Goal: Task Accomplishment & Management: Use online tool/utility

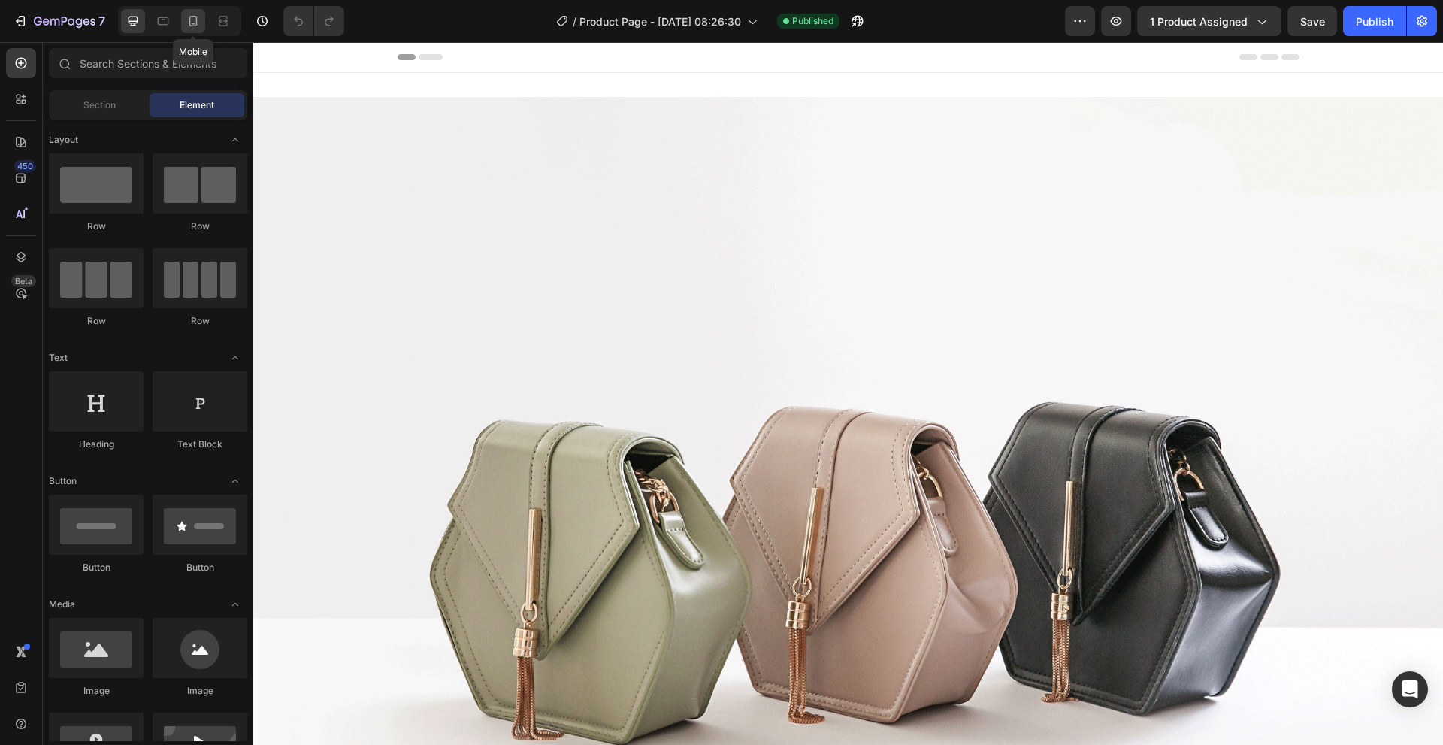
click at [184, 23] on div at bounding box center [193, 21] width 24 height 24
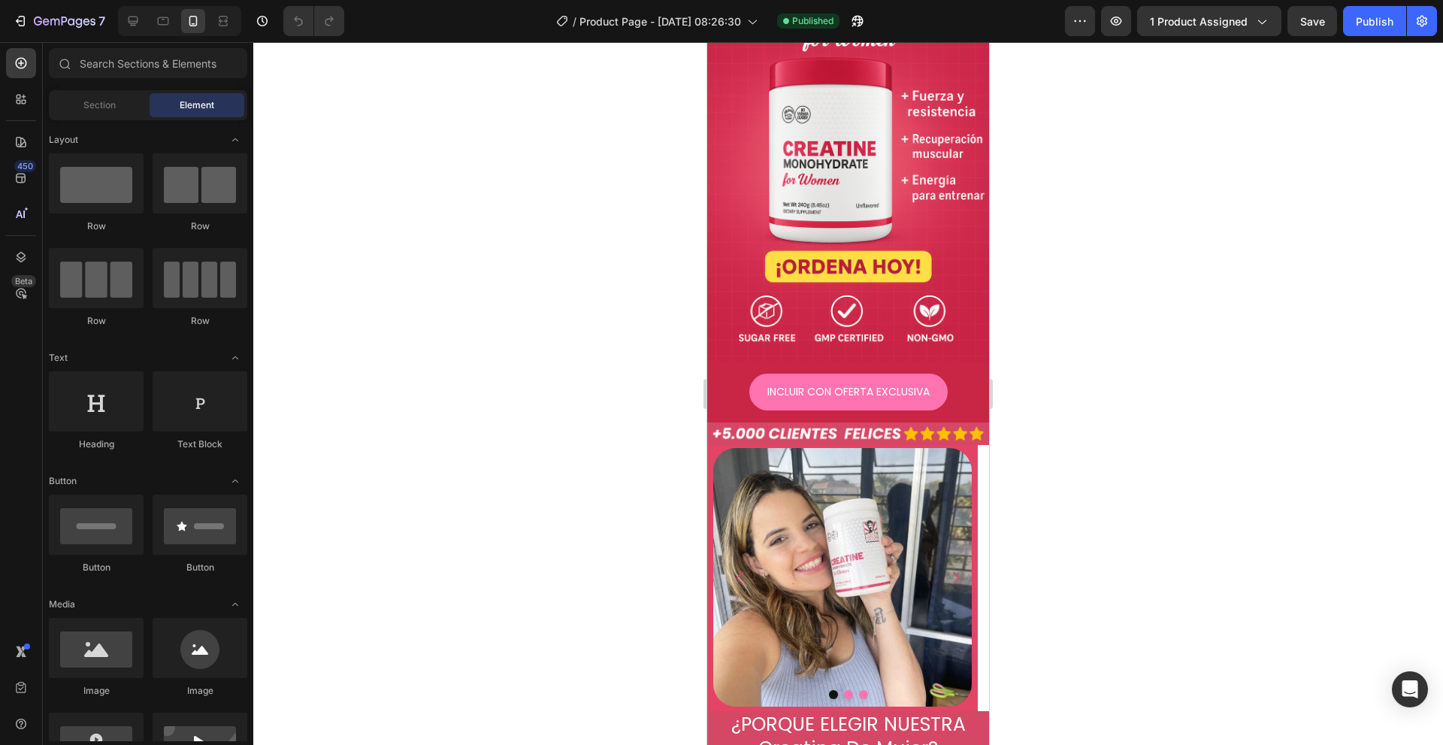
scroll to position [480, 0]
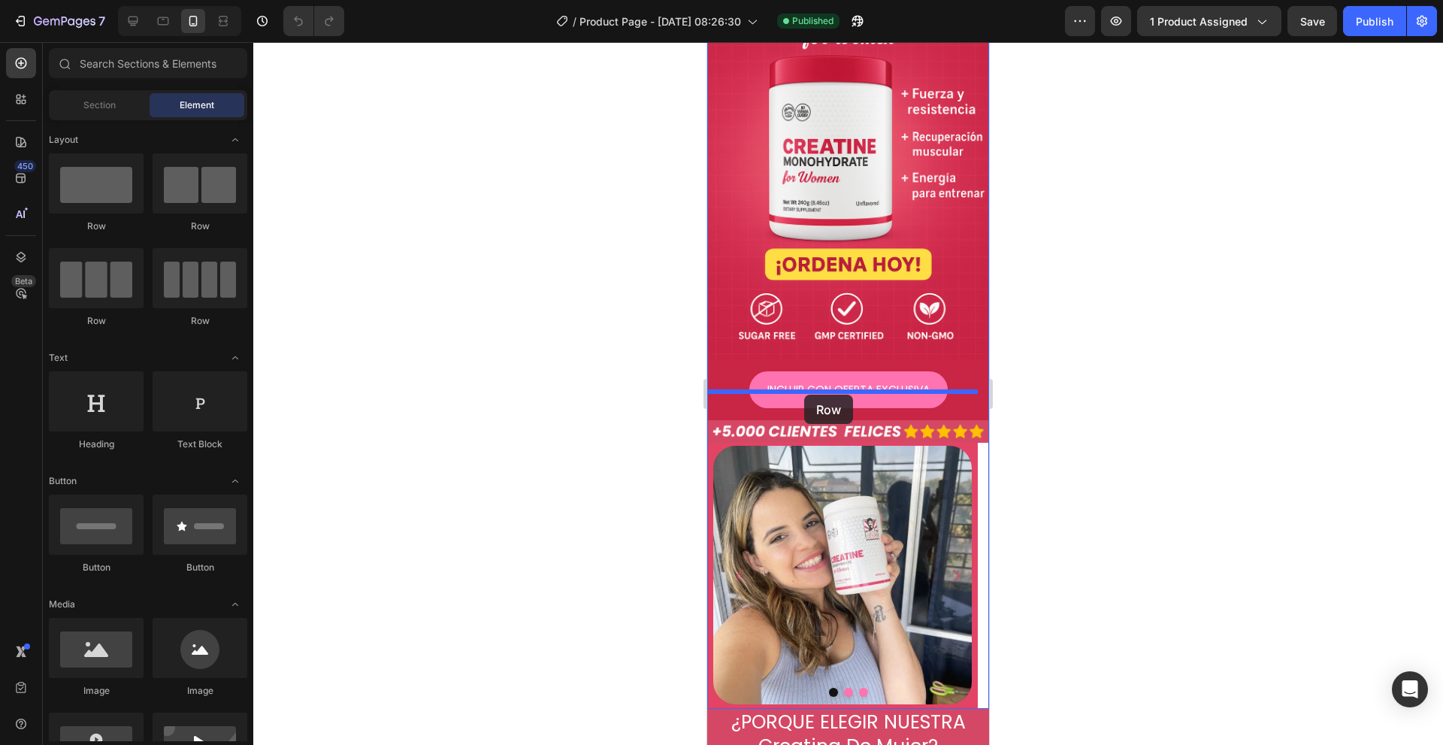
drag, startPoint x: 806, startPoint y: 240, endPoint x: 1275, endPoint y: 391, distance: 492.8
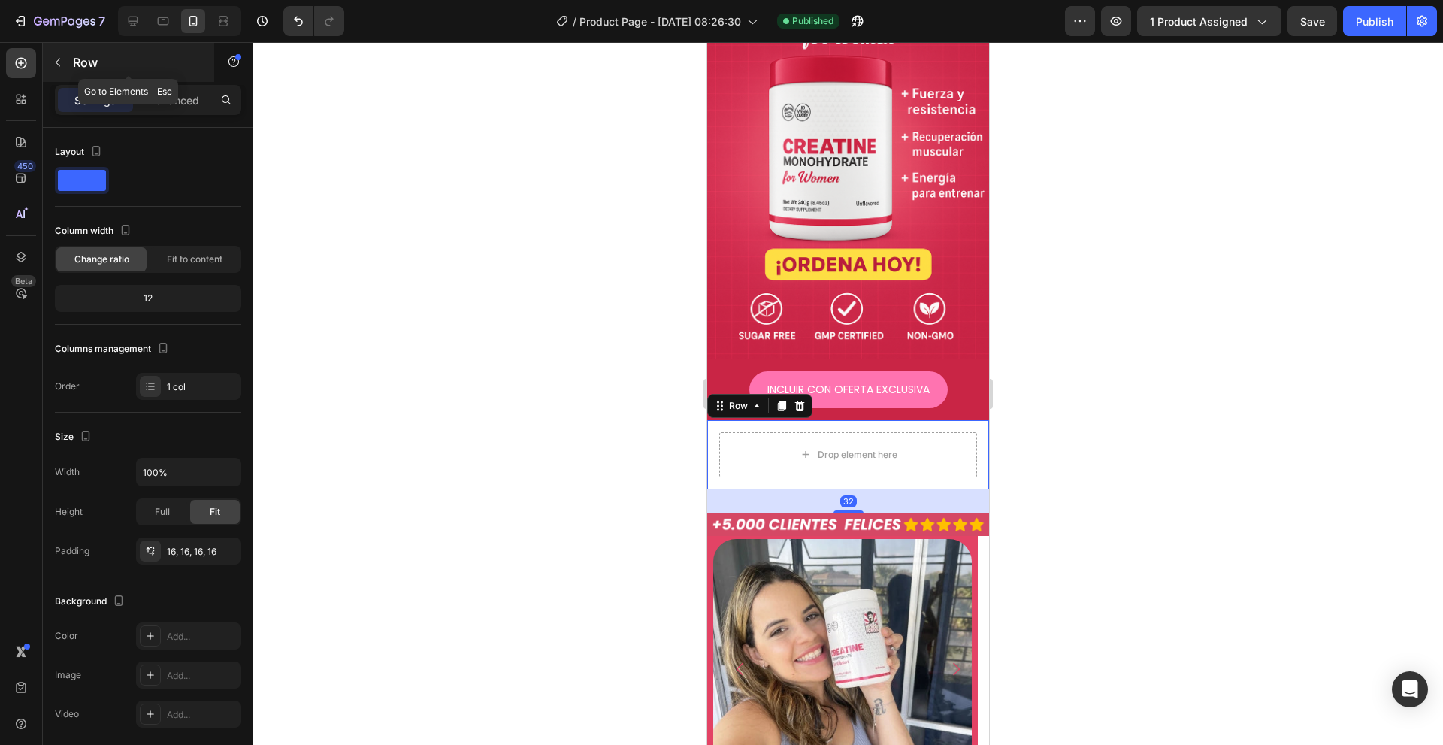
click at [66, 58] on button "button" at bounding box center [58, 62] width 24 height 24
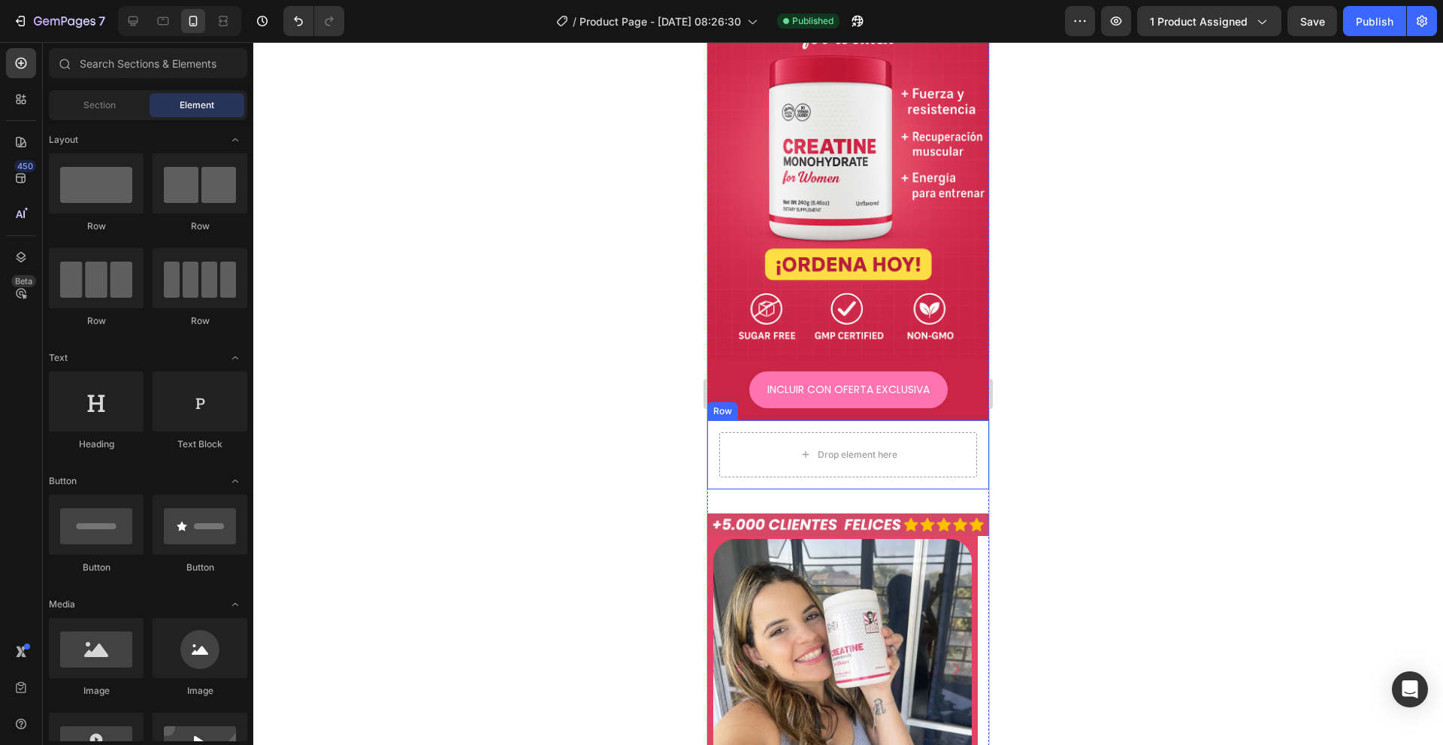
click at [750, 459] on div "Drop element here Row" at bounding box center [848, 454] width 282 height 69
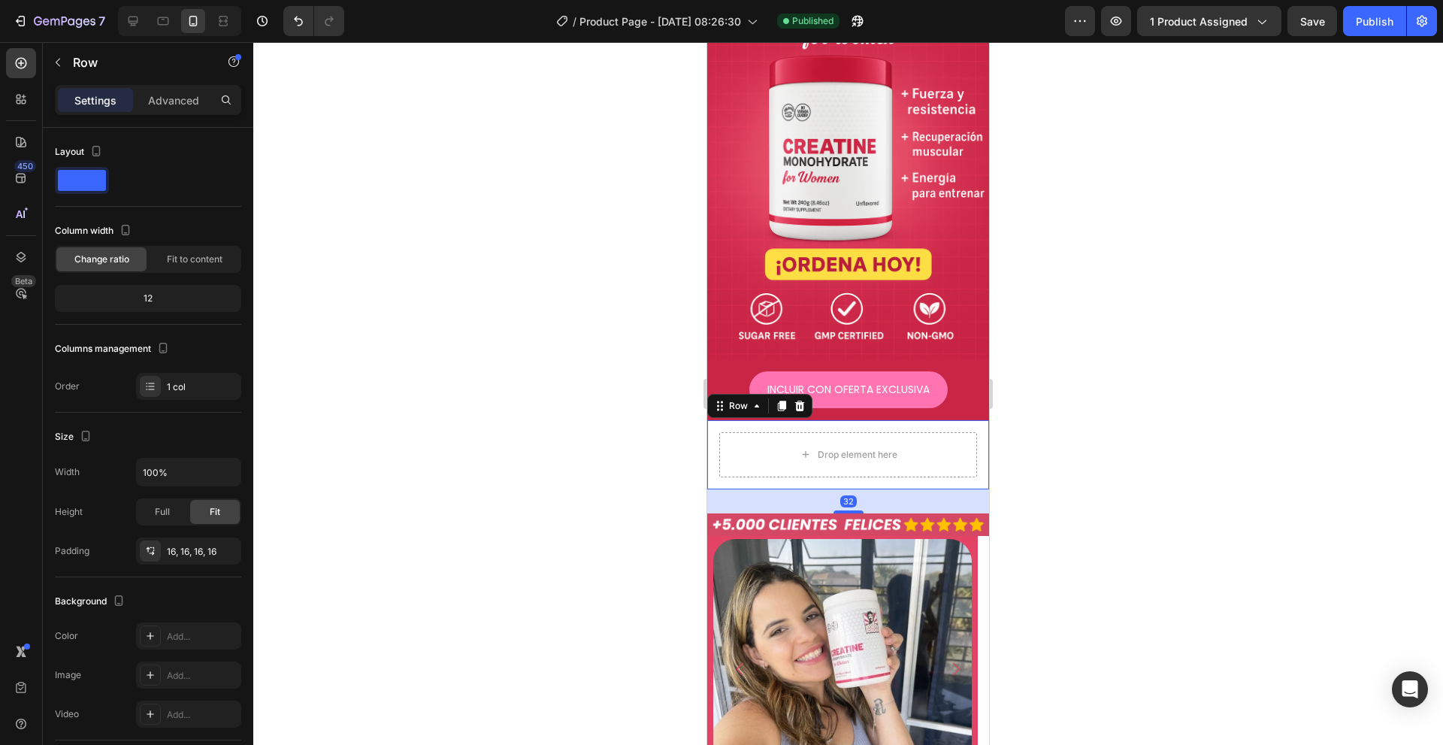
click at [741, 489] on div "32" at bounding box center [848, 501] width 282 height 24
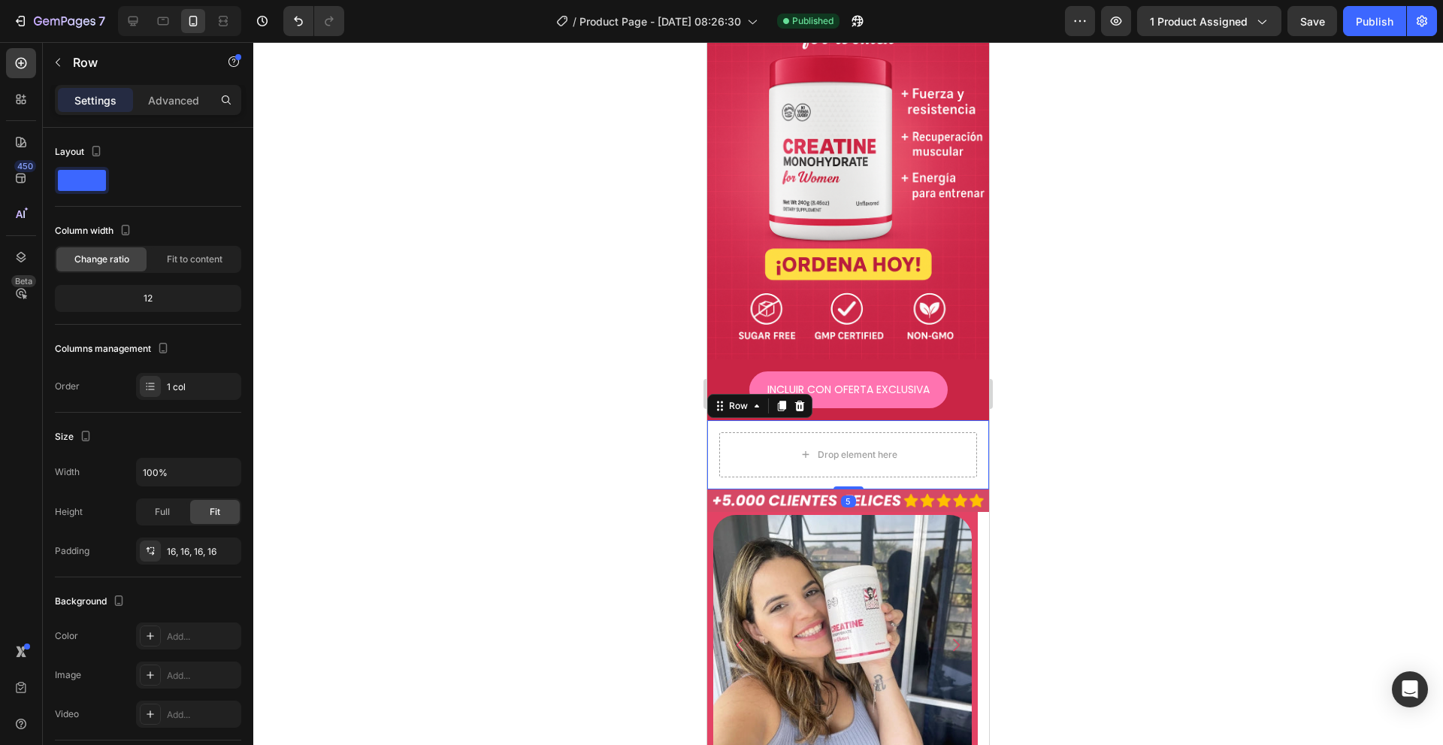
drag, startPoint x: 840, startPoint y: 484, endPoint x: 807, endPoint y: 447, distance: 50.1
click at [842, 441] on div "Drop element here Row 5" at bounding box center [848, 454] width 282 height 69
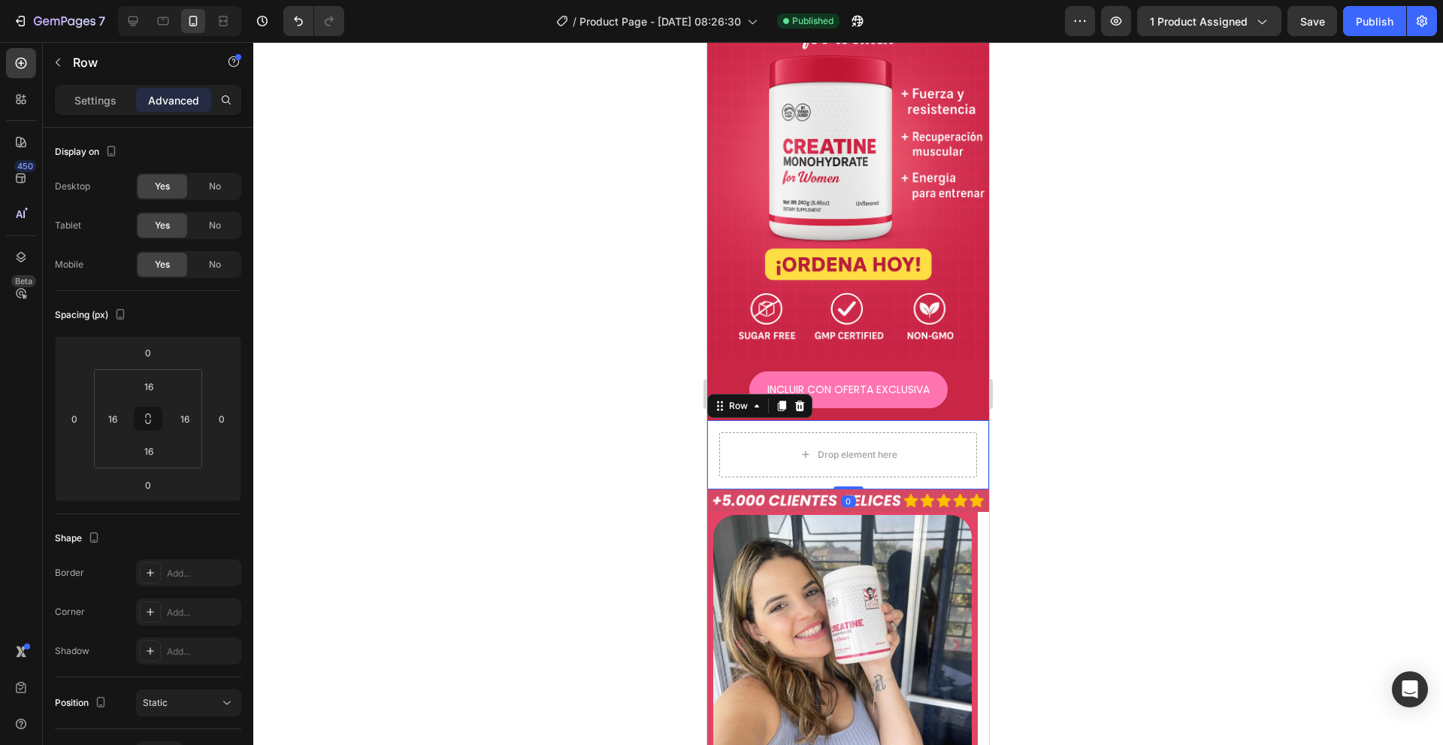
click at [775, 451] on div "Drop element here Row 0" at bounding box center [848, 454] width 282 height 69
click at [90, 104] on p "Settings" at bounding box center [95, 100] width 42 height 16
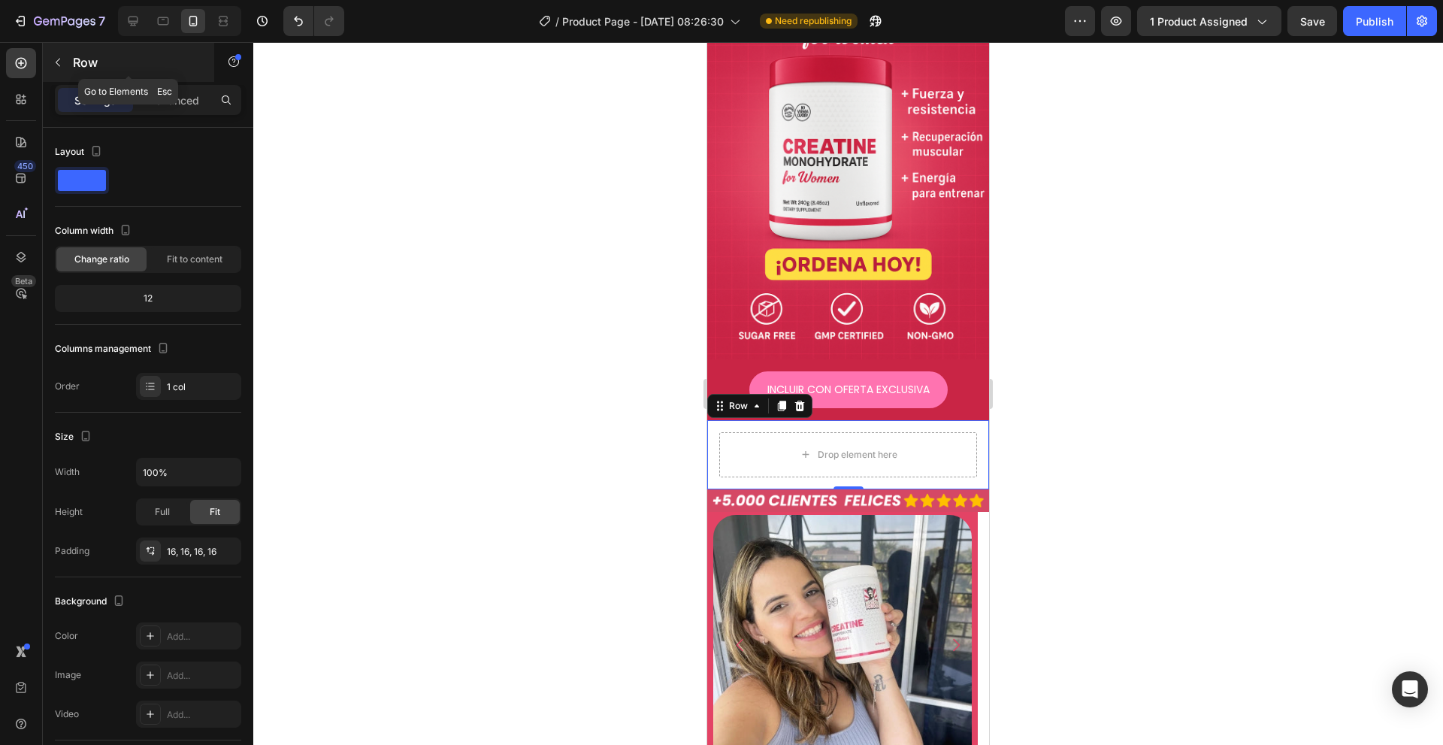
click at [52, 61] on icon "button" at bounding box center [58, 62] width 12 height 12
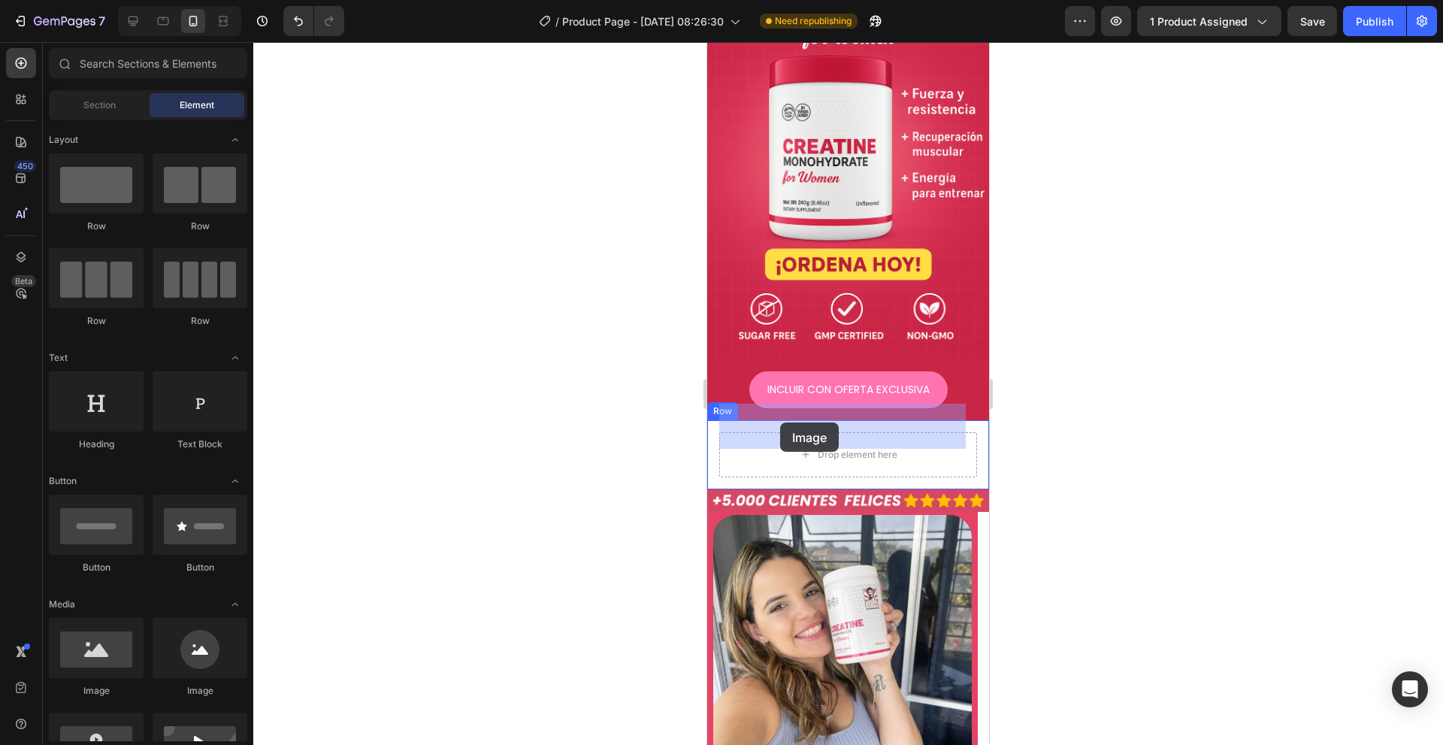
drag, startPoint x: 891, startPoint y: 671, endPoint x: 728, endPoint y: 464, distance: 262.9
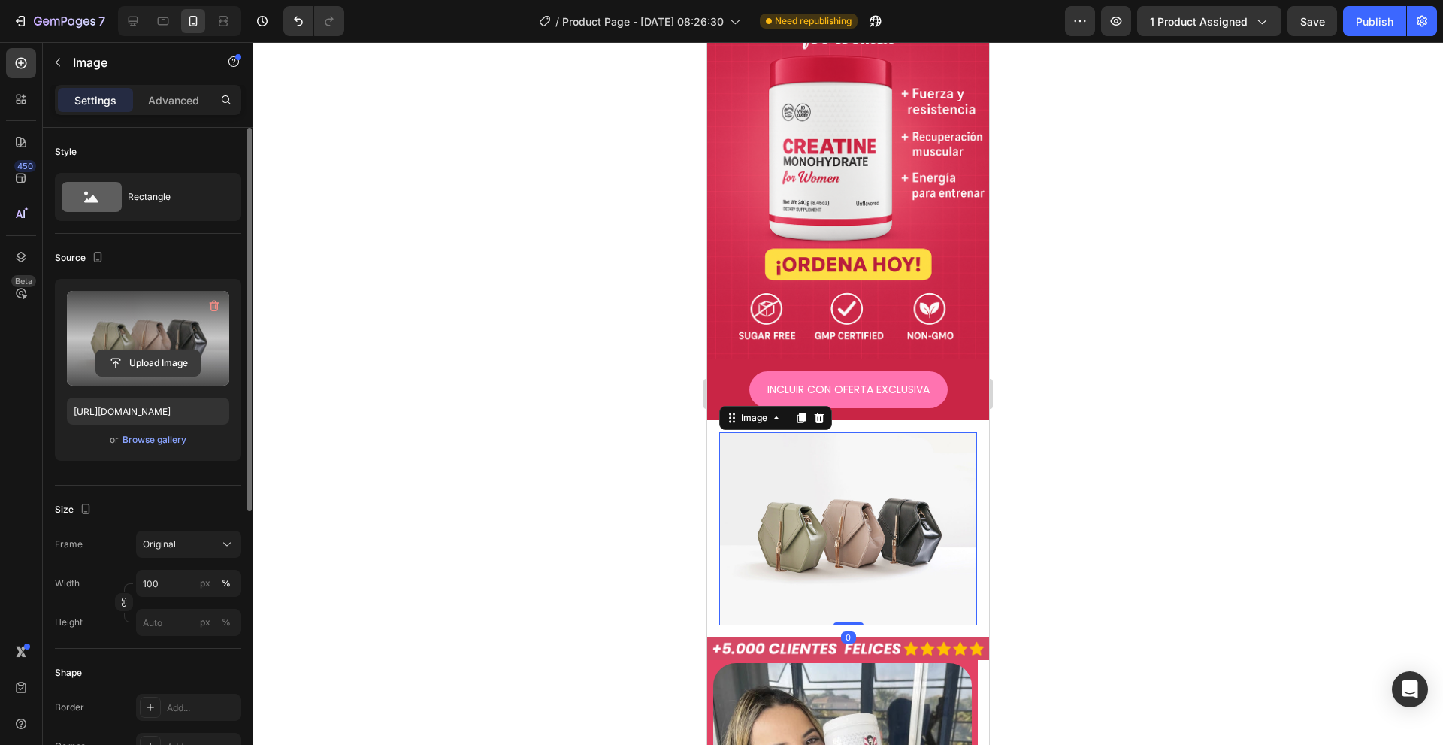
click at [152, 356] on input "file" at bounding box center [148, 363] width 104 height 26
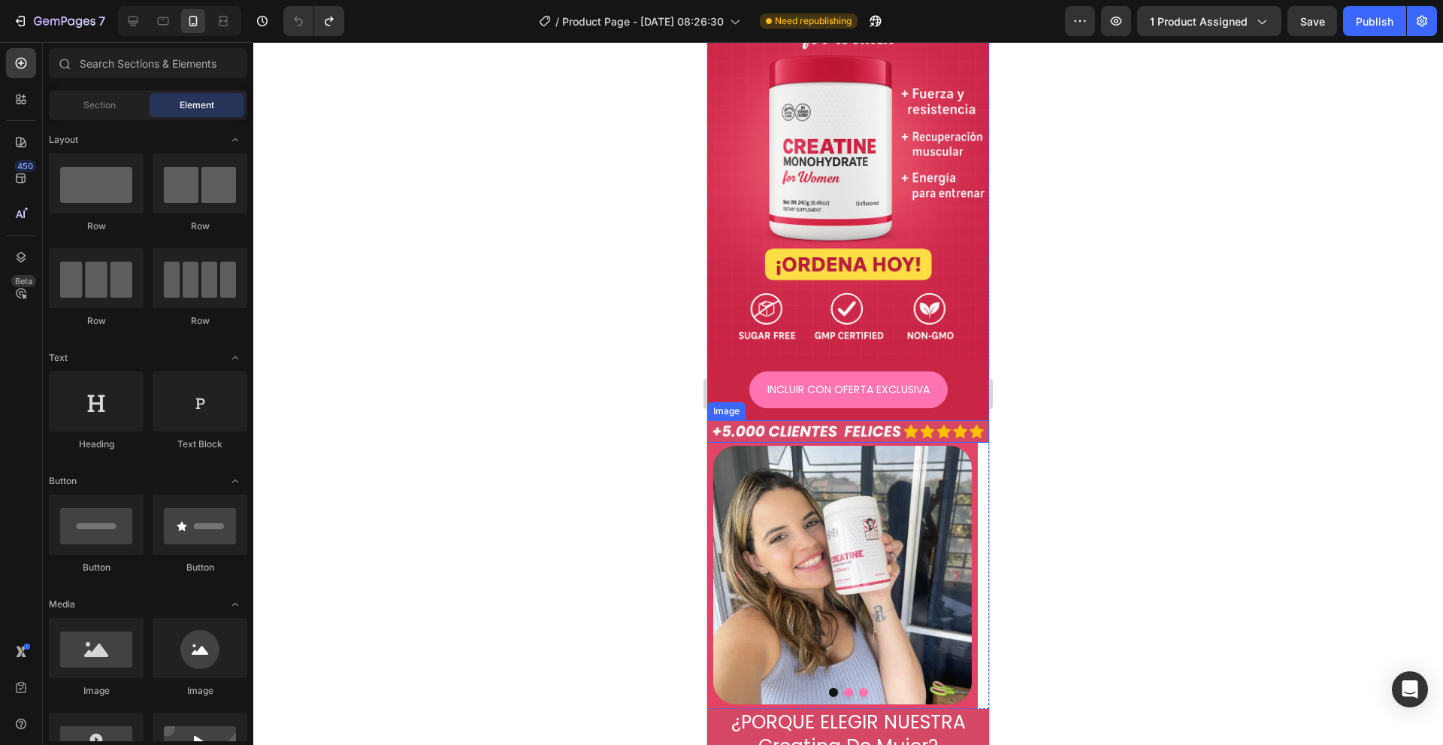
click at [771, 420] on img at bounding box center [848, 431] width 282 height 23
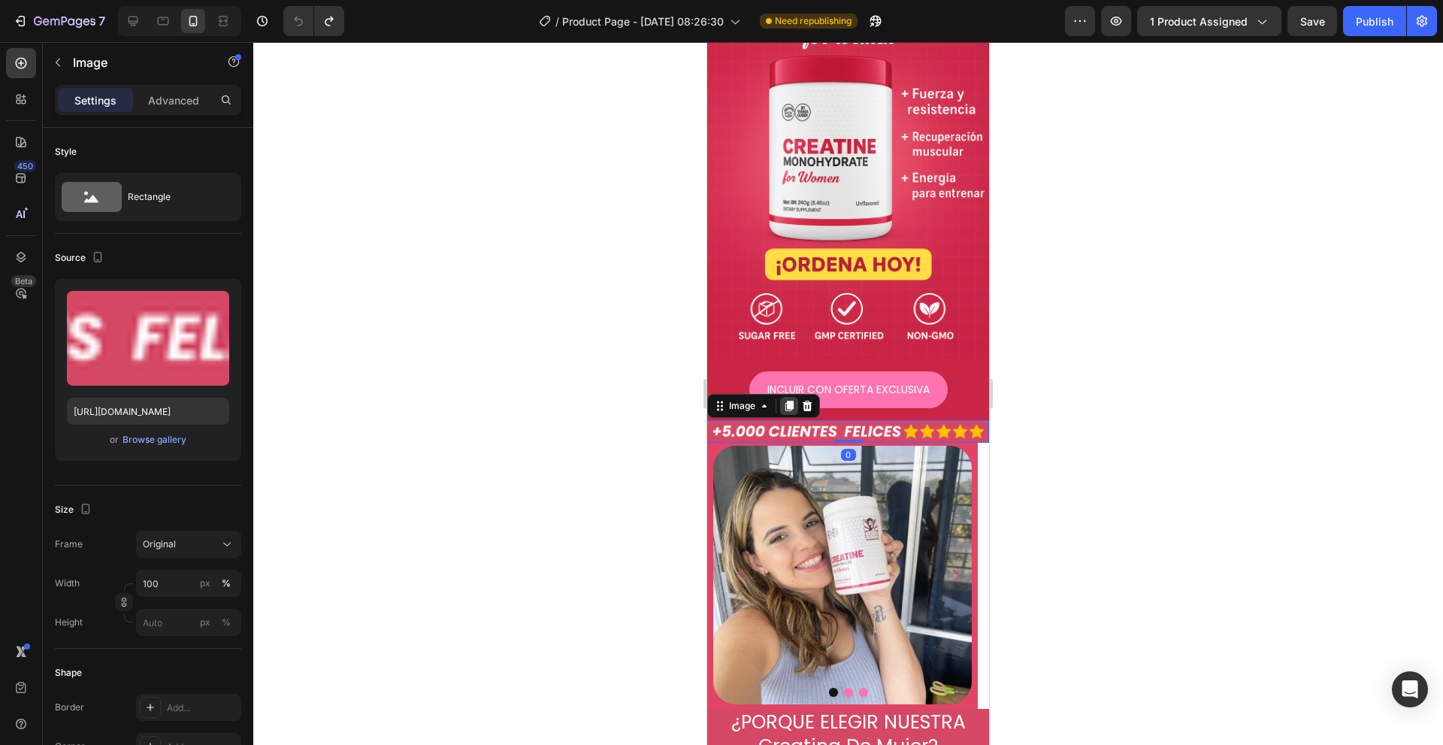
click at [786, 401] on icon at bounding box center [790, 406] width 8 height 11
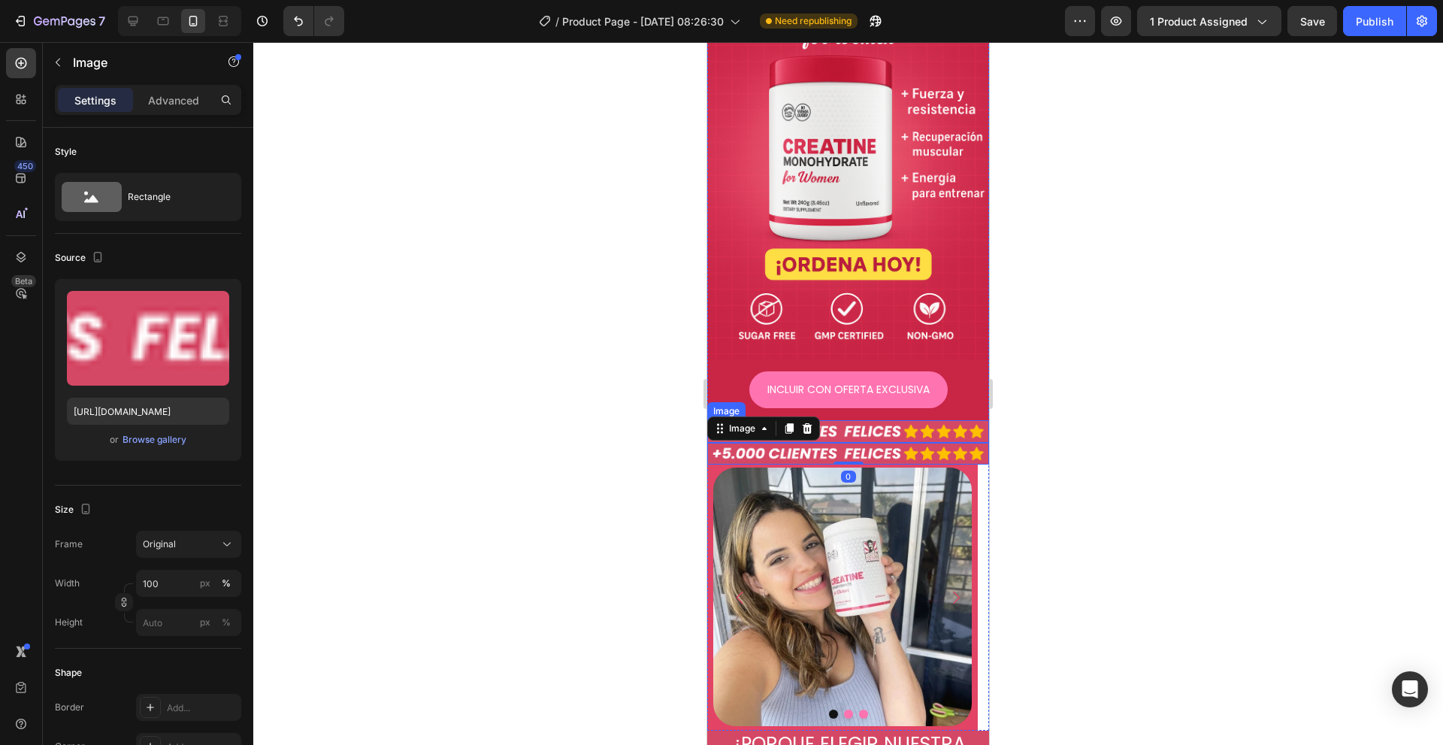
click at [840, 420] on img at bounding box center [848, 431] width 282 height 23
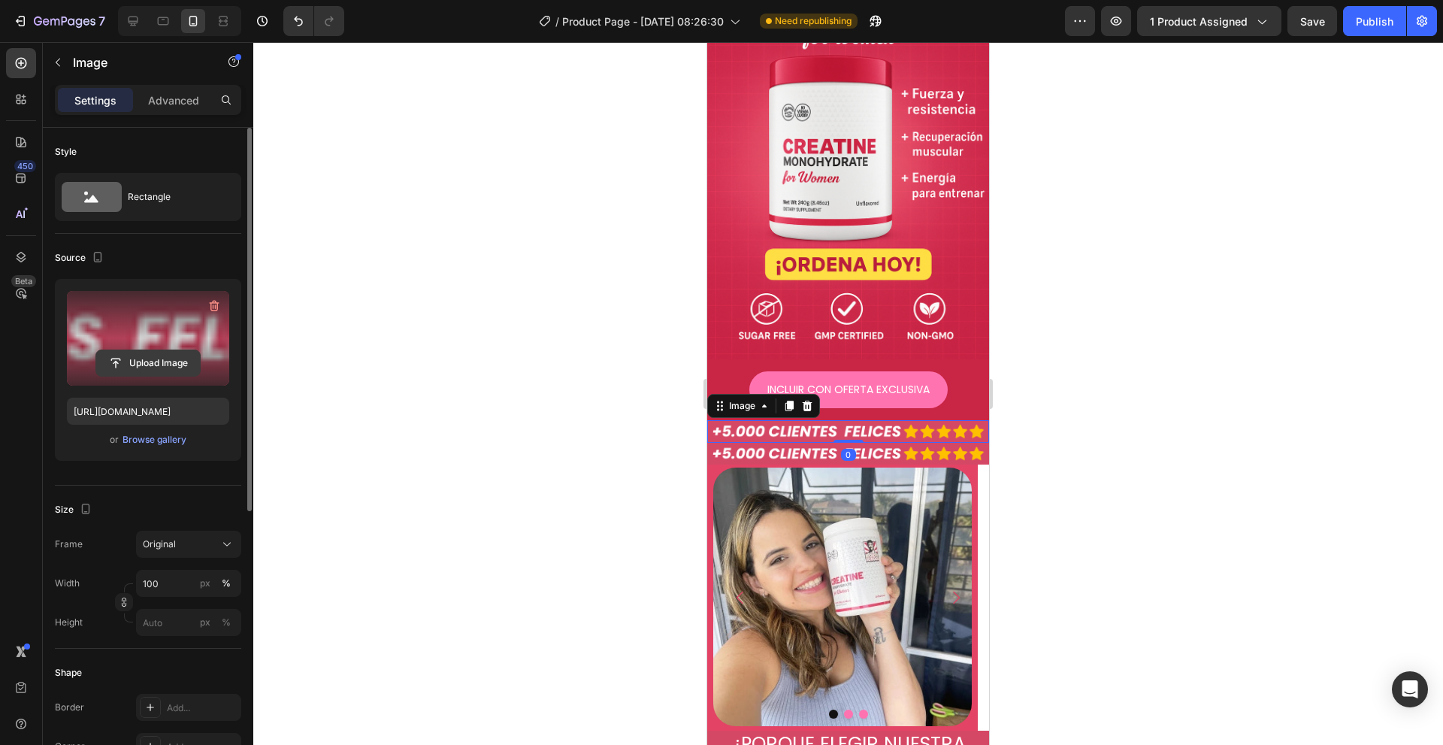
click at [156, 364] on input "file" at bounding box center [148, 363] width 104 height 26
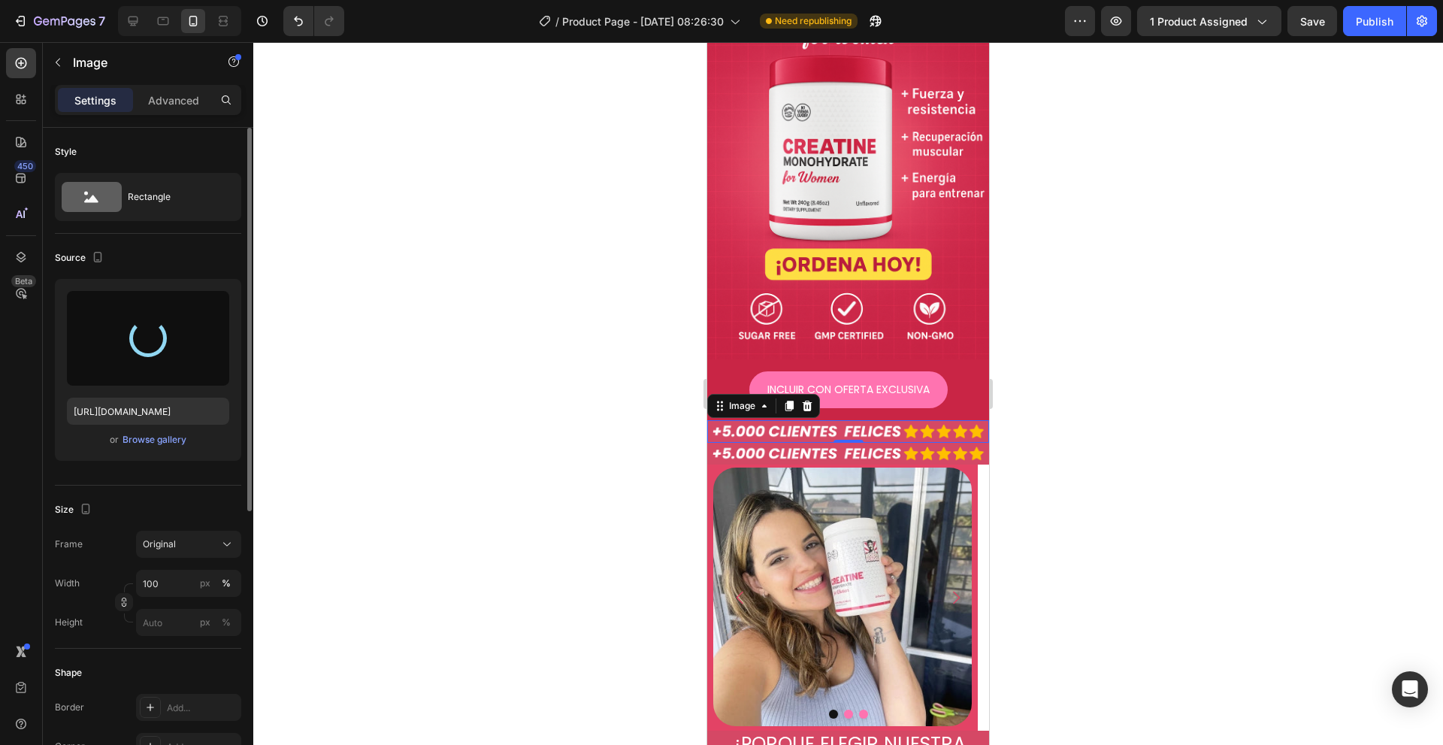
type input "[URL][DOMAIN_NAME]"
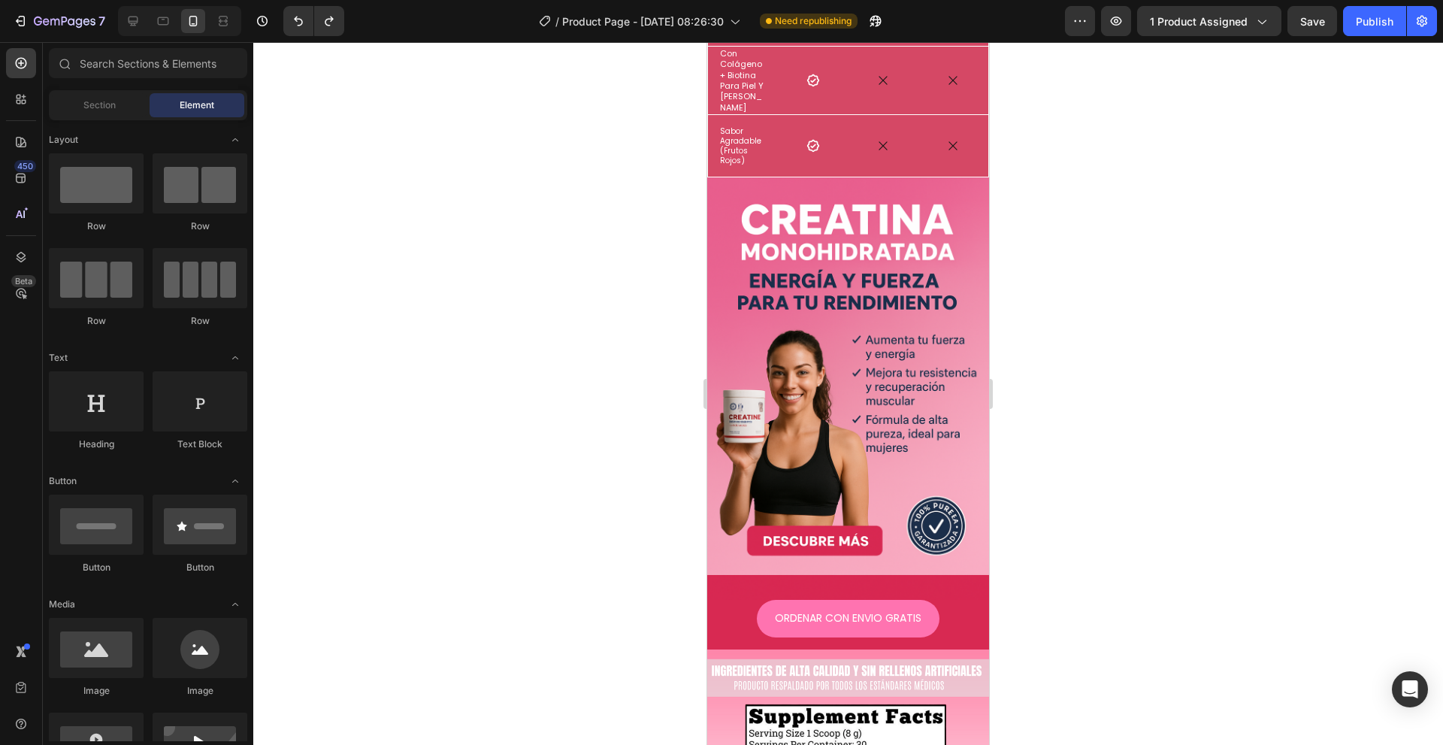
scroll to position [1418, 0]
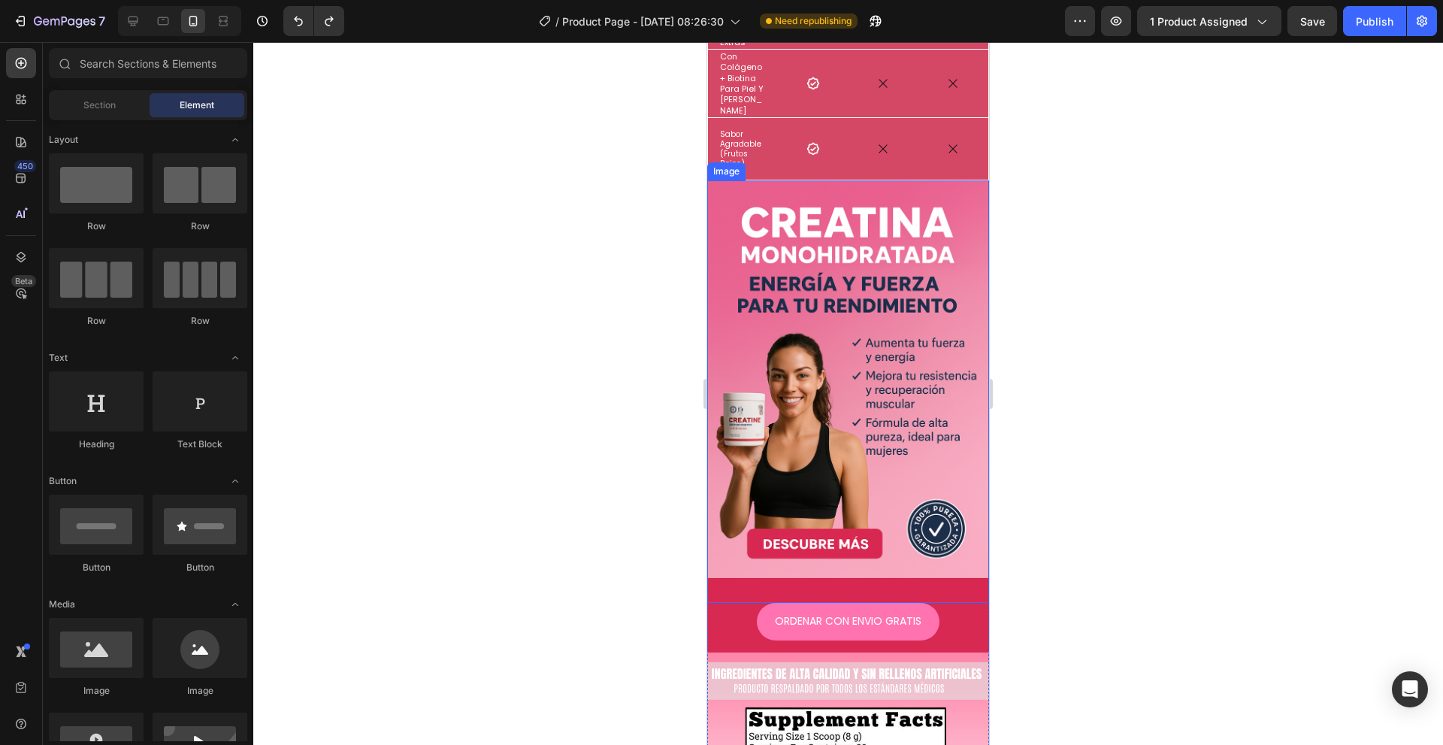
click at [912, 504] on img at bounding box center [848, 391] width 282 height 423
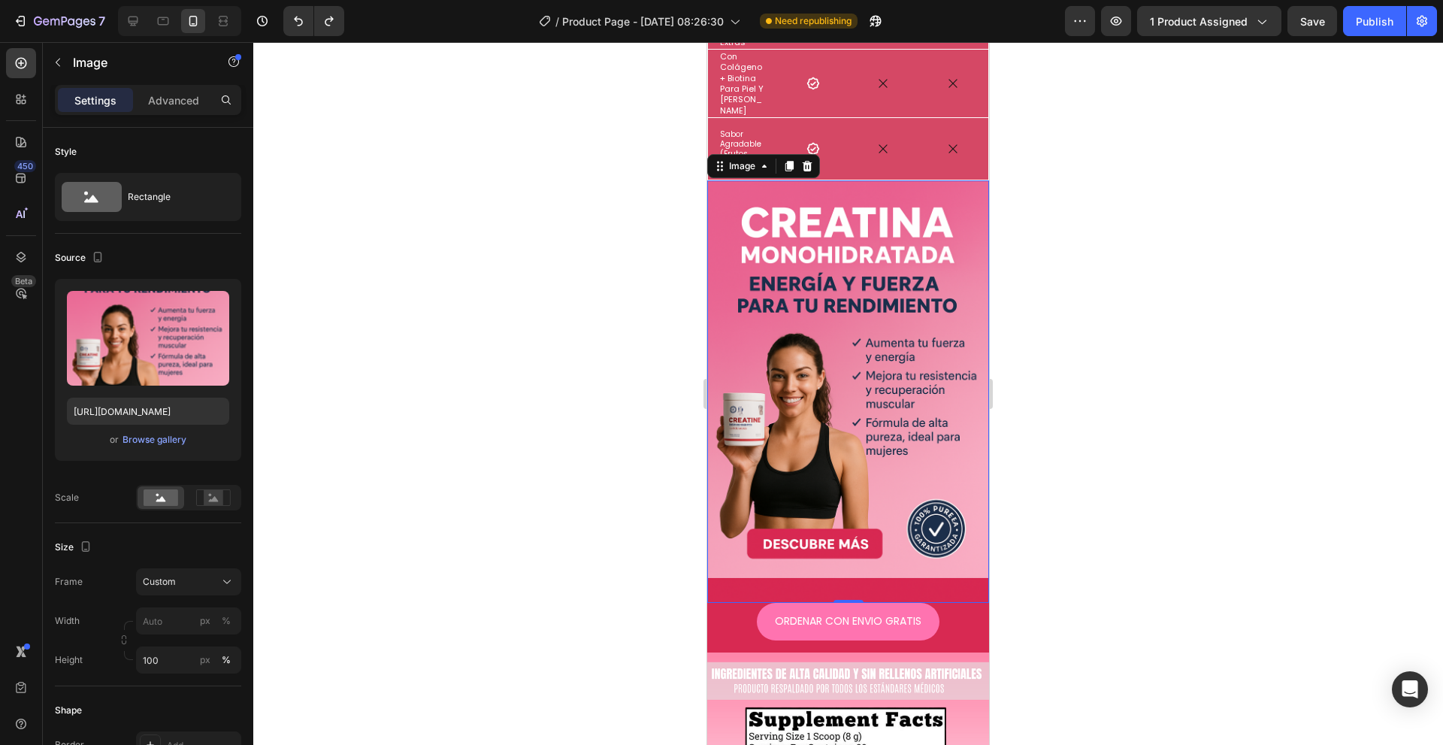
click at [837, 441] on img at bounding box center [848, 391] width 282 height 423
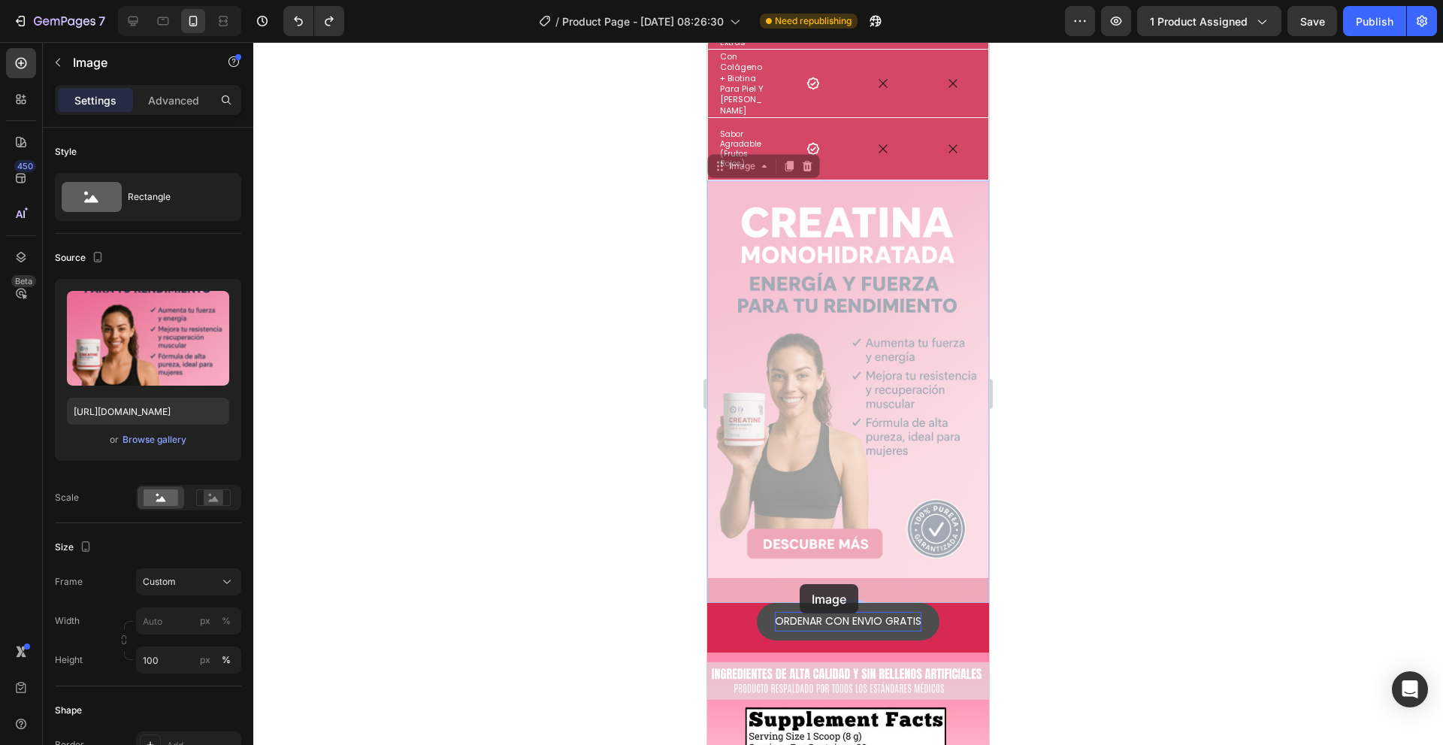
drag, startPoint x: 782, startPoint y: 414, endPoint x: 800, endPoint y: 584, distance: 170.8
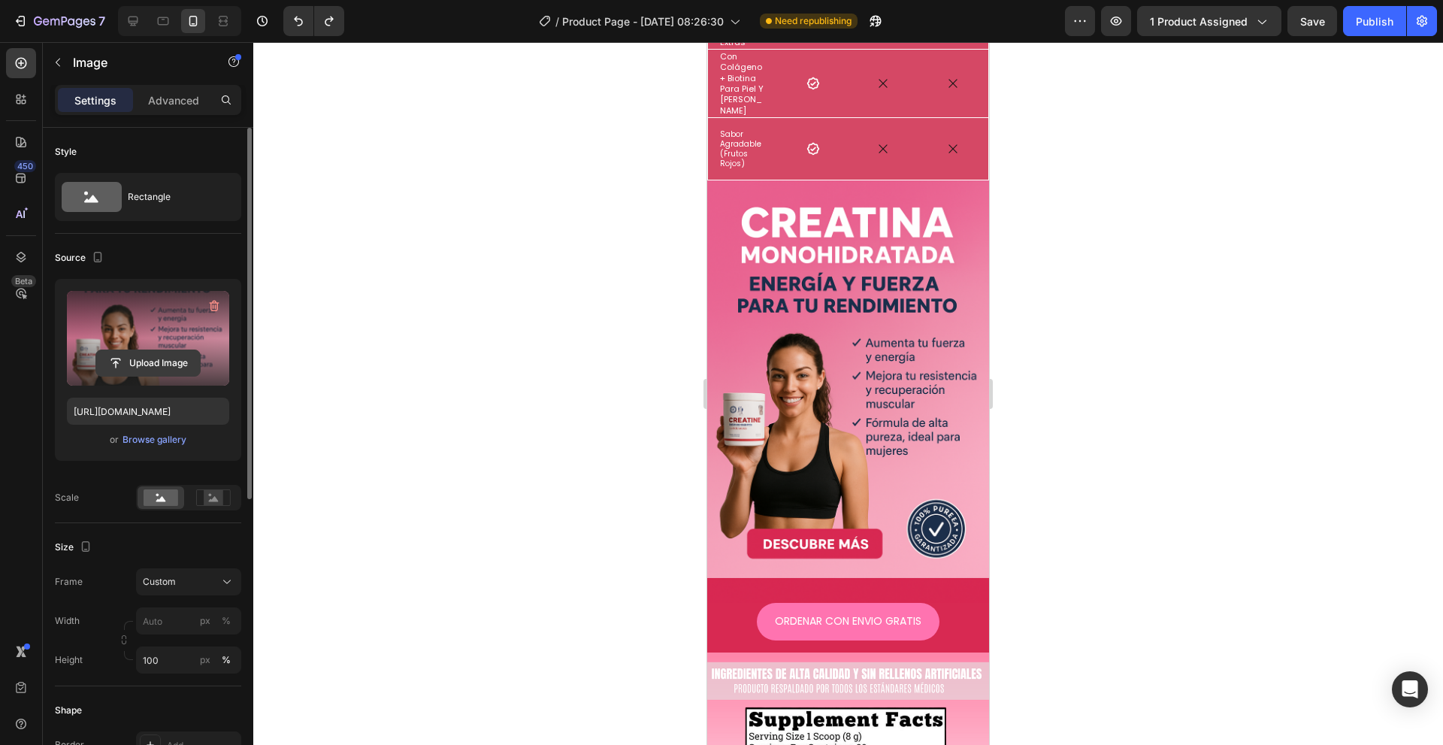
click at [134, 365] on input "file" at bounding box center [148, 363] width 104 height 26
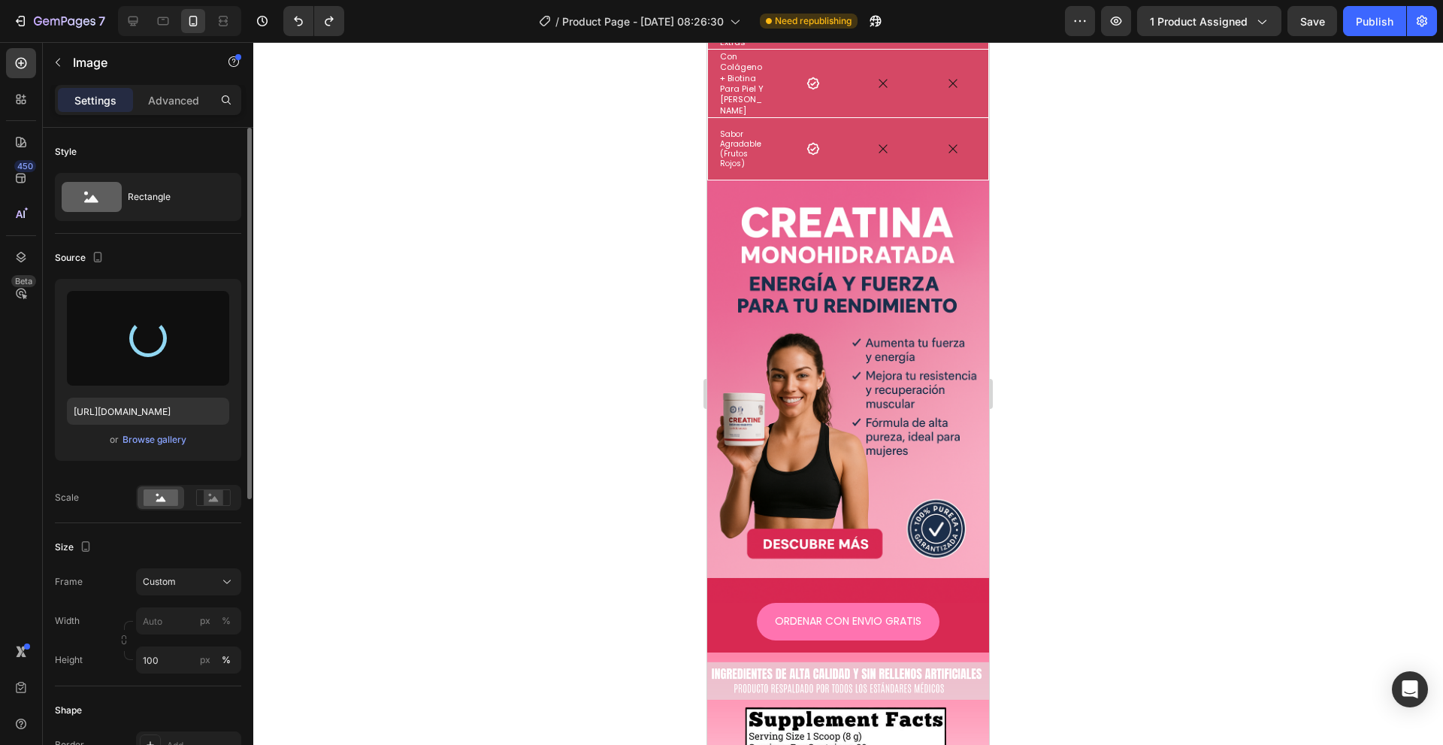
type input "[URL][DOMAIN_NAME]"
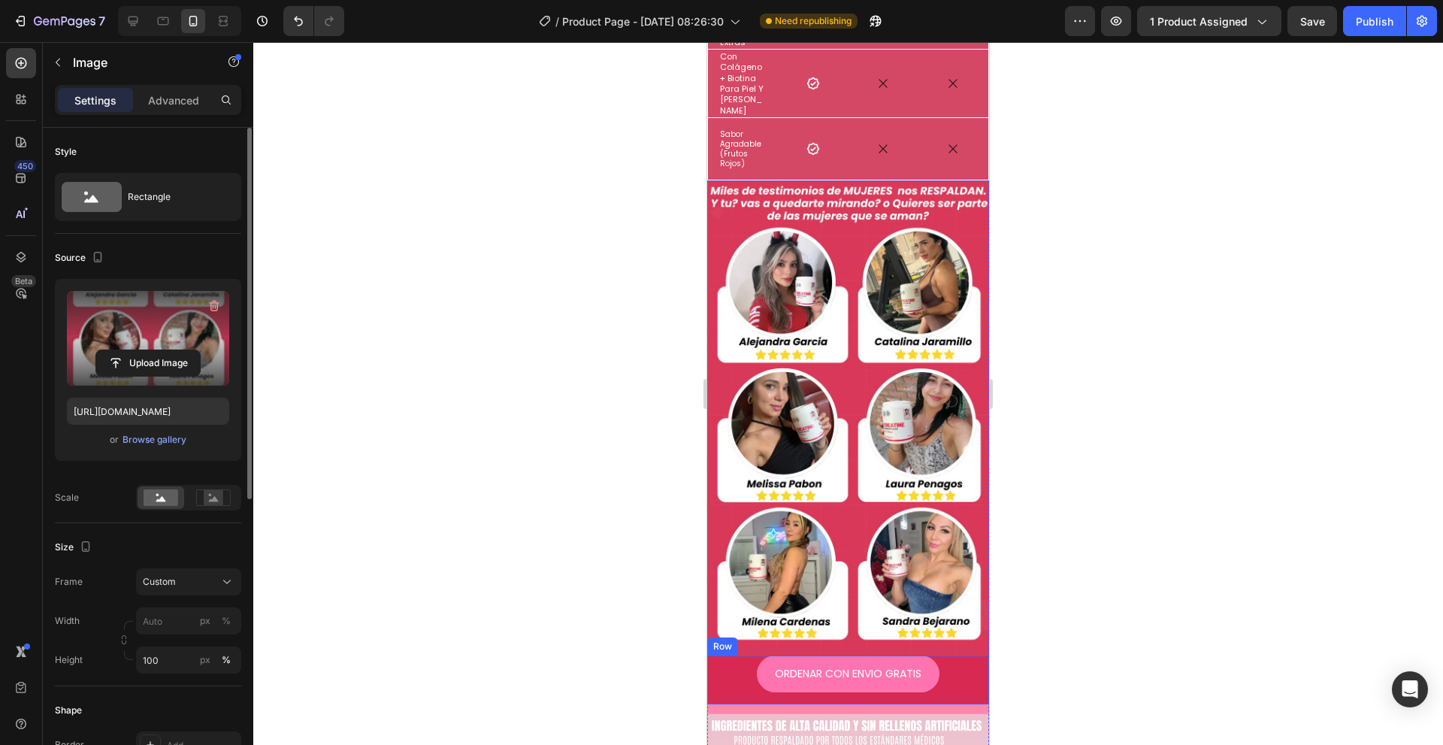
click at [719, 656] on div "ORDENAR CON ENVIO GRATIS Button Row" at bounding box center [848, 680] width 282 height 49
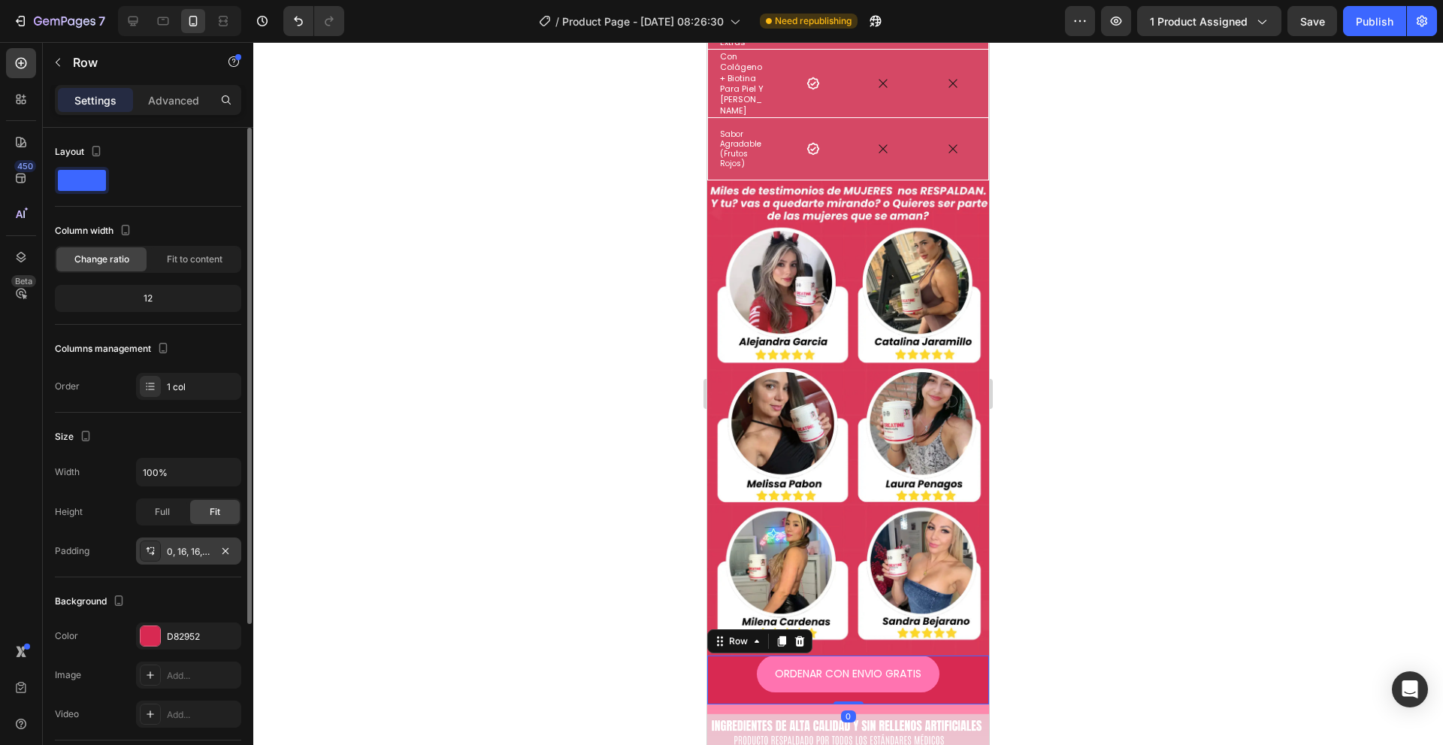
click at [171, 552] on div "0, 16, 16, 16" at bounding box center [189, 552] width 44 height 14
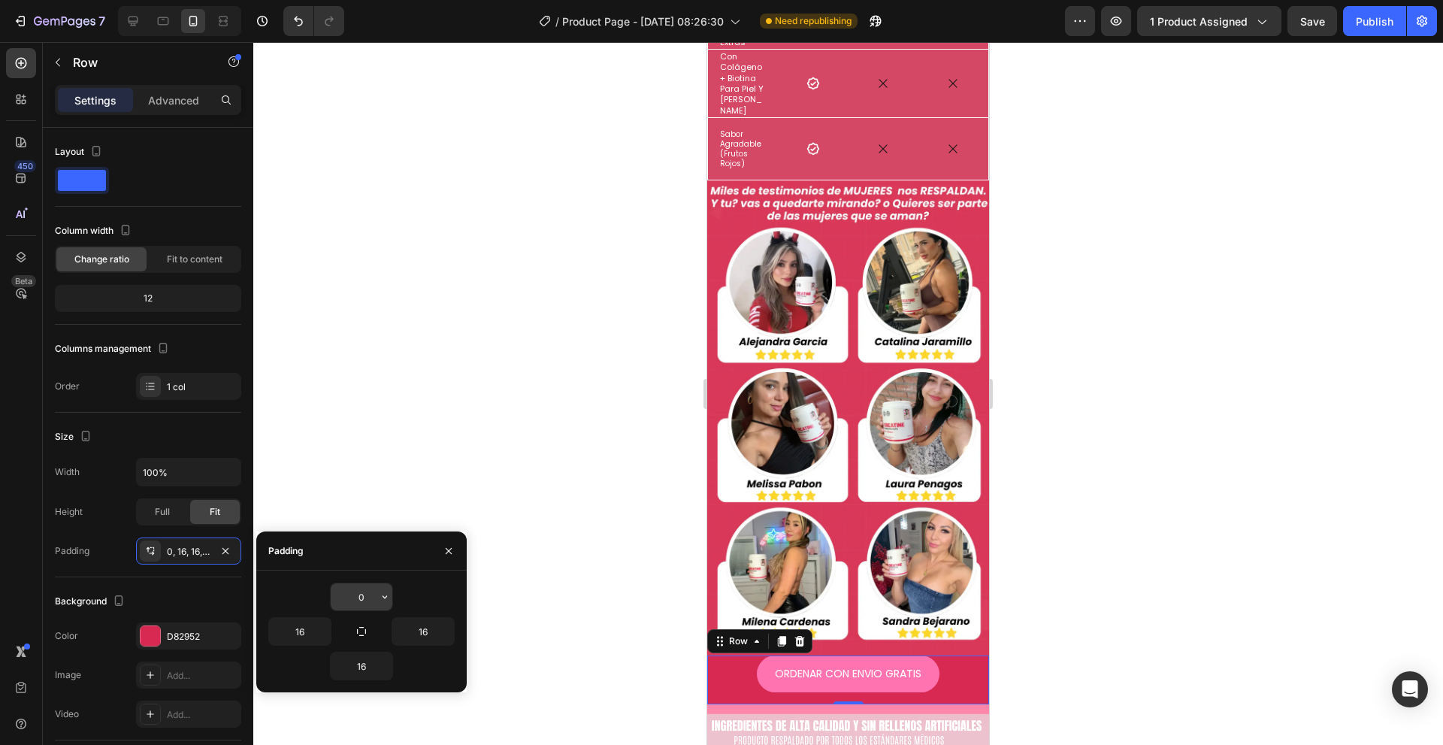
click at [365, 593] on input "0" at bounding box center [362, 596] width 62 height 27
type input "16"
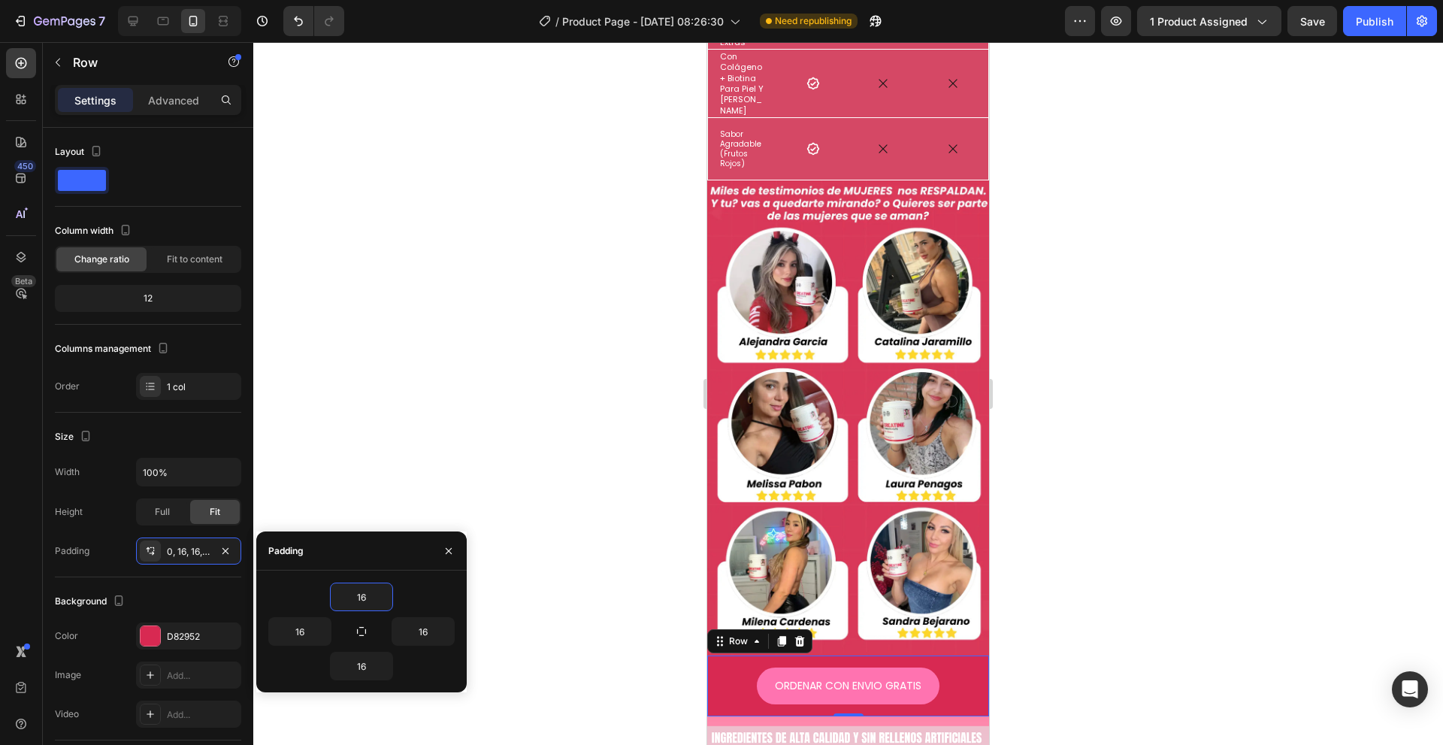
click at [450, 552] on icon "button" at bounding box center [449, 550] width 6 height 6
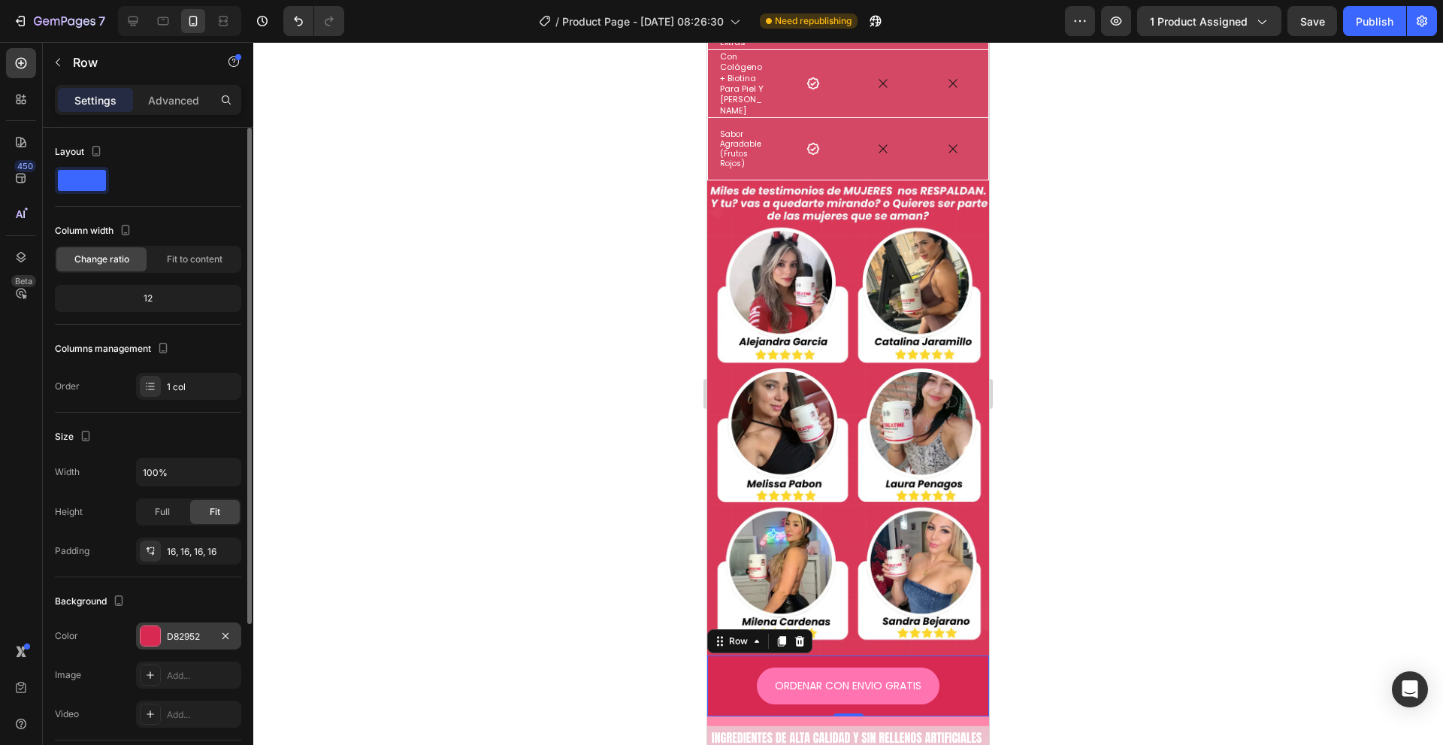
click at [179, 628] on div "D82952" at bounding box center [188, 635] width 105 height 27
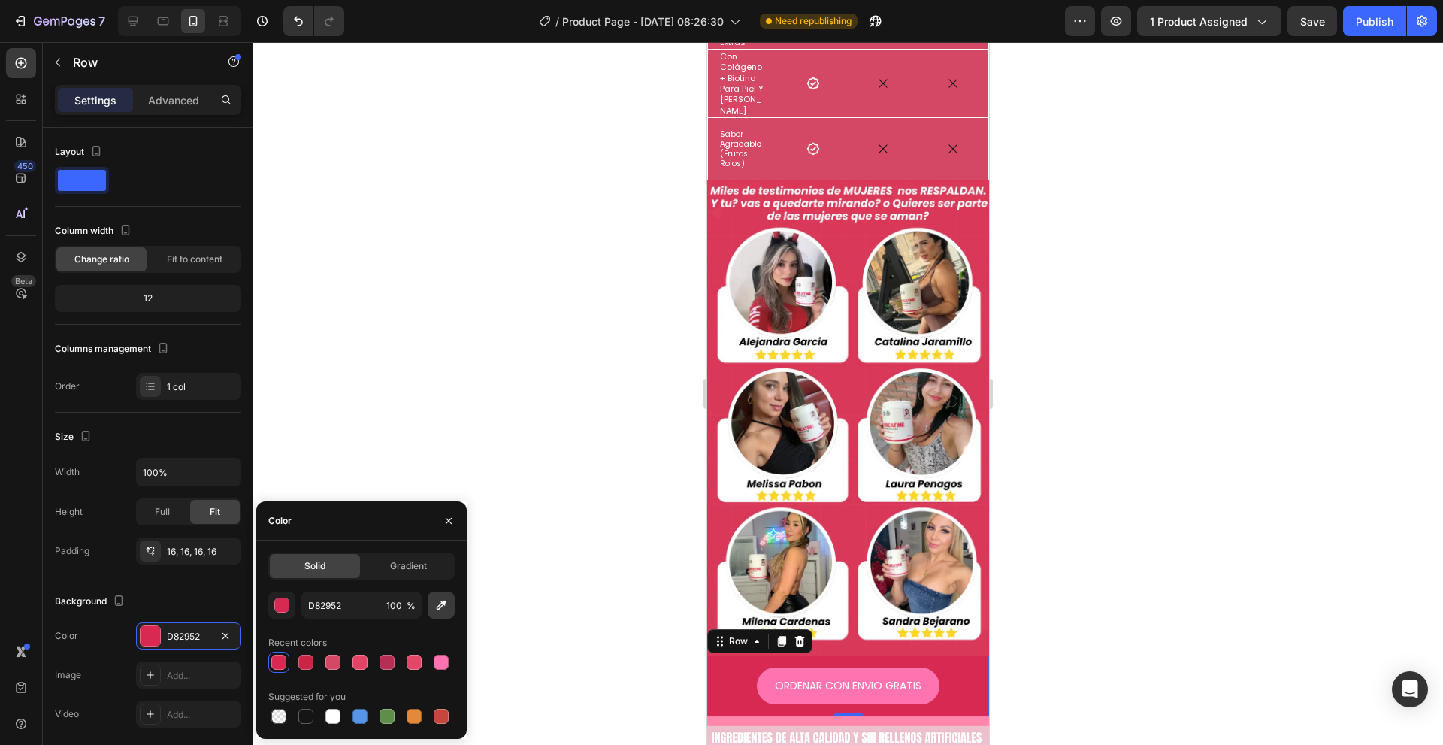
click at [444, 609] on icon "button" at bounding box center [441, 605] width 15 height 15
type input "DA3858"
click at [620, 614] on div at bounding box center [848, 393] width 1190 height 703
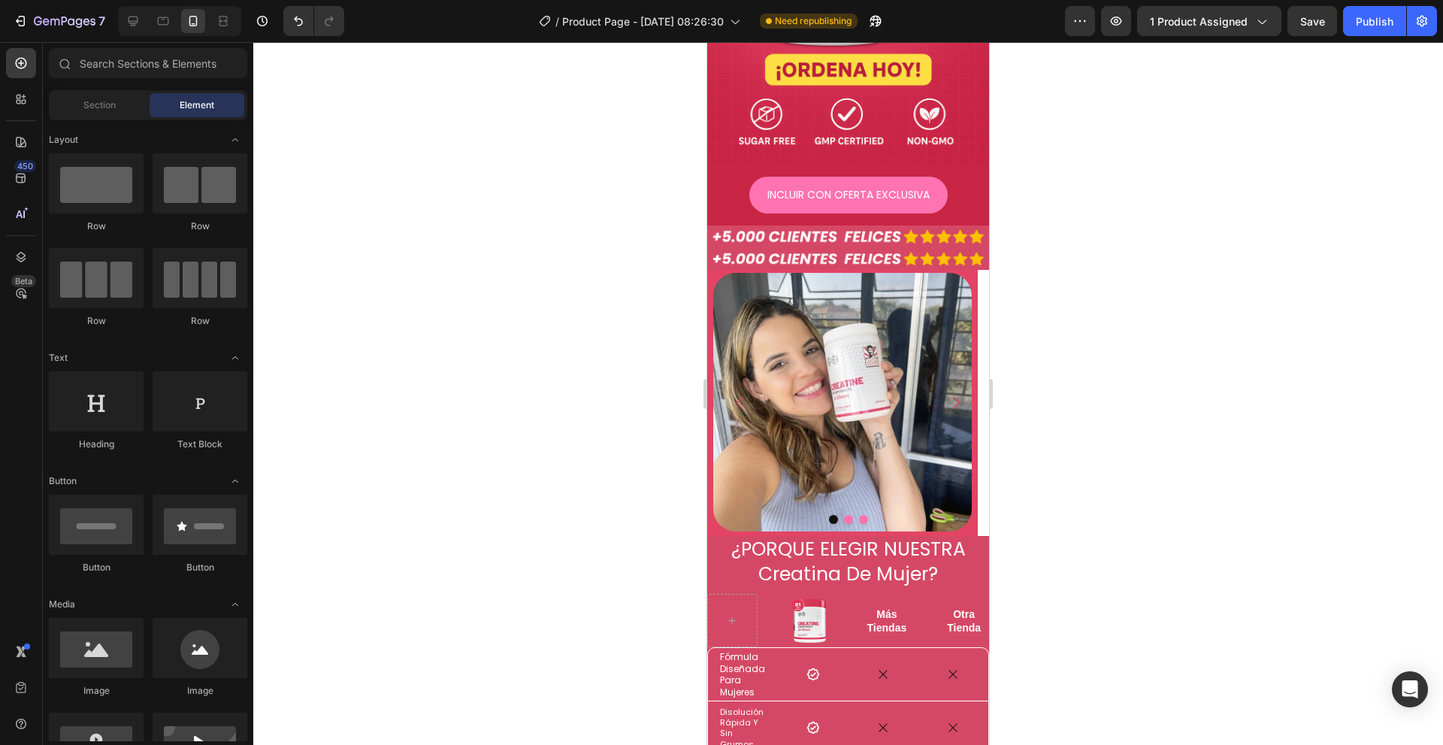
scroll to position [627, 0]
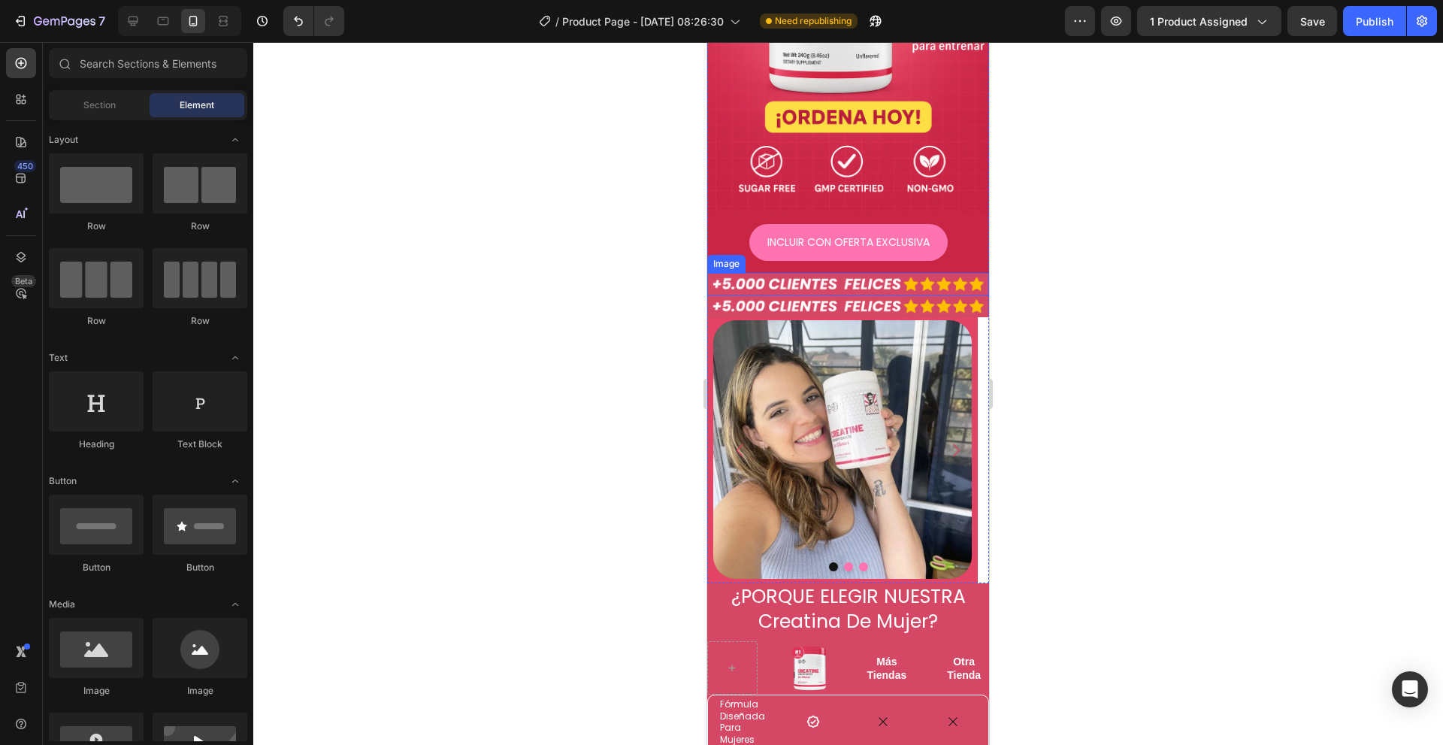
click at [937, 273] on img at bounding box center [848, 284] width 282 height 23
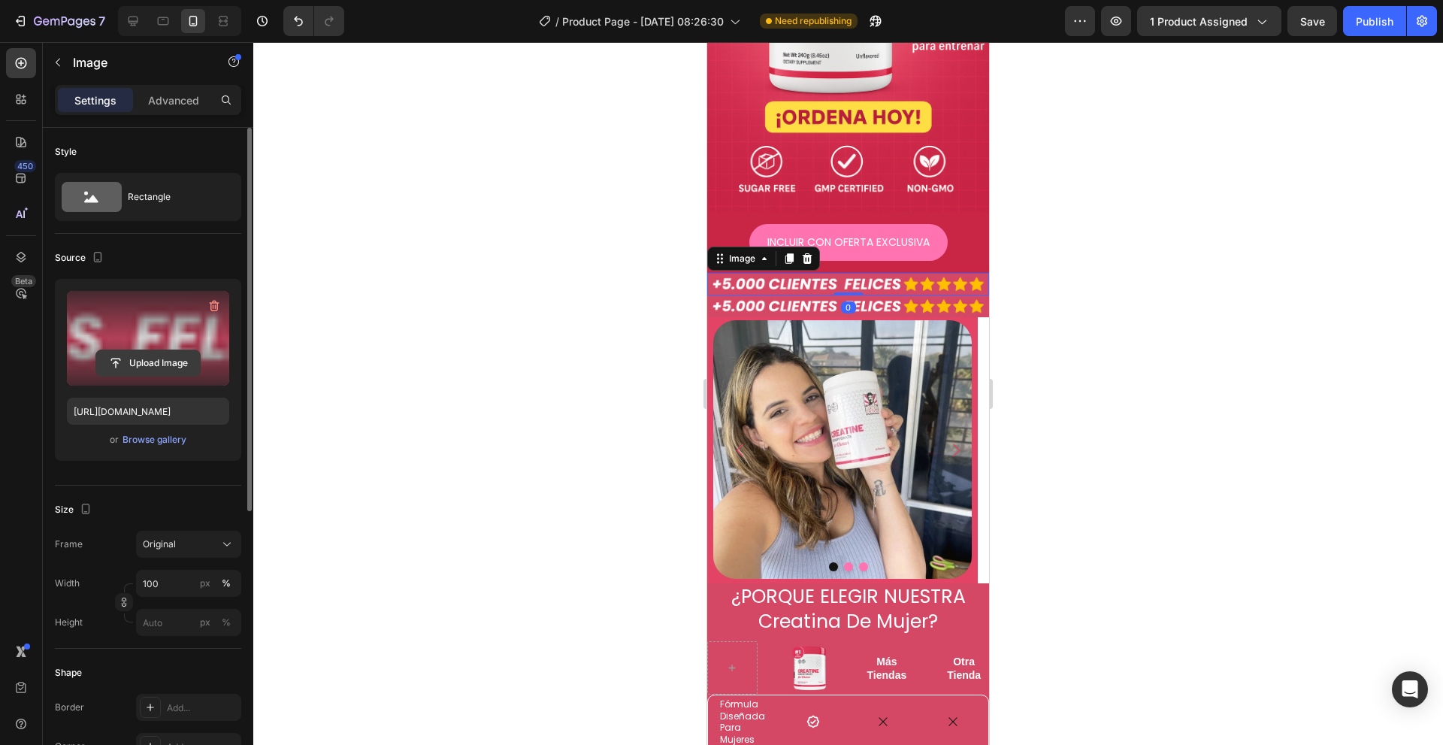
click at [104, 361] on input "file" at bounding box center [148, 363] width 104 height 26
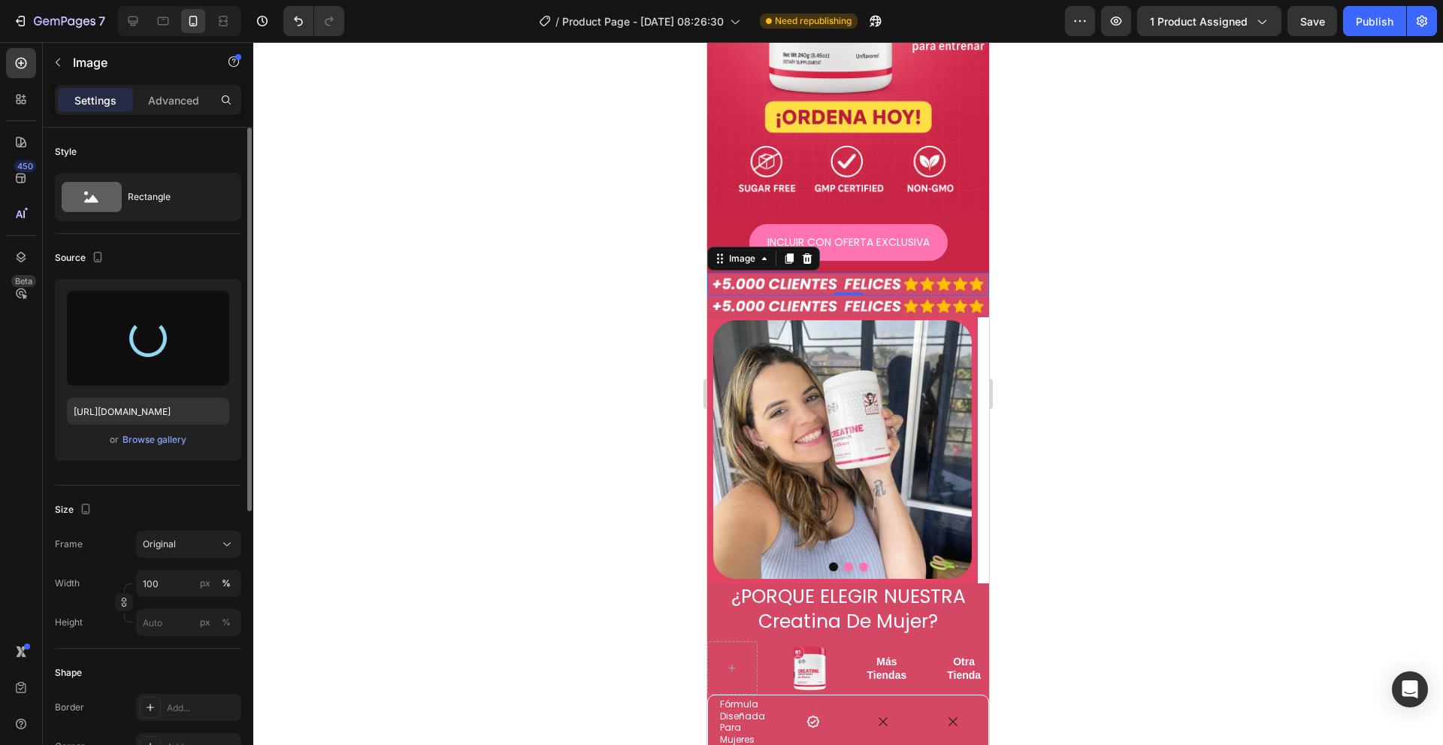
type input "[URL][DOMAIN_NAME]"
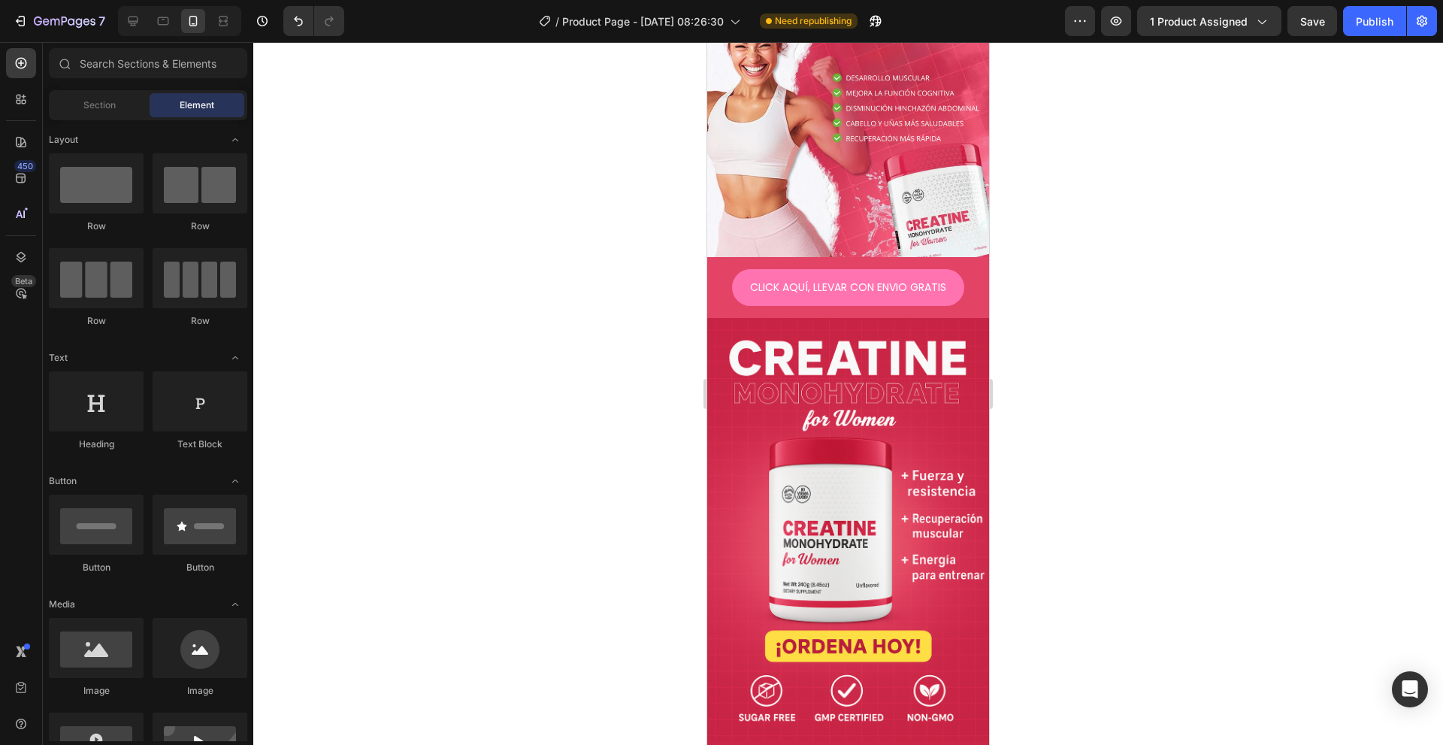
scroll to position [0, 0]
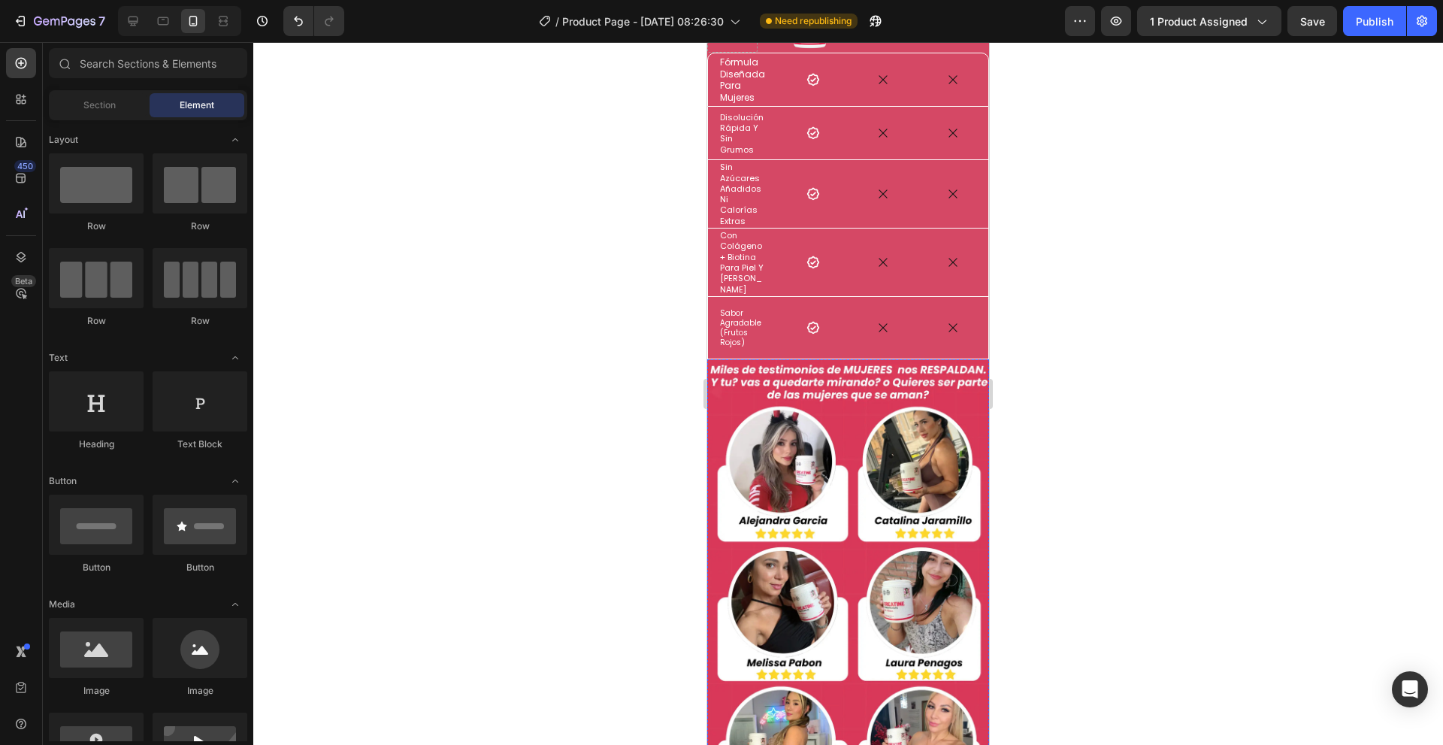
click at [937, 541] on img at bounding box center [848, 596] width 282 height 475
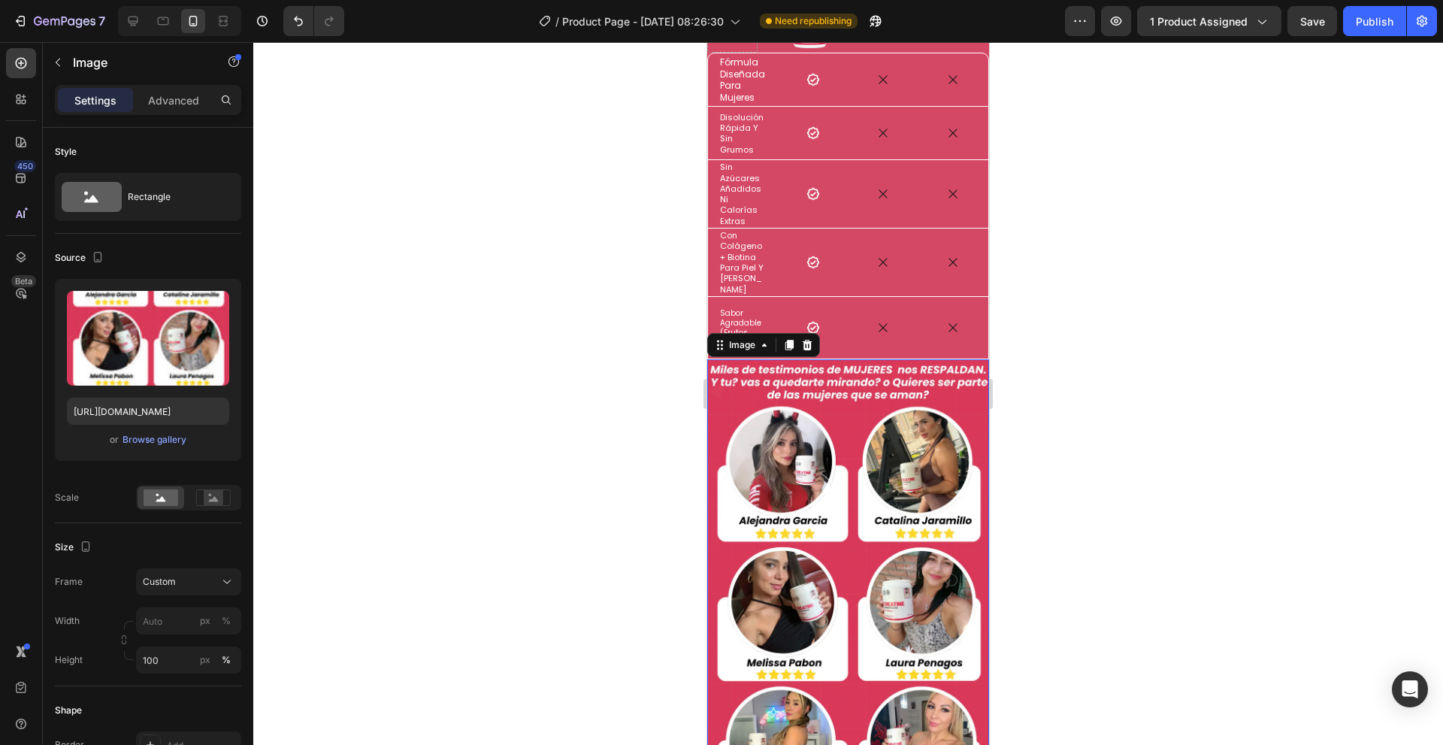
scroll to position [1652, 0]
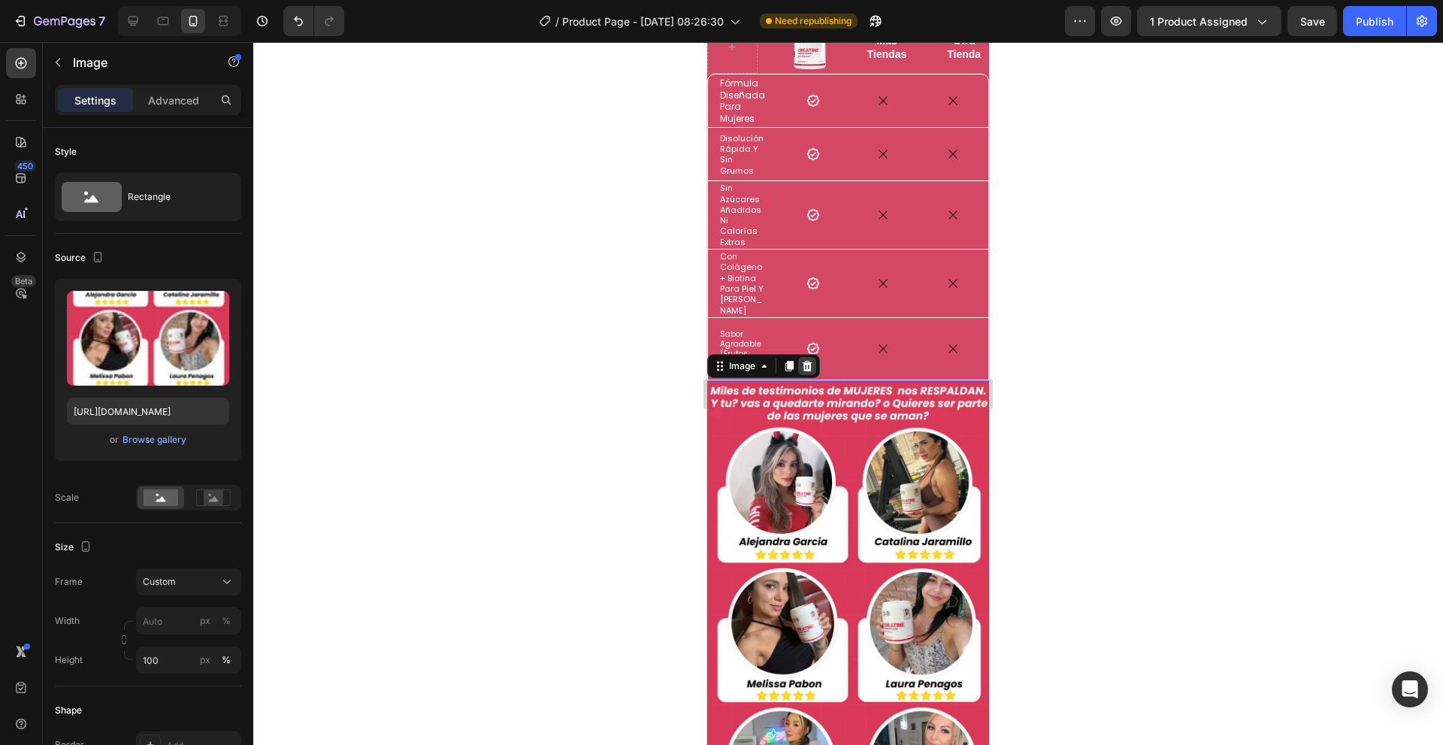
click at [807, 360] on icon at bounding box center [807, 366] width 12 height 12
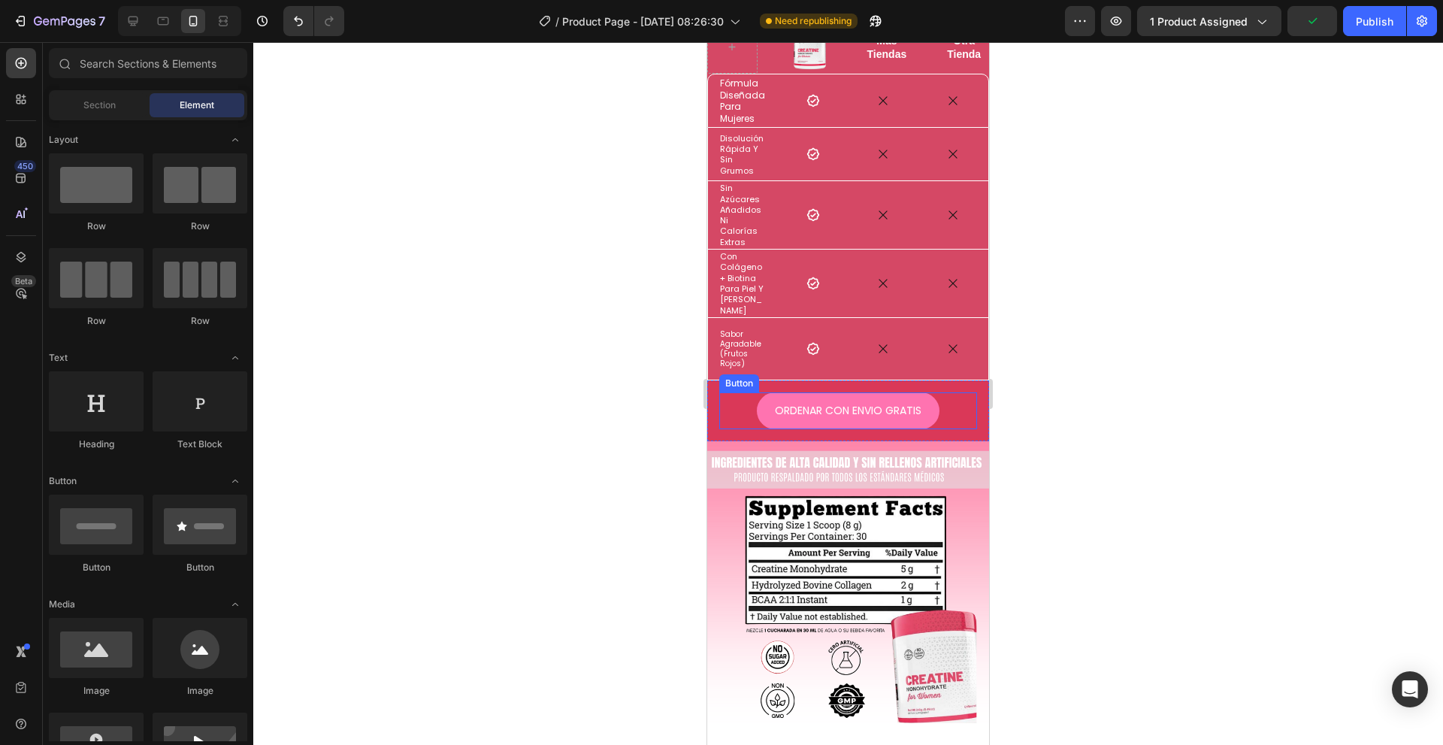
click at [945, 410] on div "ORDENAR CON ENVIO GRATIS Button" at bounding box center [848, 410] width 258 height 37
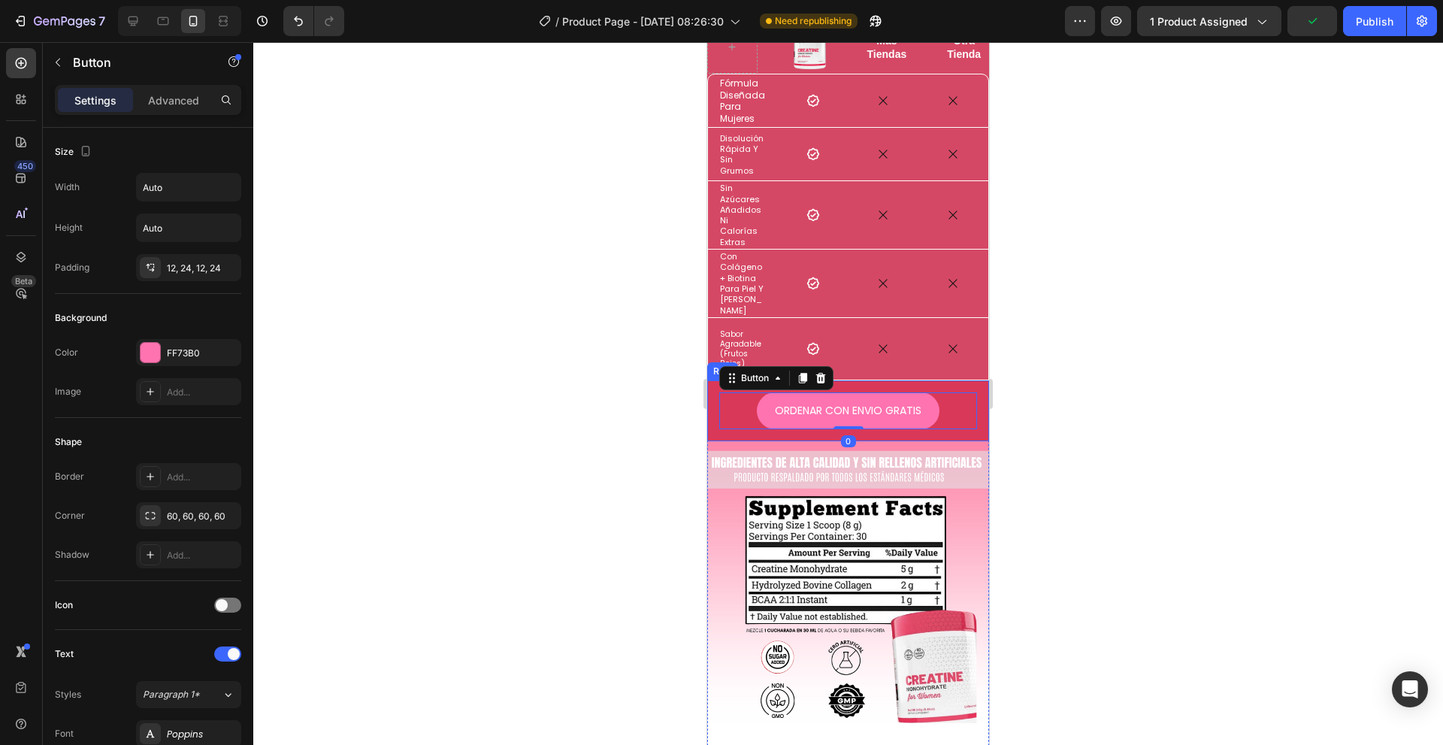
click at [789, 425] on div "ORDENAR CON ENVIO GRATIS Button 0 Row" at bounding box center [848, 410] width 282 height 61
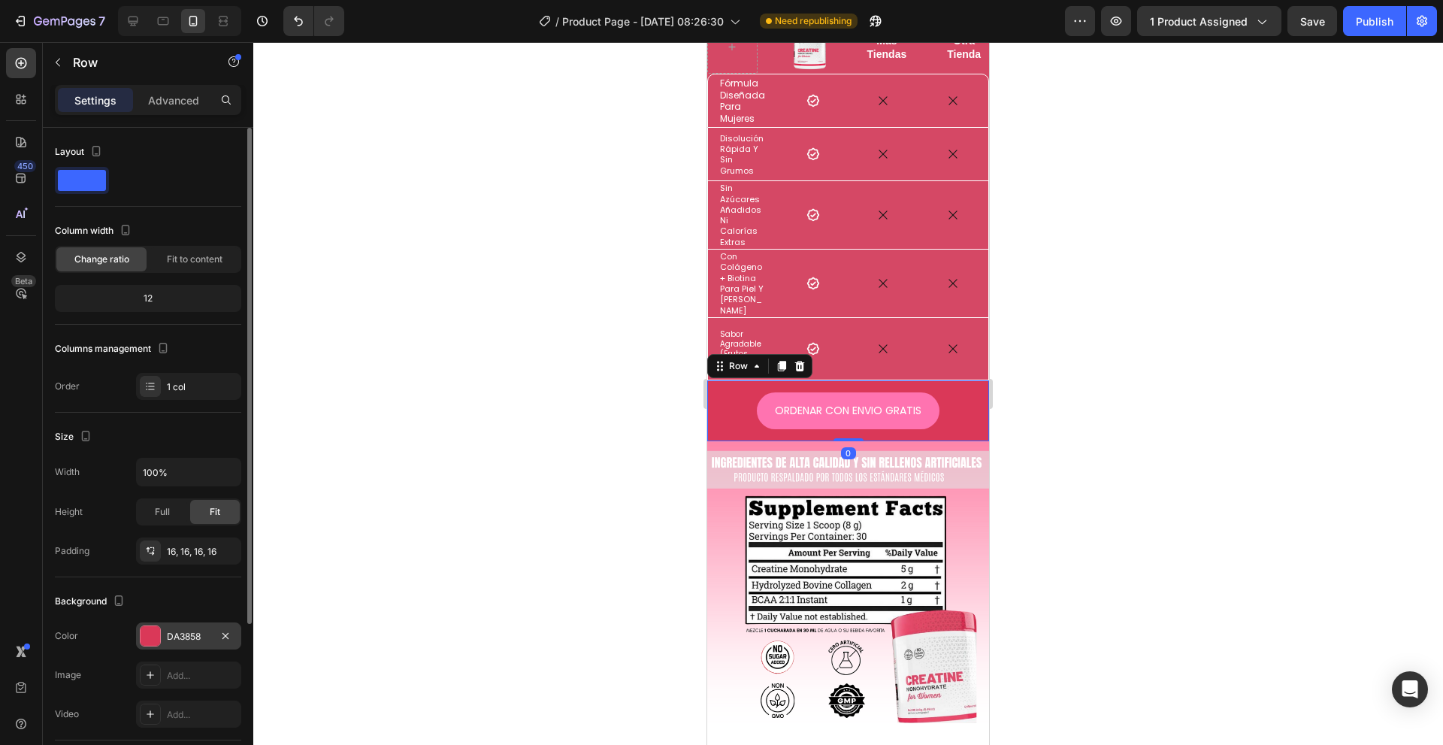
click at [183, 630] on div "DA3858" at bounding box center [189, 637] width 44 height 14
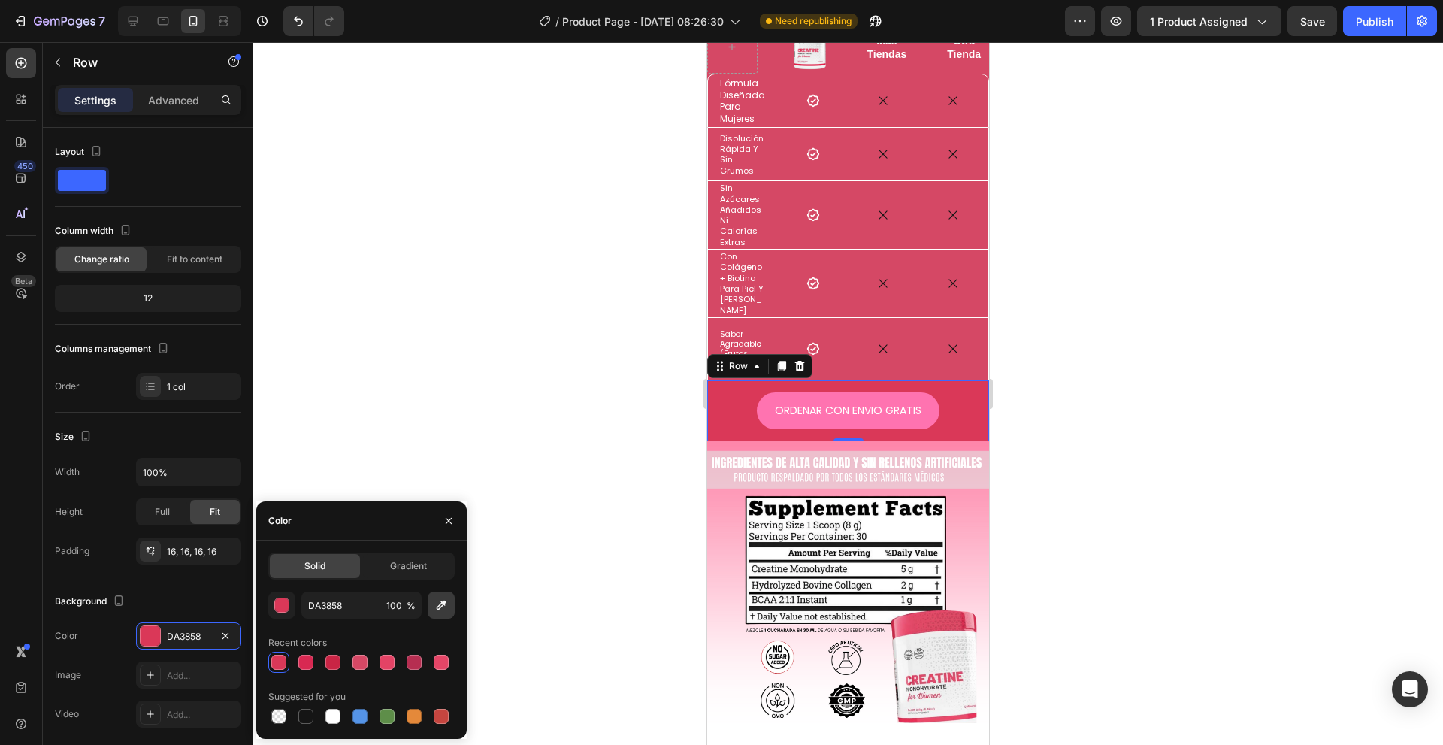
click at [439, 613] on button "button" at bounding box center [441, 605] width 27 height 27
type input "D54865"
click at [765, 457] on img at bounding box center [848, 582] width 282 height 282
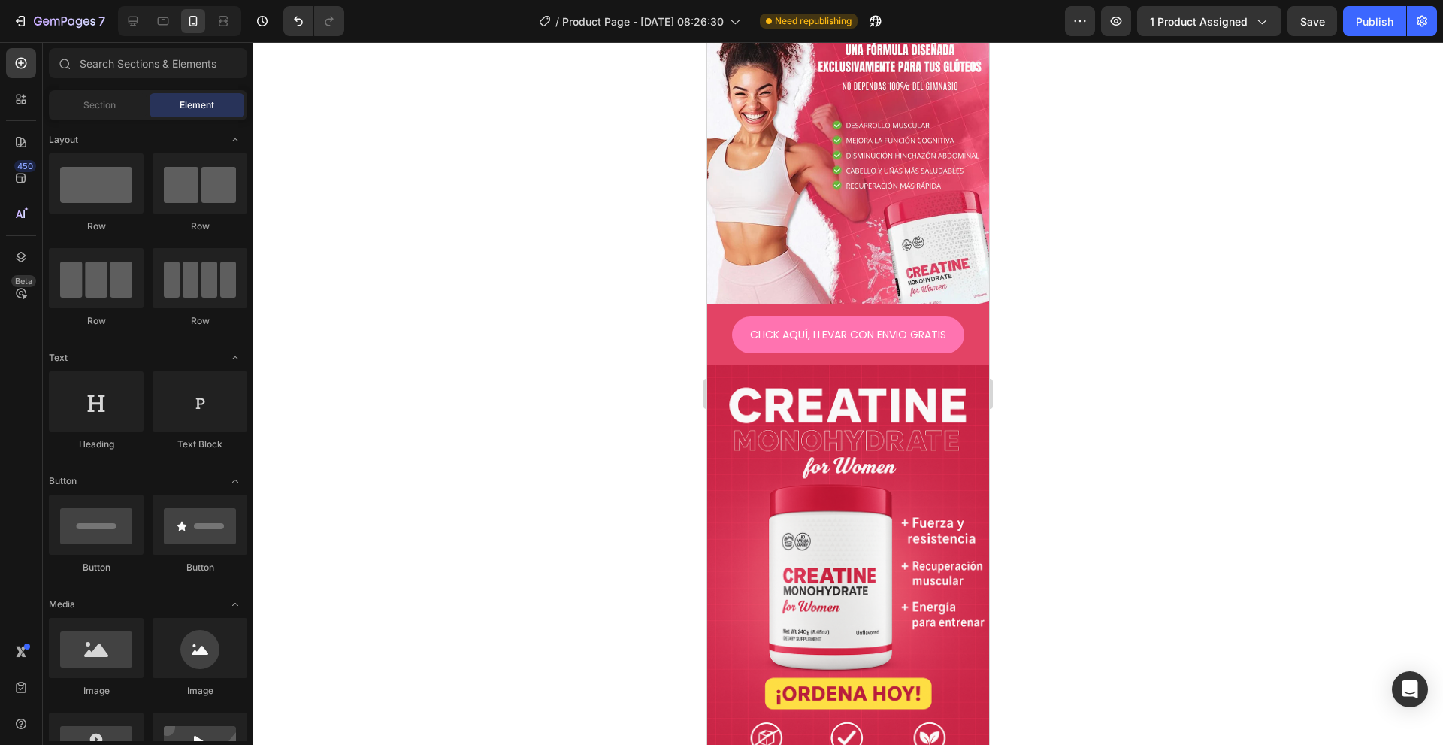
scroll to position [0, 0]
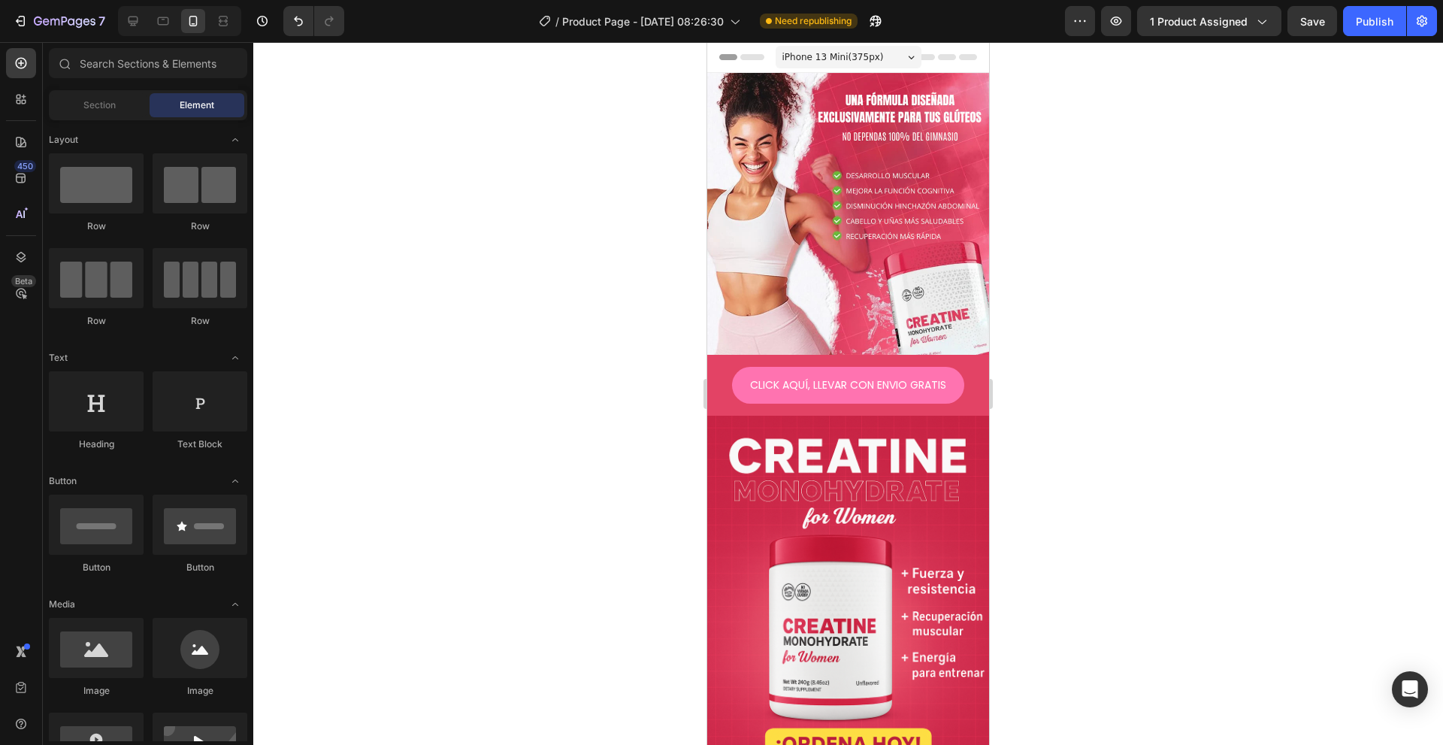
drag, startPoint x: 984, startPoint y: 250, endPoint x: 1700, endPoint y: 212, distance: 716.7
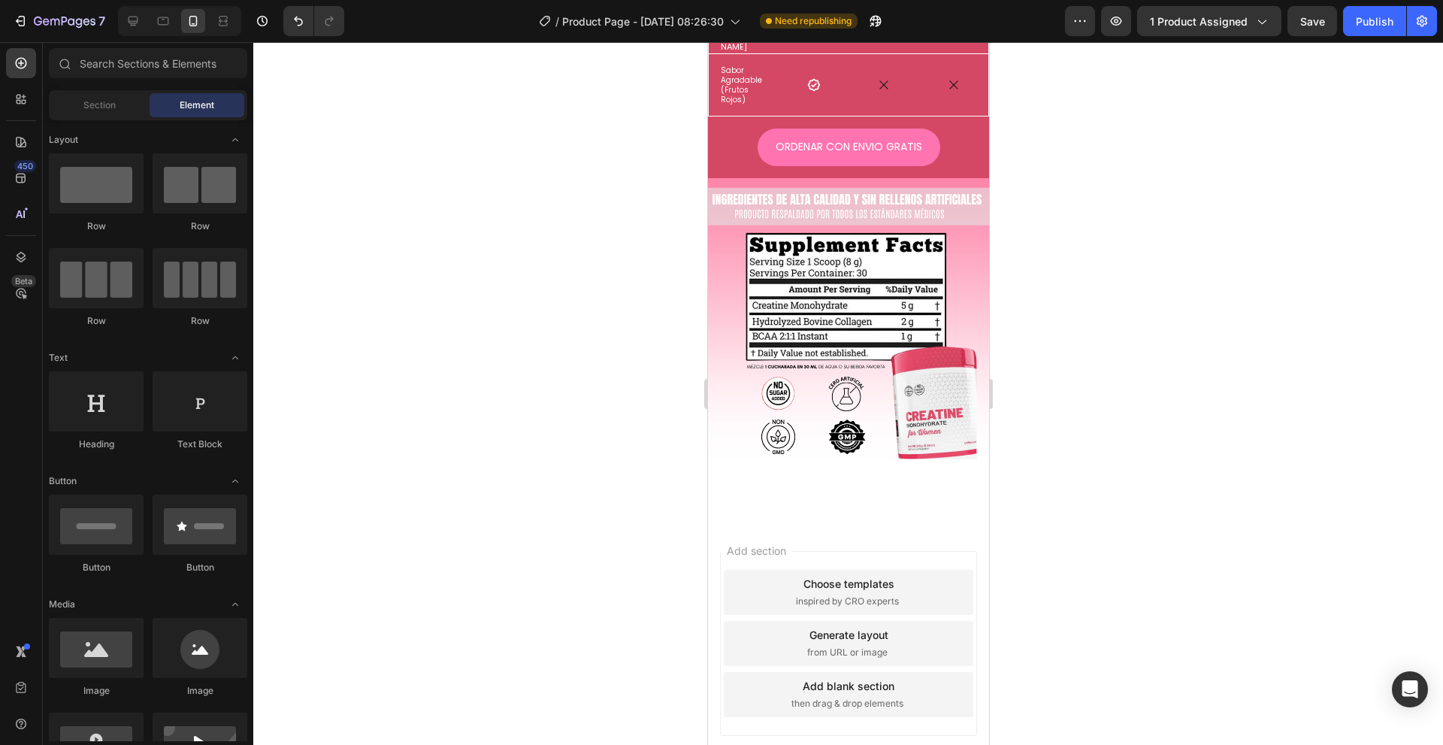
scroll to position [1921, 0]
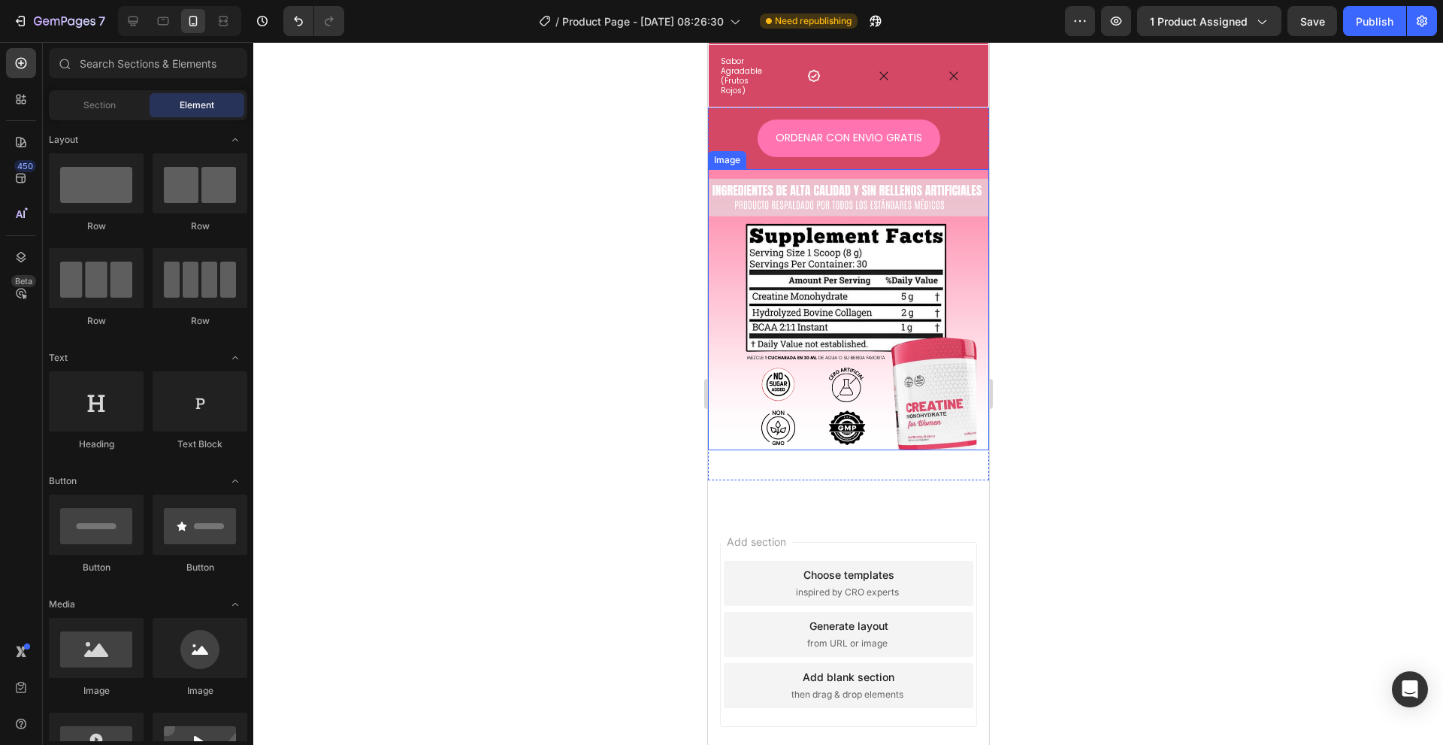
click at [883, 293] on img at bounding box center [847, 309] width 281 height 281
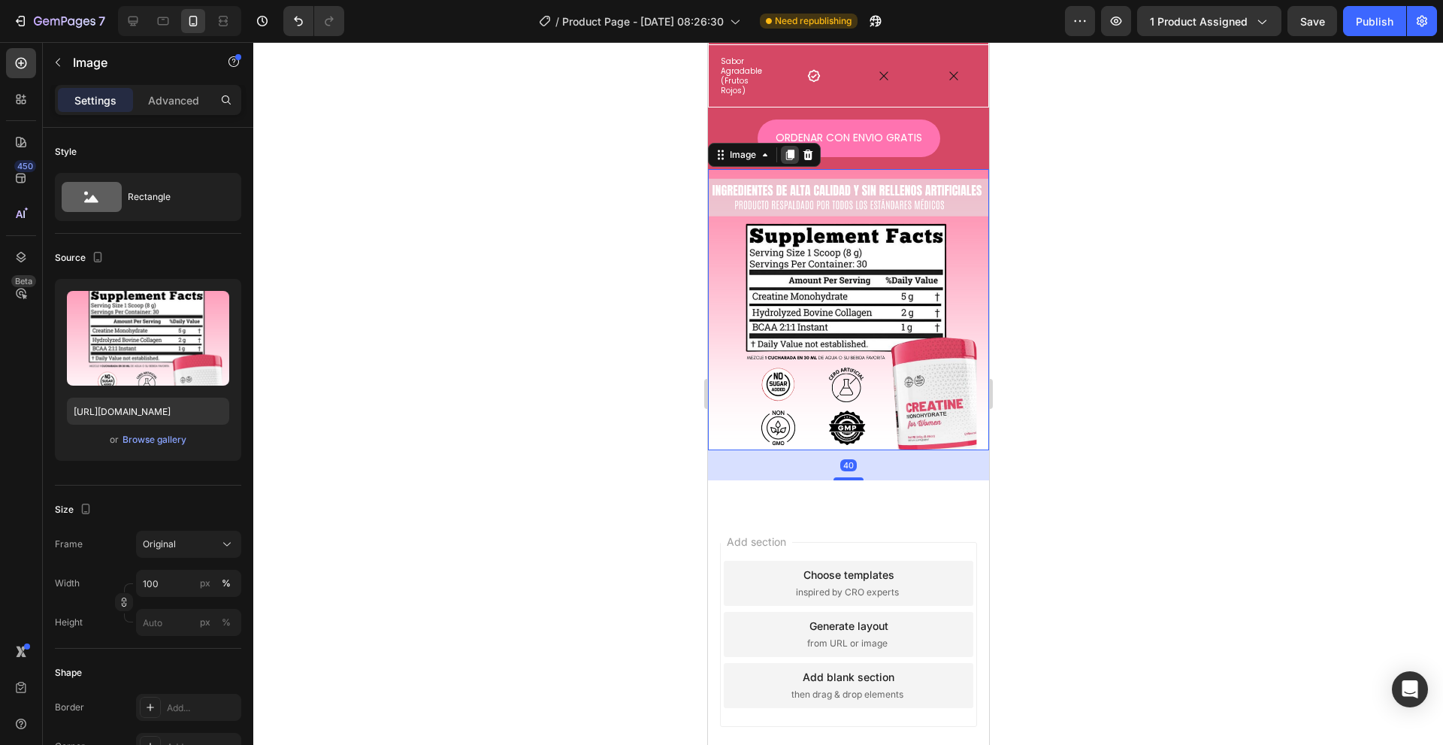
click at [784, 149] on icon at bounding box center [789, 155] width 12 height 12
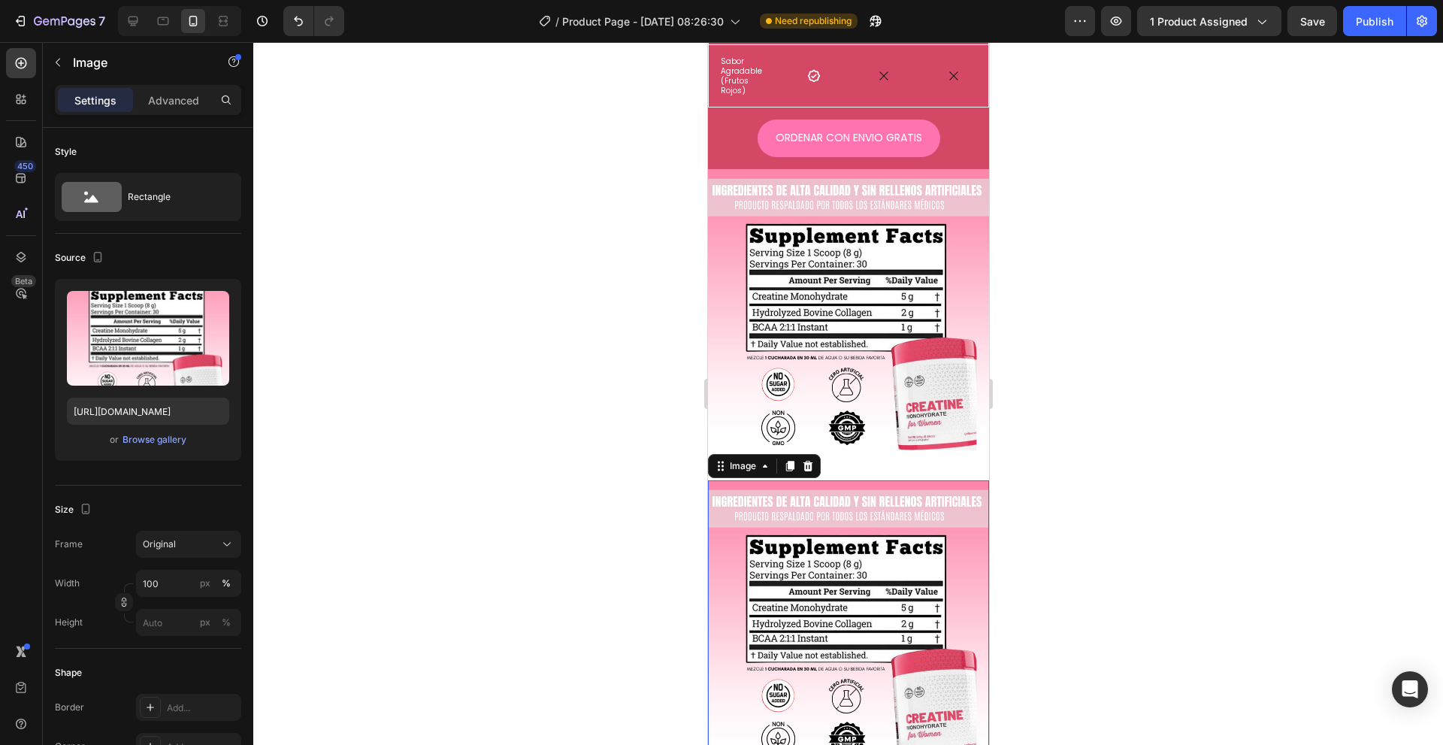
click at [861, 381] on img at bounding box center [847, 309] width 281 height 281
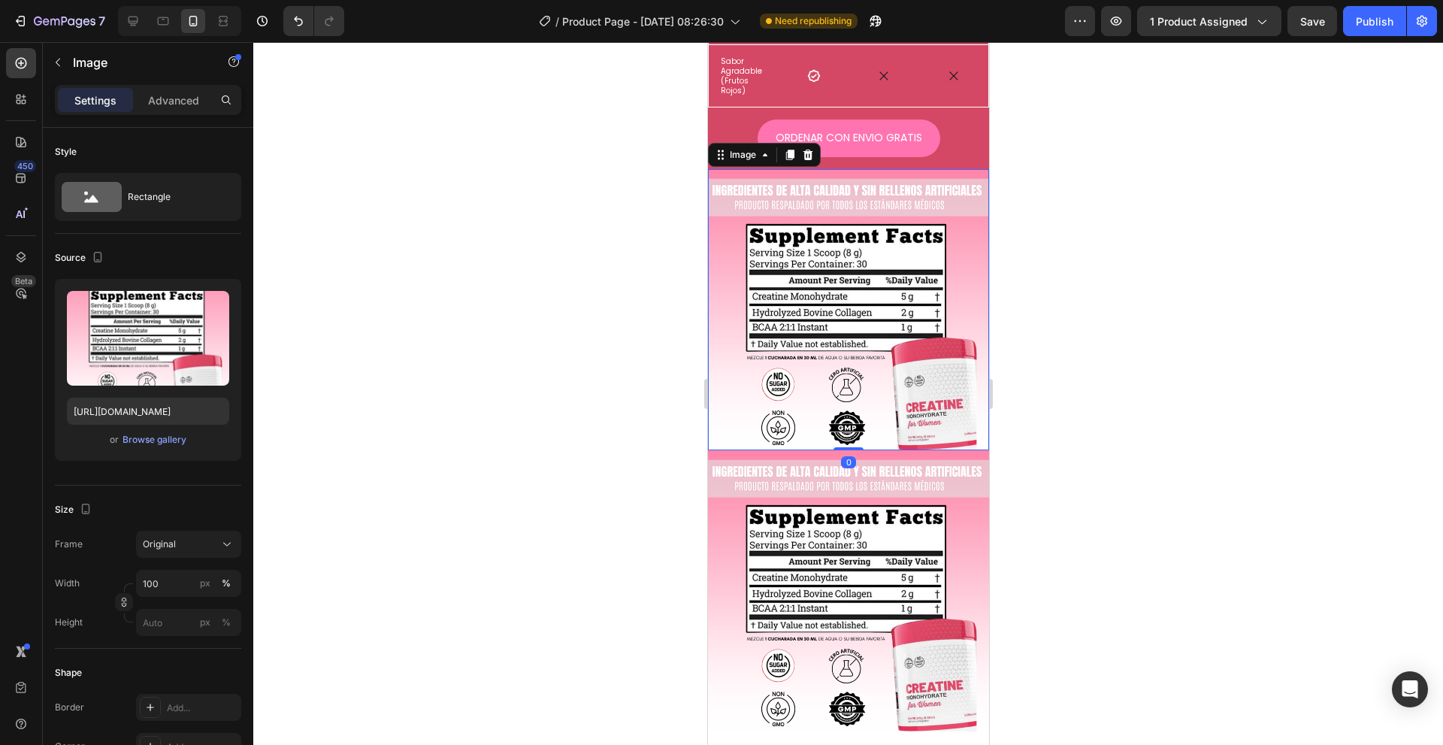
drag, startPoint x: 840, startPoint y: 453, endPoint x: 847, endPoint y: 371, distance: 81.5
click at [849, 383] on div "Image 0" at bounding box center [847, 309] width 281 height 281
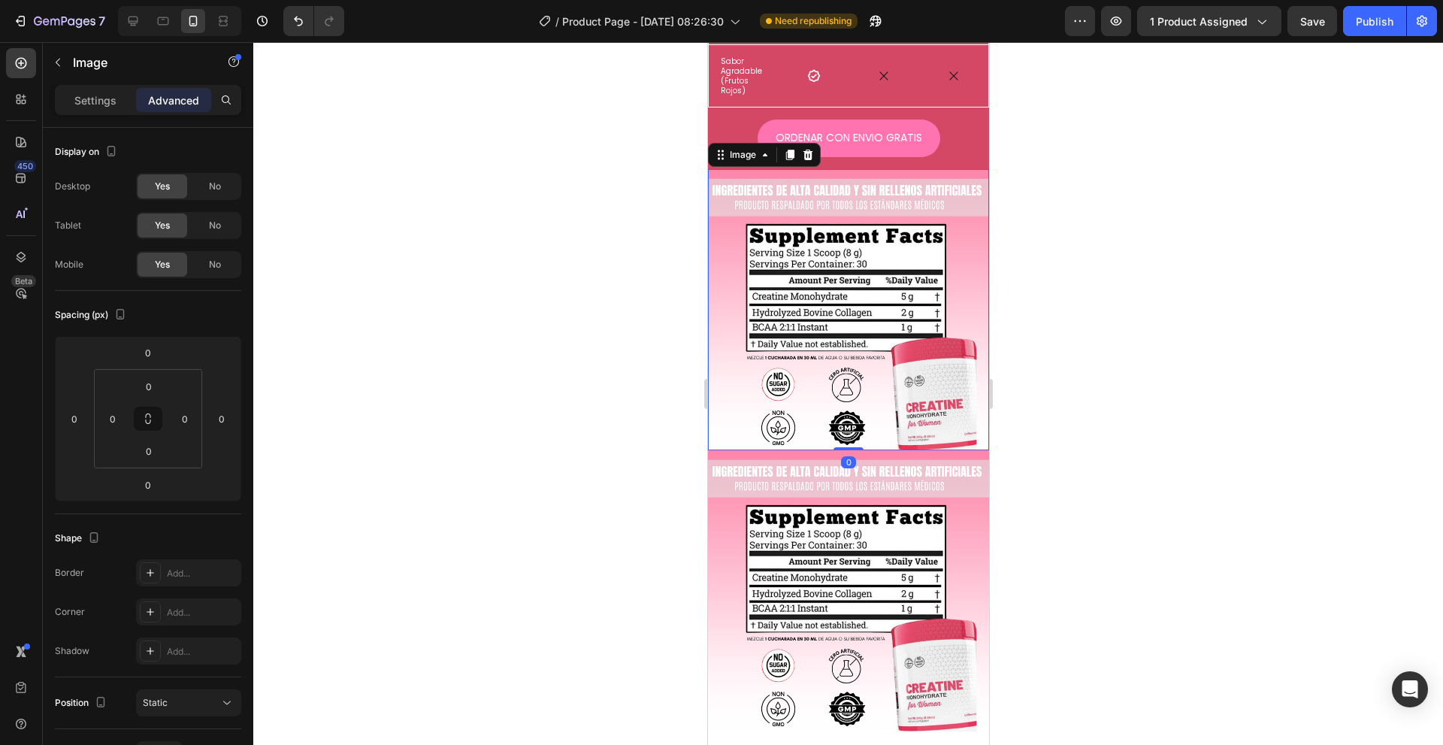
click at [847, 371] on img at bounding box center [847, 309] width 281 height 281
click at [56, 63] on icon "button" at bounding box center [58, 63] width 5 height 8
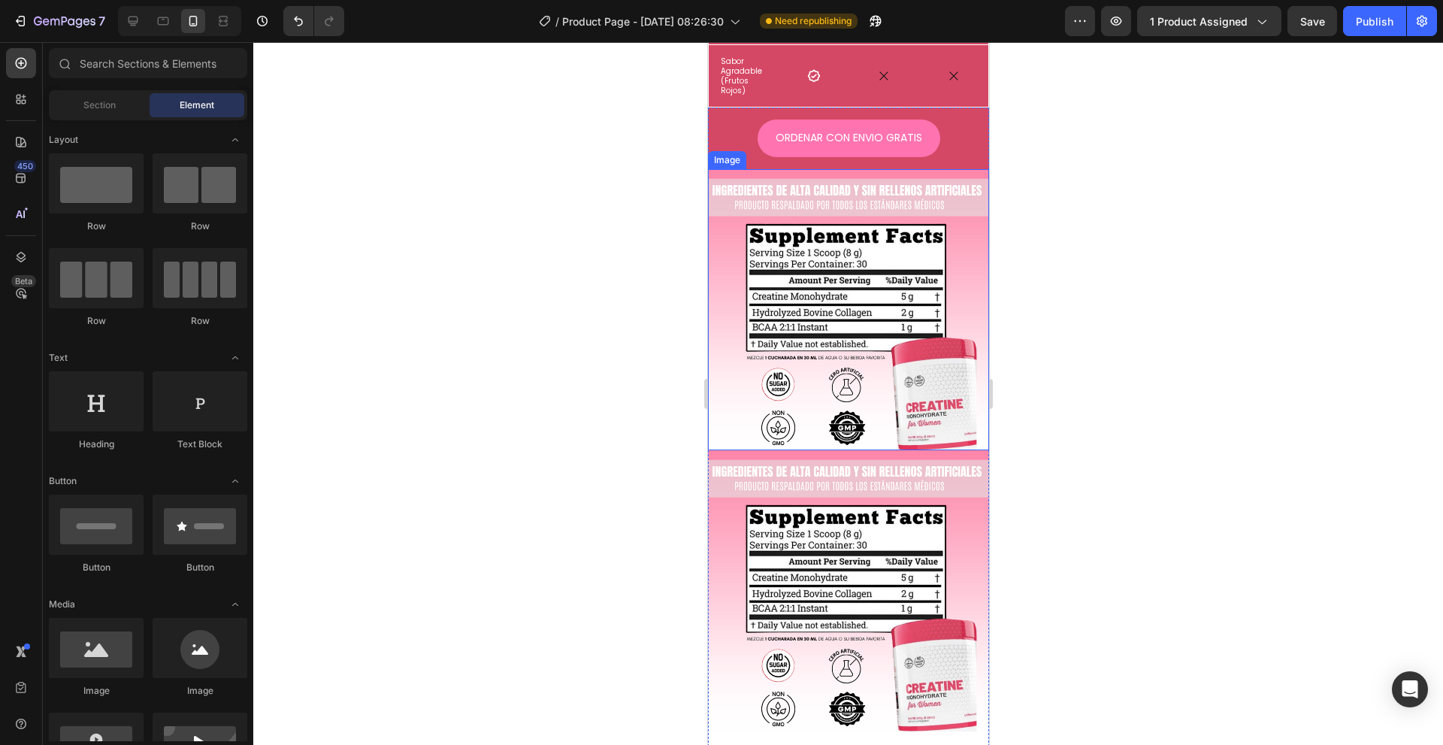
click at [843, 306] on img at bounding box center [847, 309] width 281 height 281
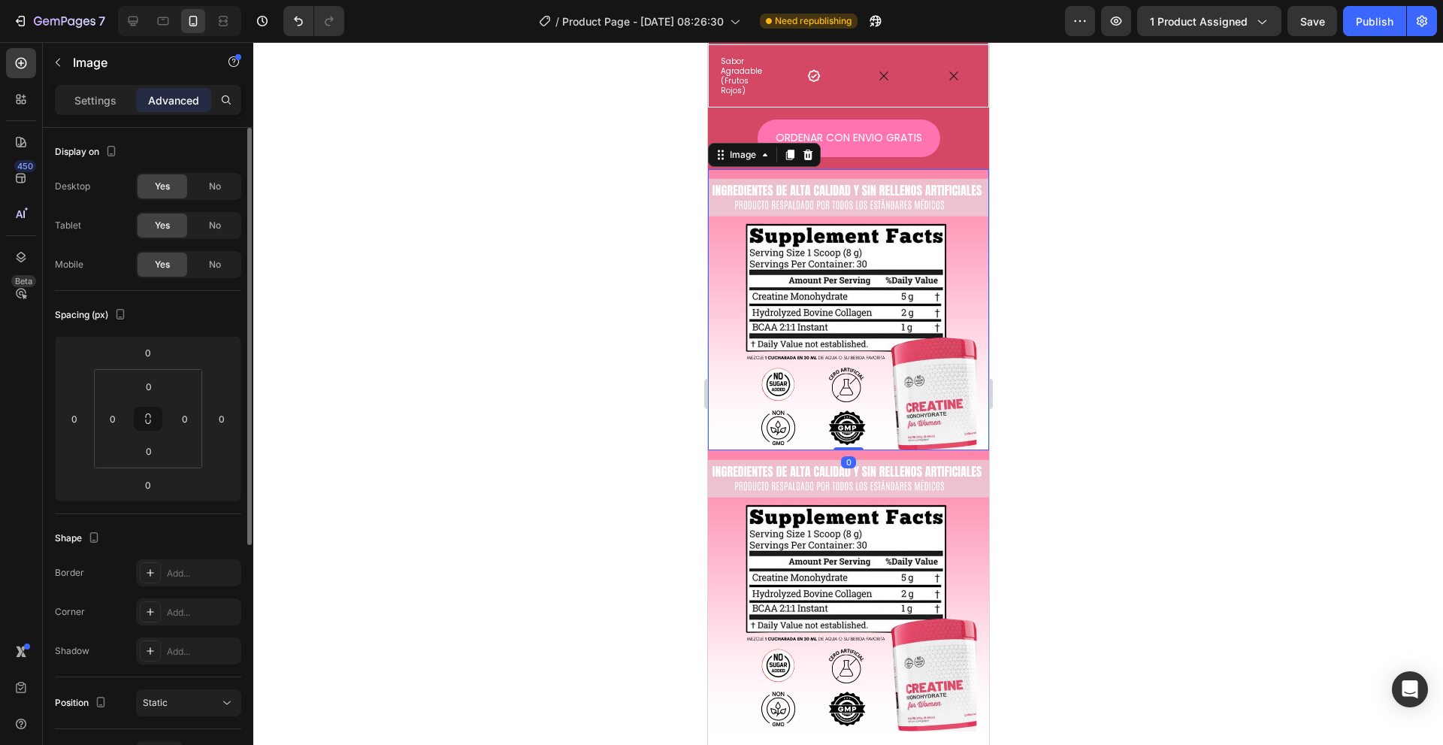
click at [110, 100] on p "Settings" at bounding box center [95, 100] width 42 height 16
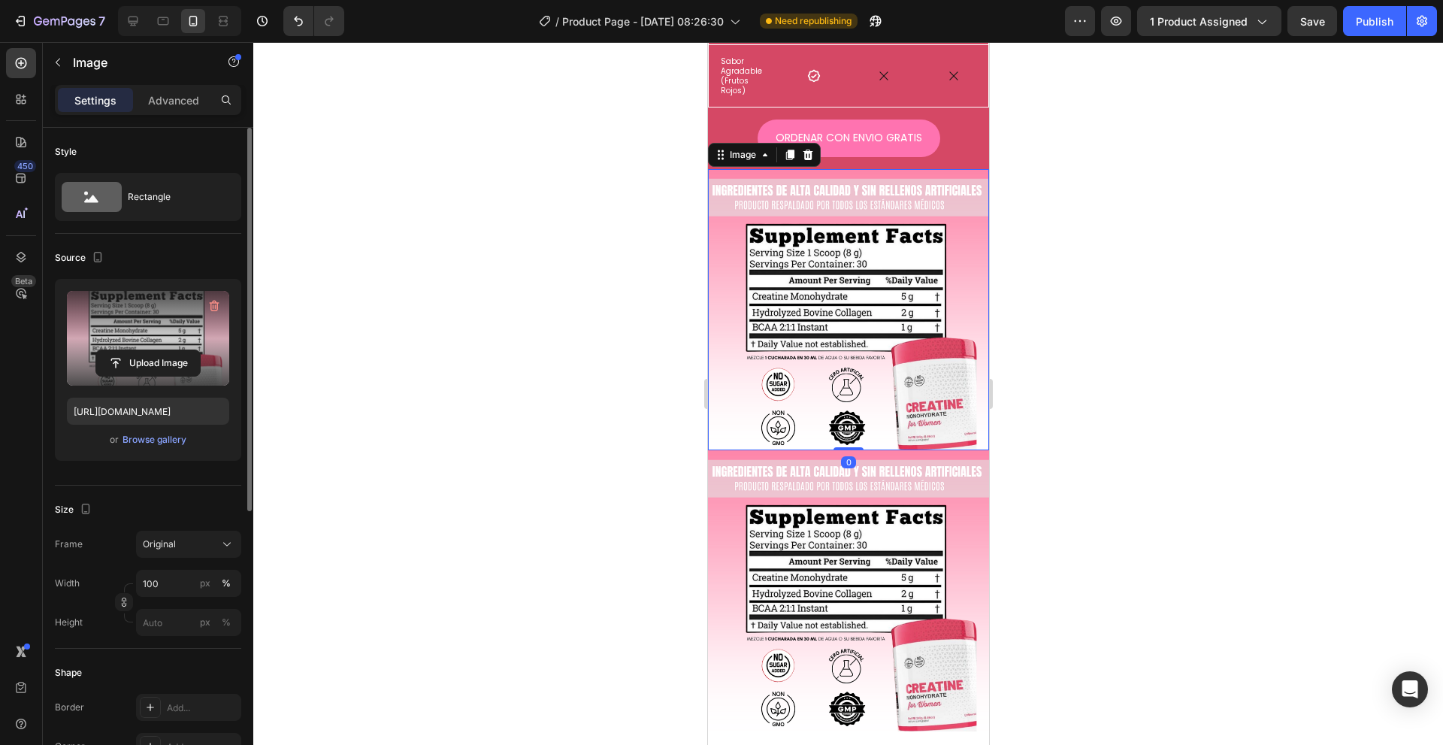
click at [148, 334] on label at bounding box center [148, 338] width 162 height 95
click at [148, 350] on input "file" at bounding box center [148, 363] width 104 height 26
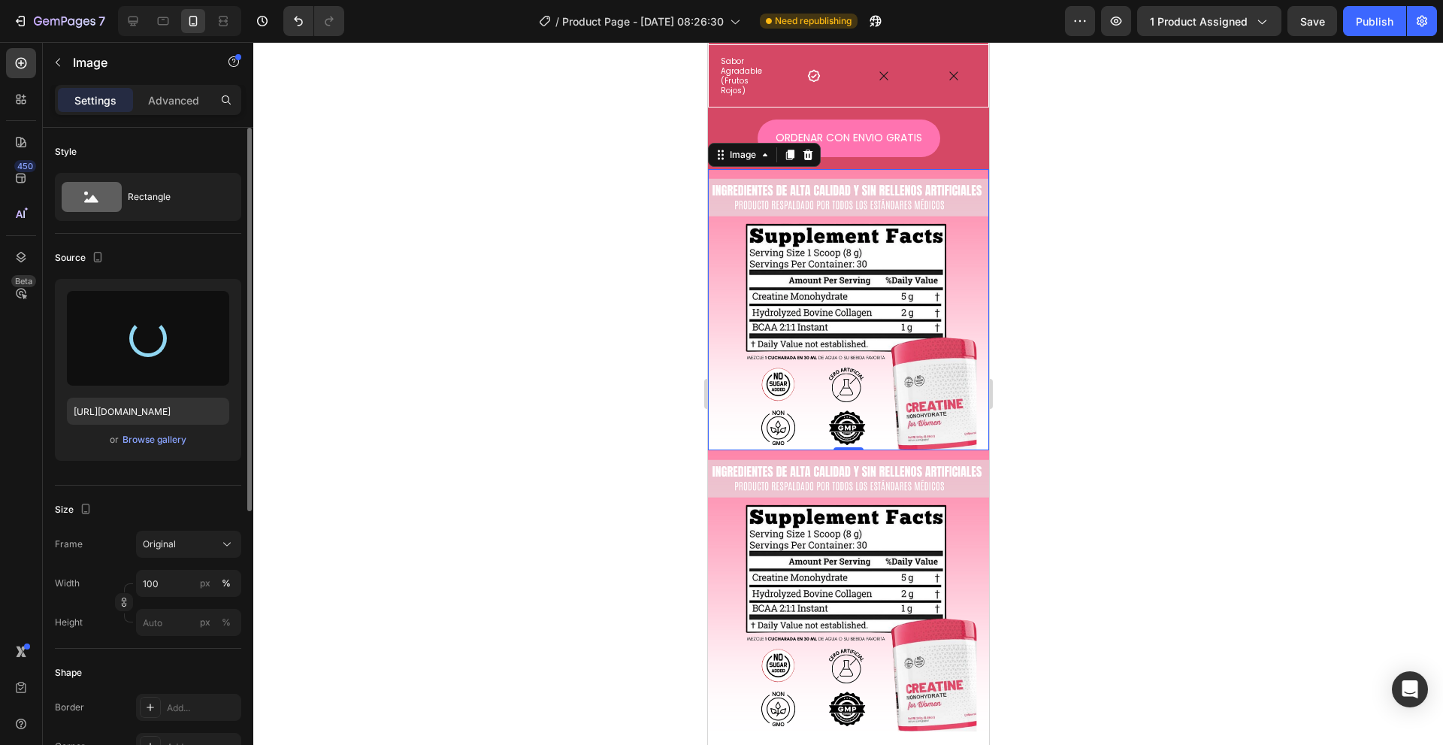
type input "[URL][DOMAIN_NAME]"
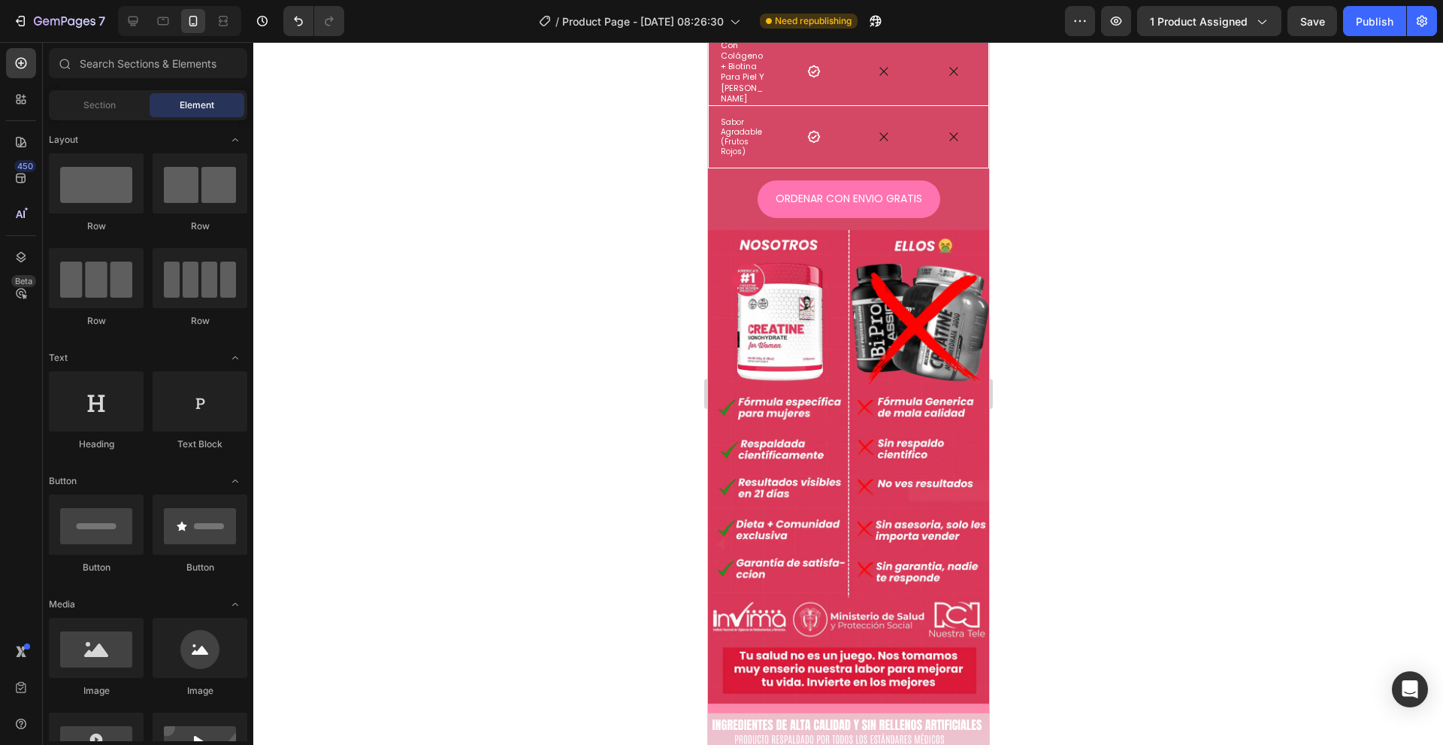
scroll to position [1867, 0]
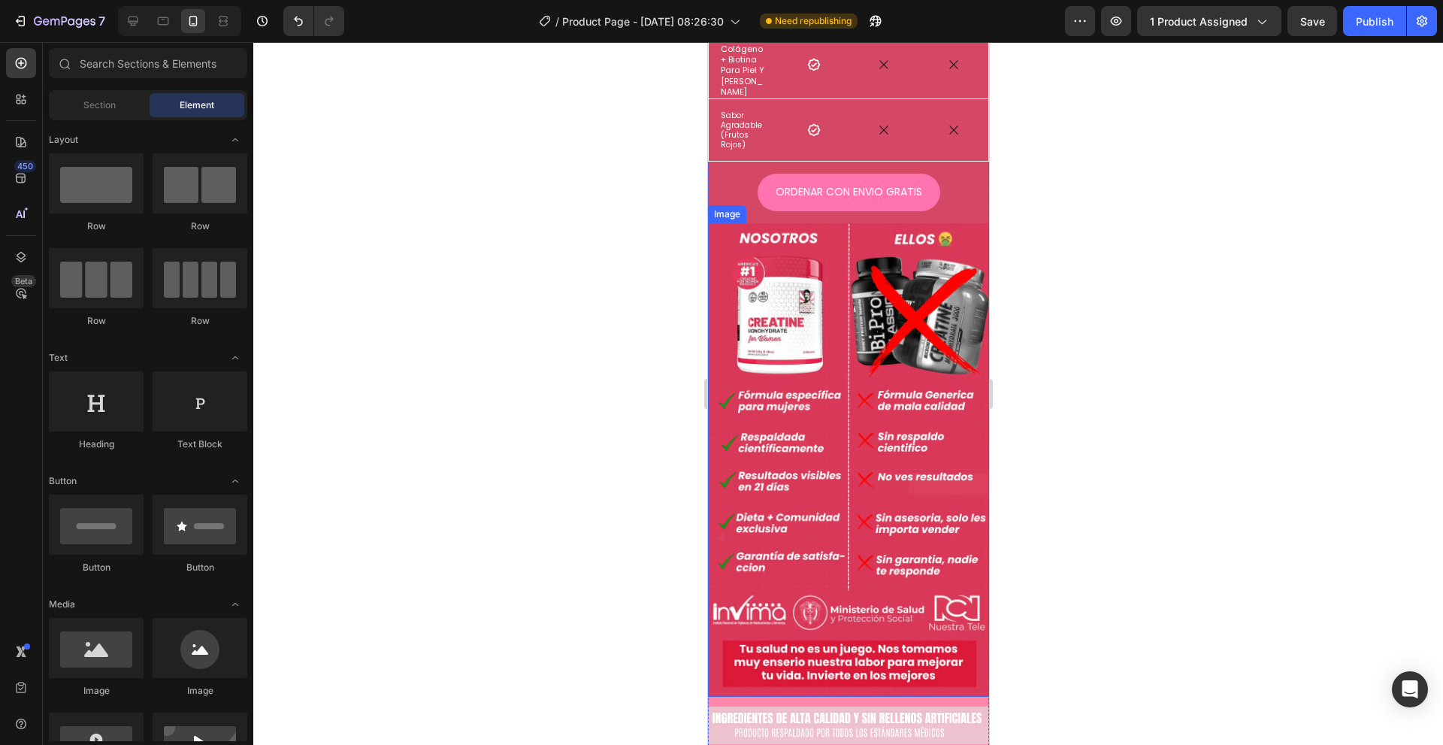
click at [758, 371] on img at bounding box center [847, 460] width 281 height 474
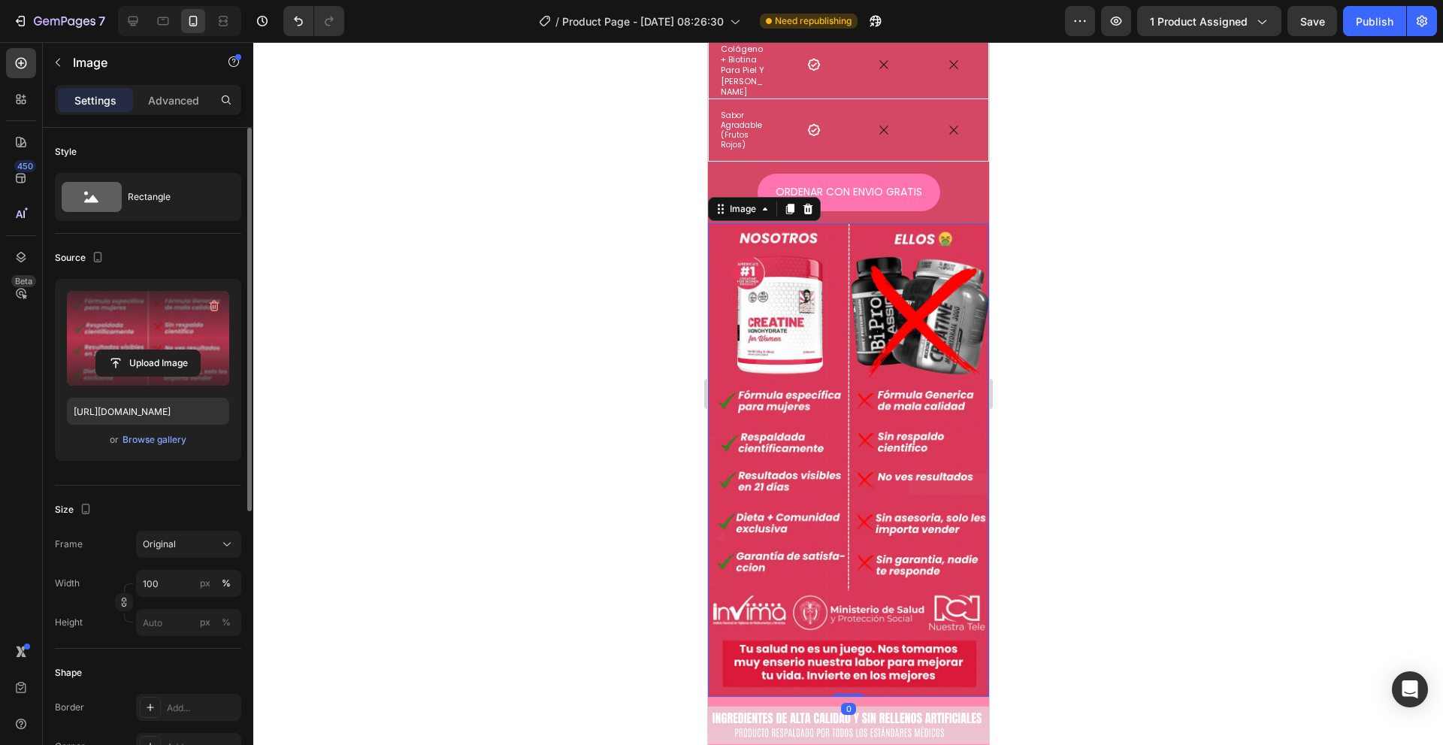
click at [141, 325] on label at bounding box center [148, 338] width 162 height 95
click at [141, 350] on input "file" at bounding box center [148, 363] width 104 height 26
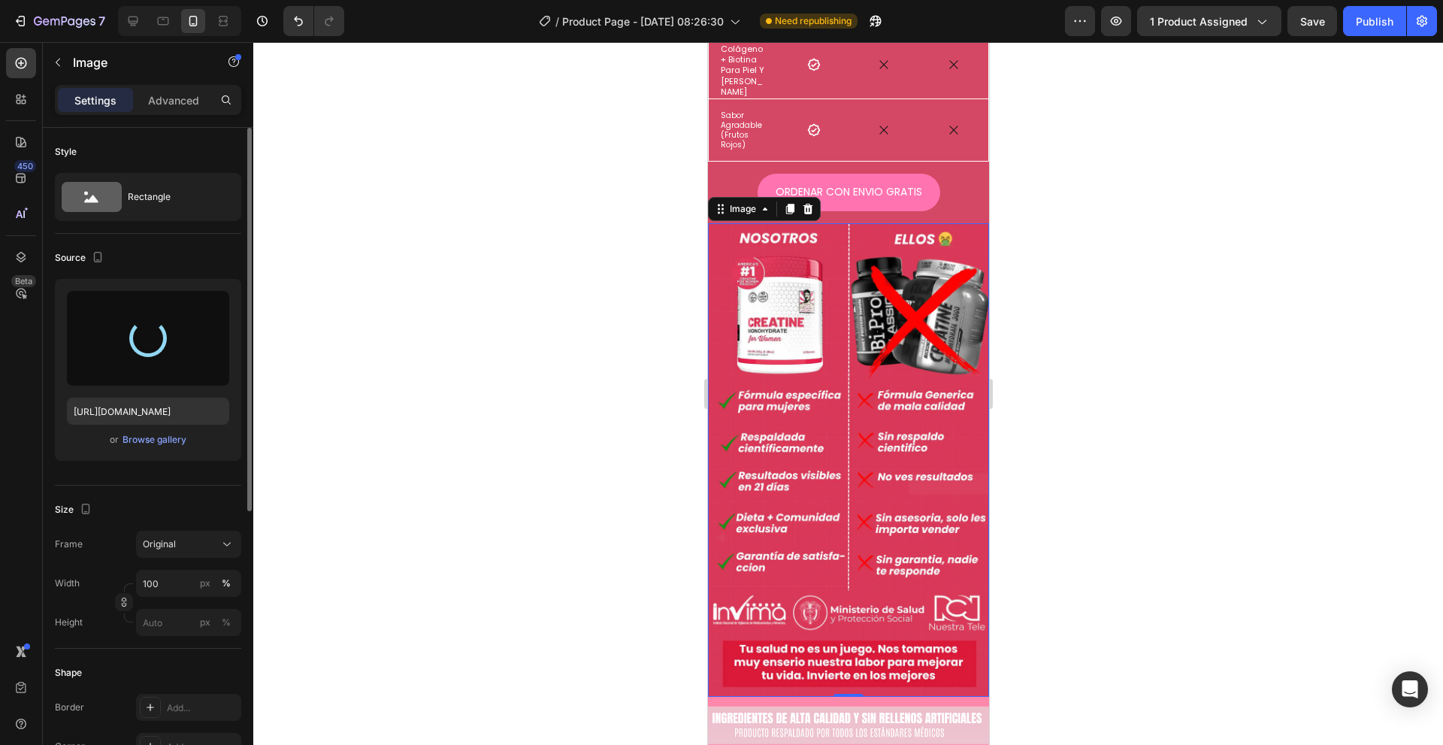
type input "[URL][DOMAIN_NAME]"
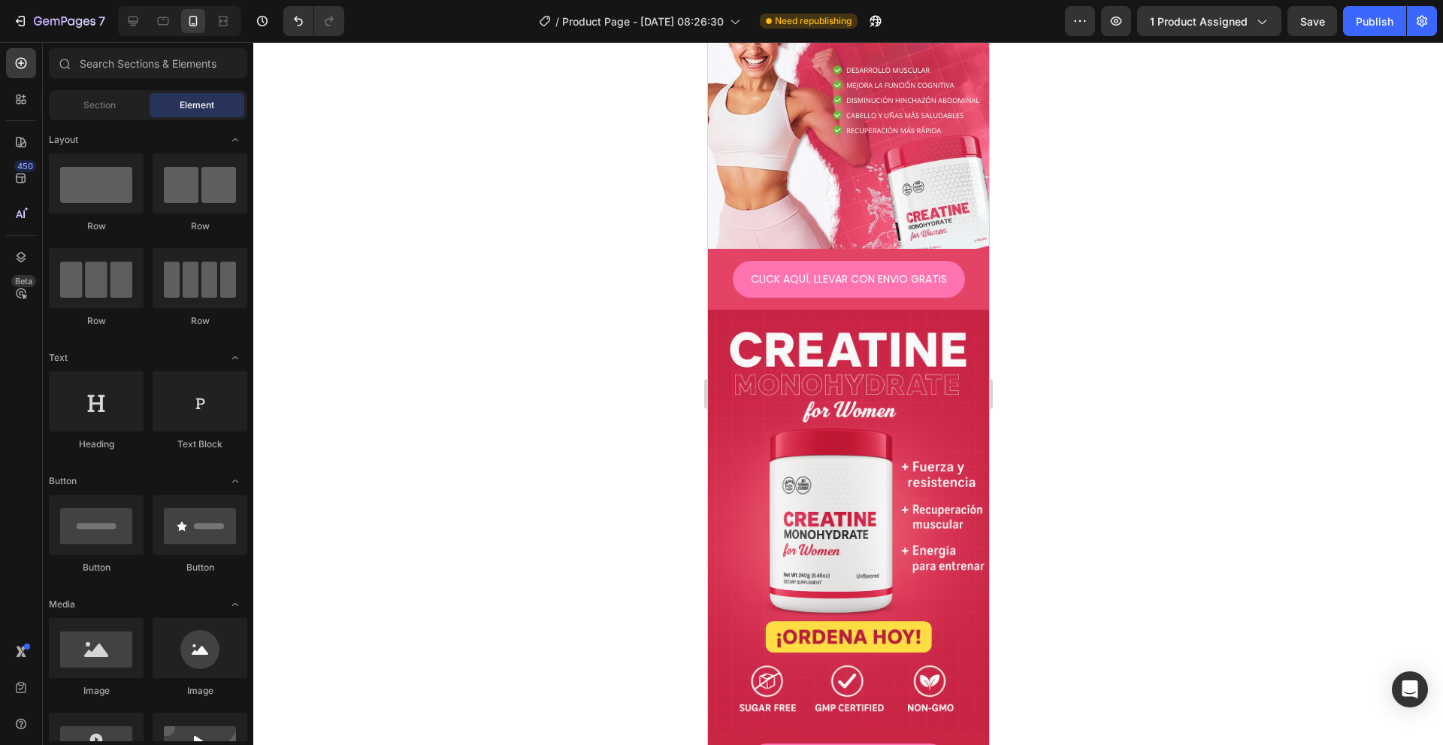
scroll to position [0, 0]
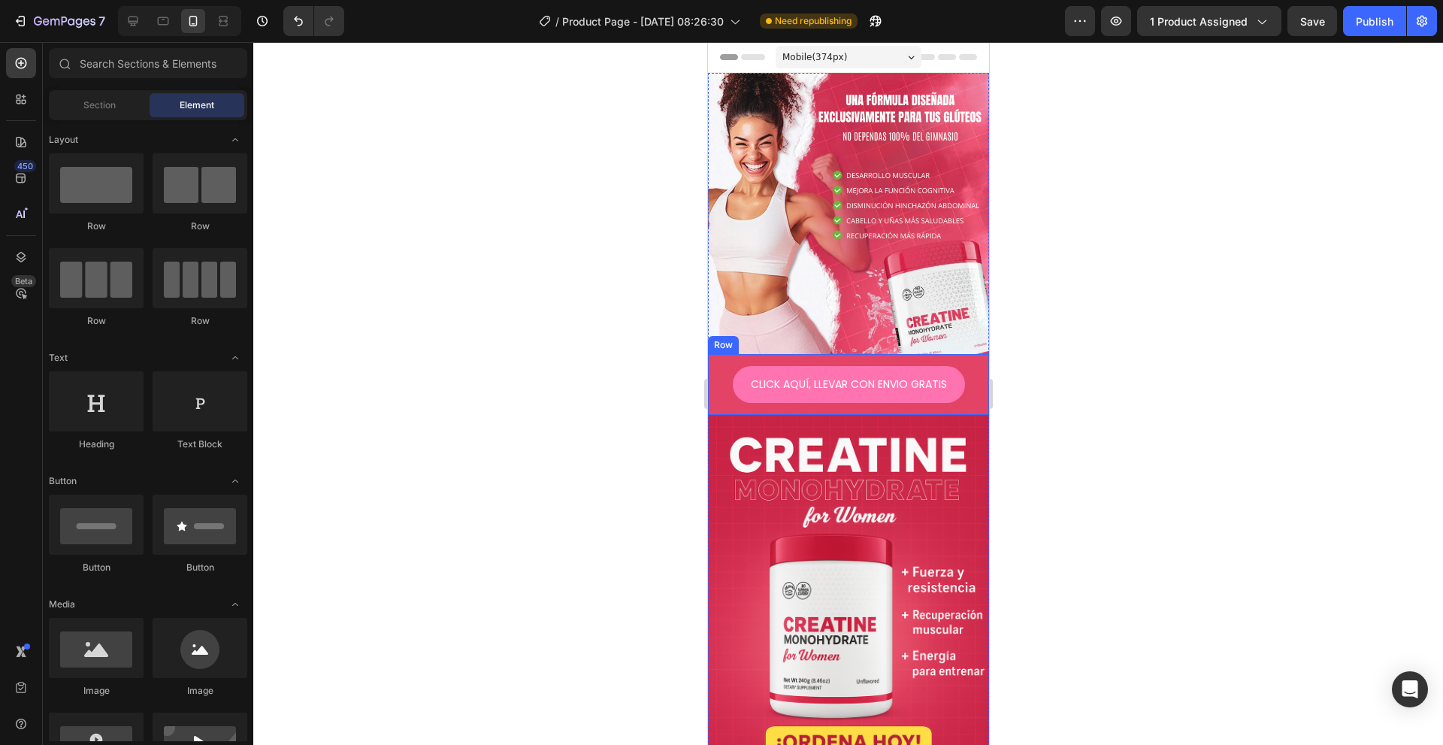
click at [923, 483] on img at bounding box center [847, 626] width 281 height 422
click at [781, 234] on img at bounding box center [847, 213] width 281 height 281
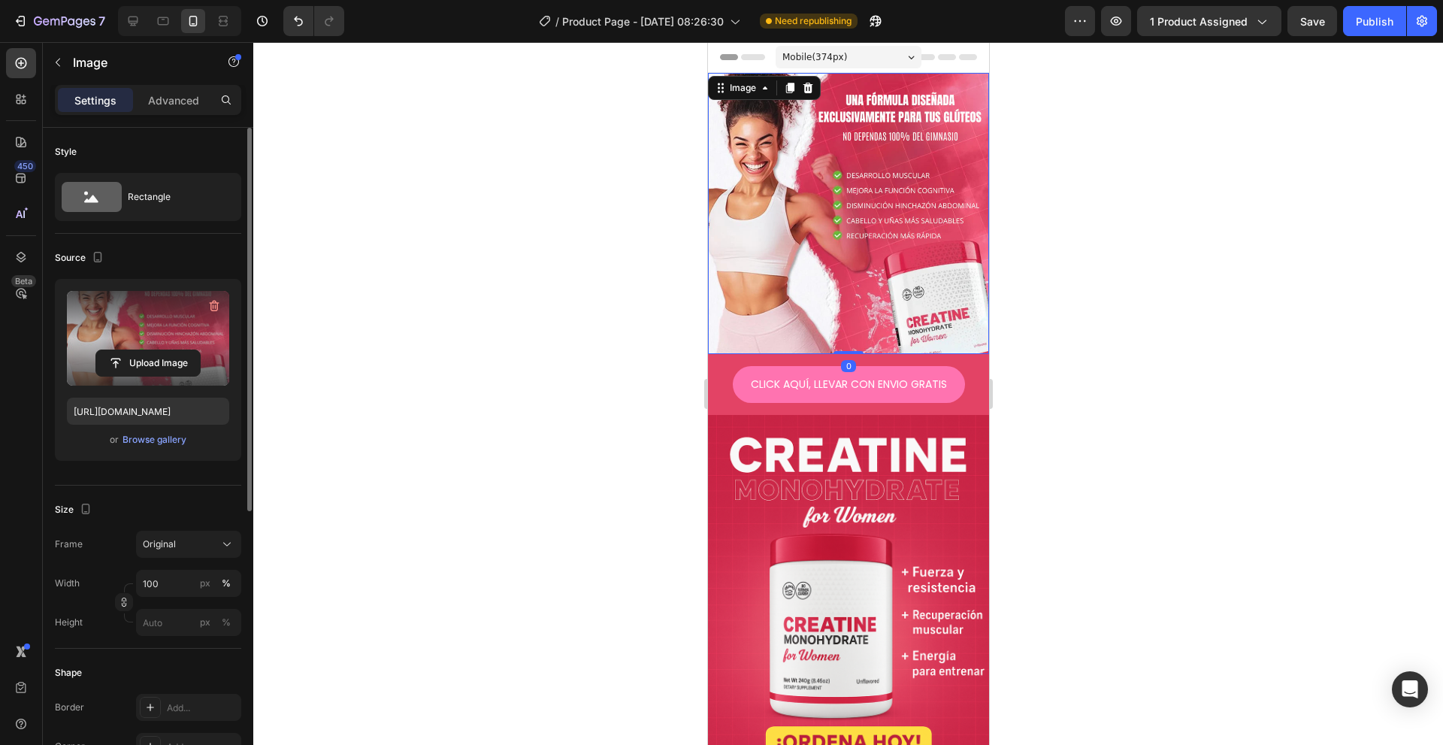
click at [150, 347] on label at bounding box center [148, 338] width 162 height 95
click at [150, 350] on input "file" at bounding box center [148, 363] width 104 height 26
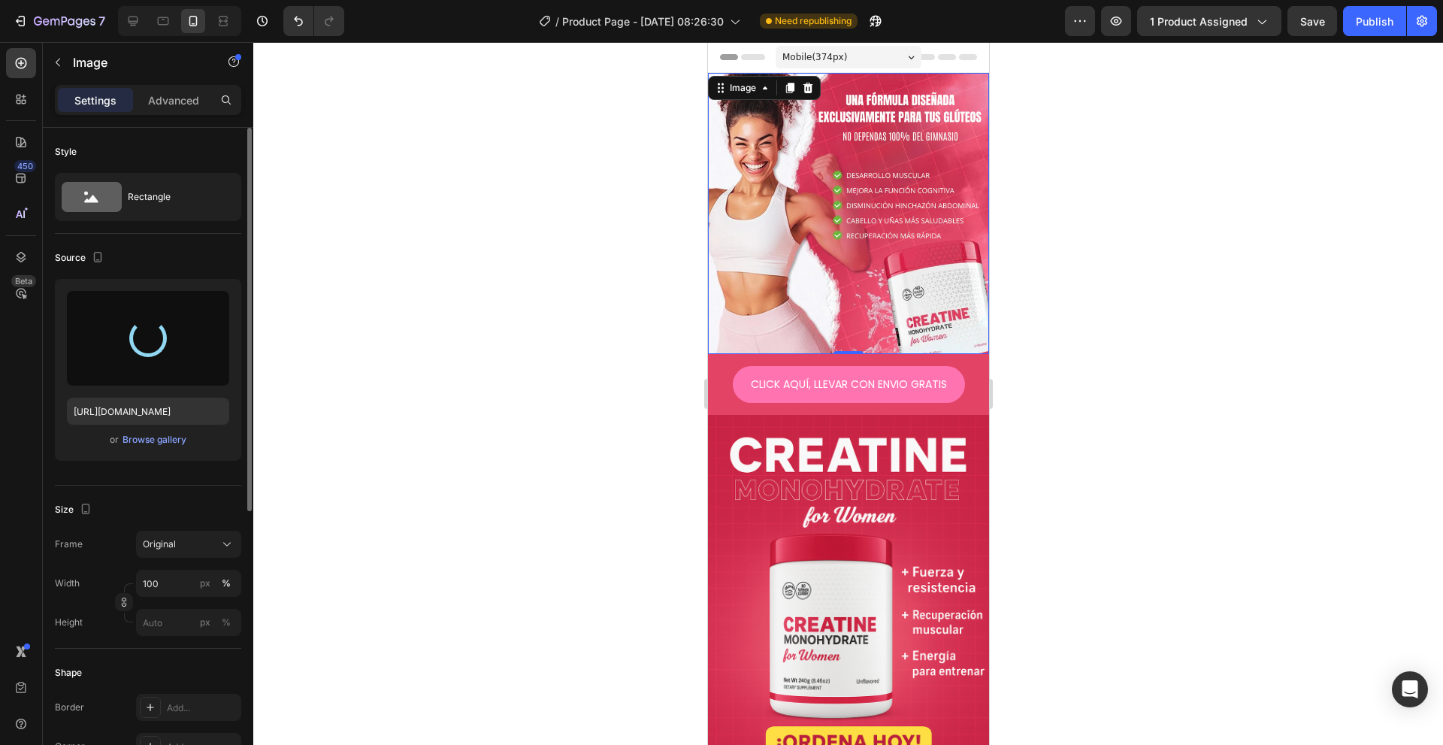
type input "[URL][DOMAIN_NAME]"
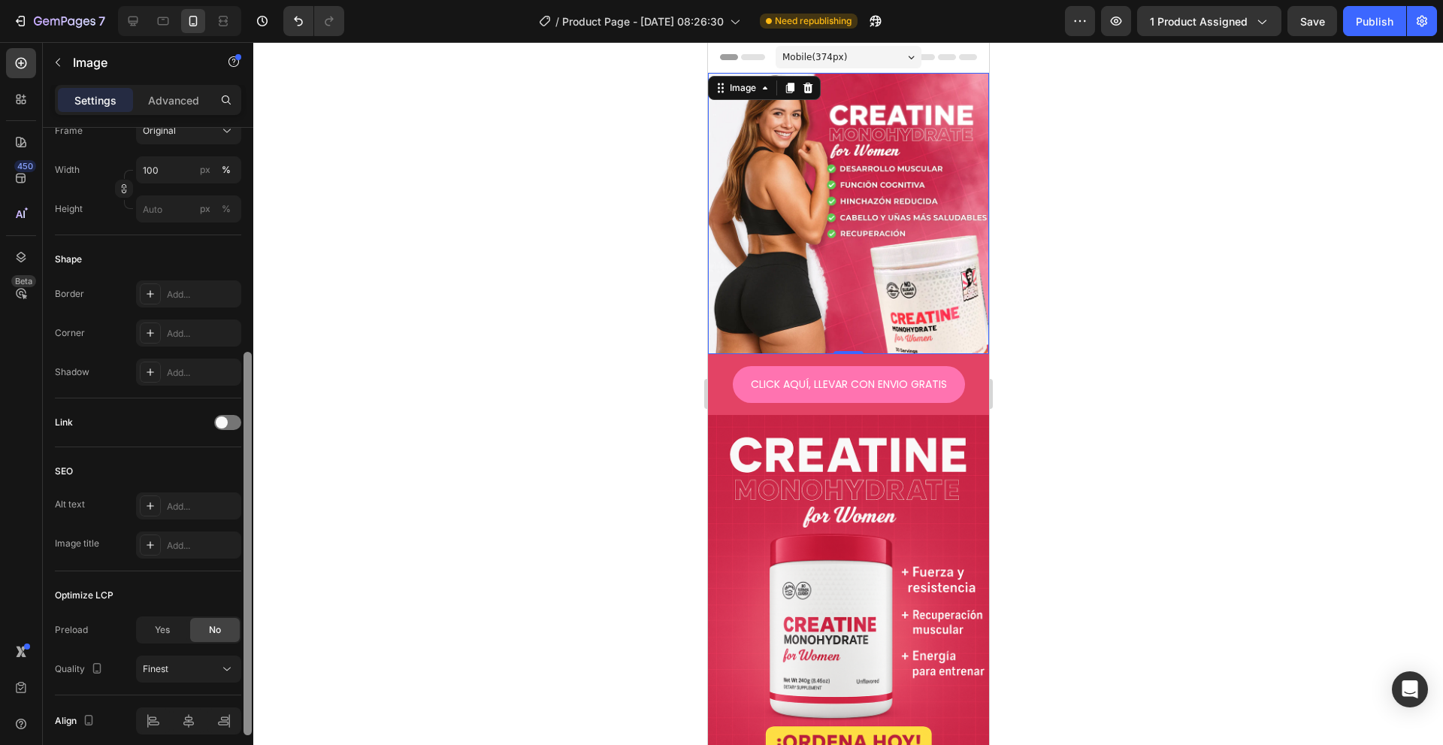
drag, startPoint x: 250, startPoint y: 295, endPoint x: 255, endPoint y: 558, distance: 263.1
click at [255, 0] on div "7 / Product Page - [DATE] 08:26:30 Need republishing Preview 1 product assigned…" at bounding box center [721, 0] width 1443 height 0
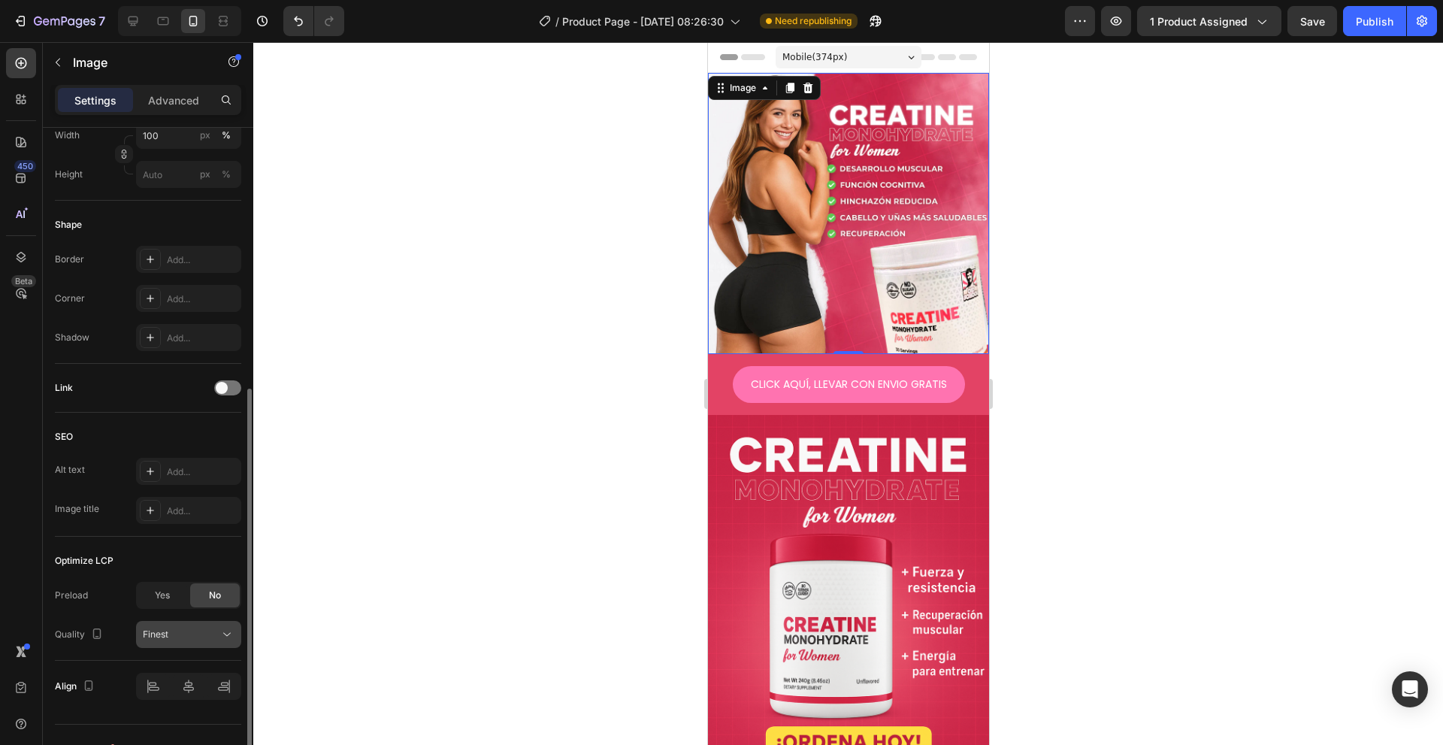
click at [180, 627] on div "Finest" at bounding box center [189, 634] width 92 height 15
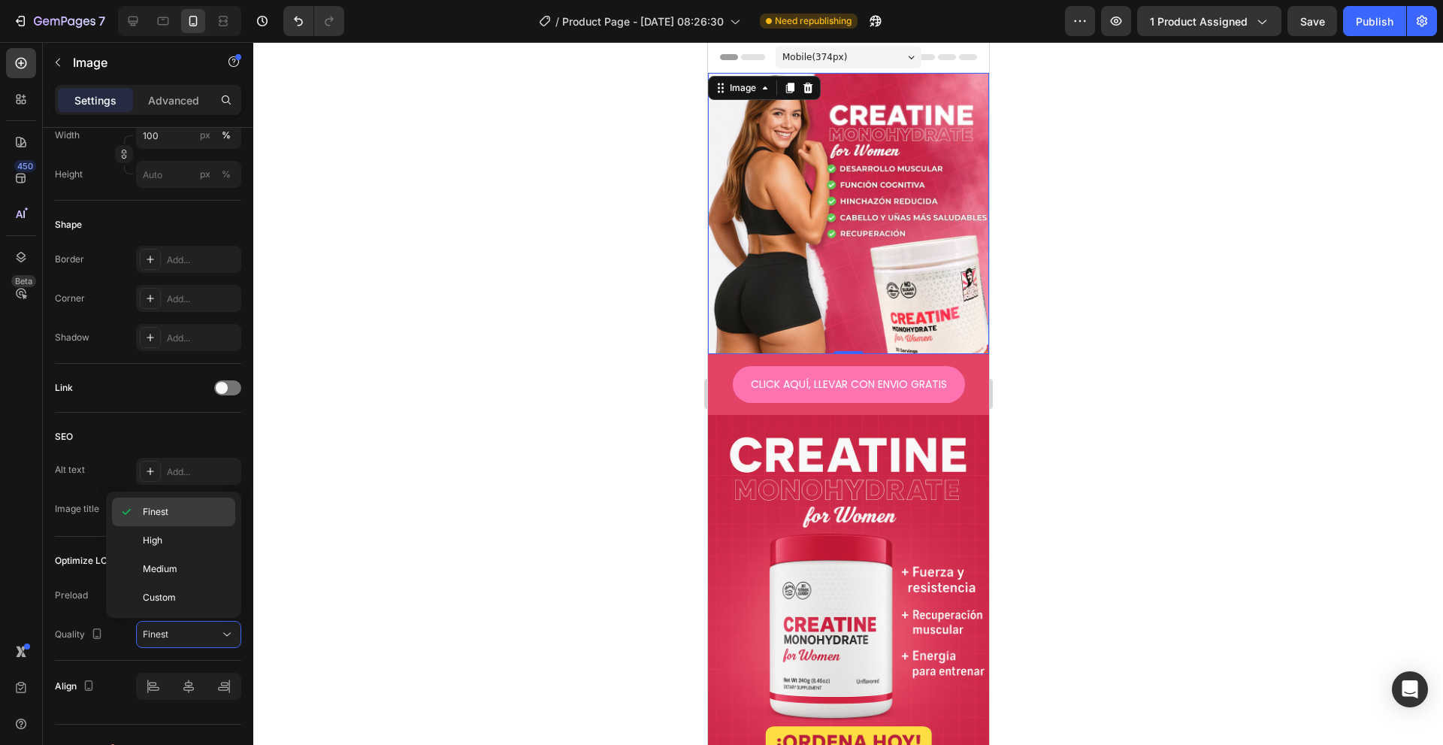
click at [169, 516] on p "Finest" at bounding box center [186, 512] width 86 height 14
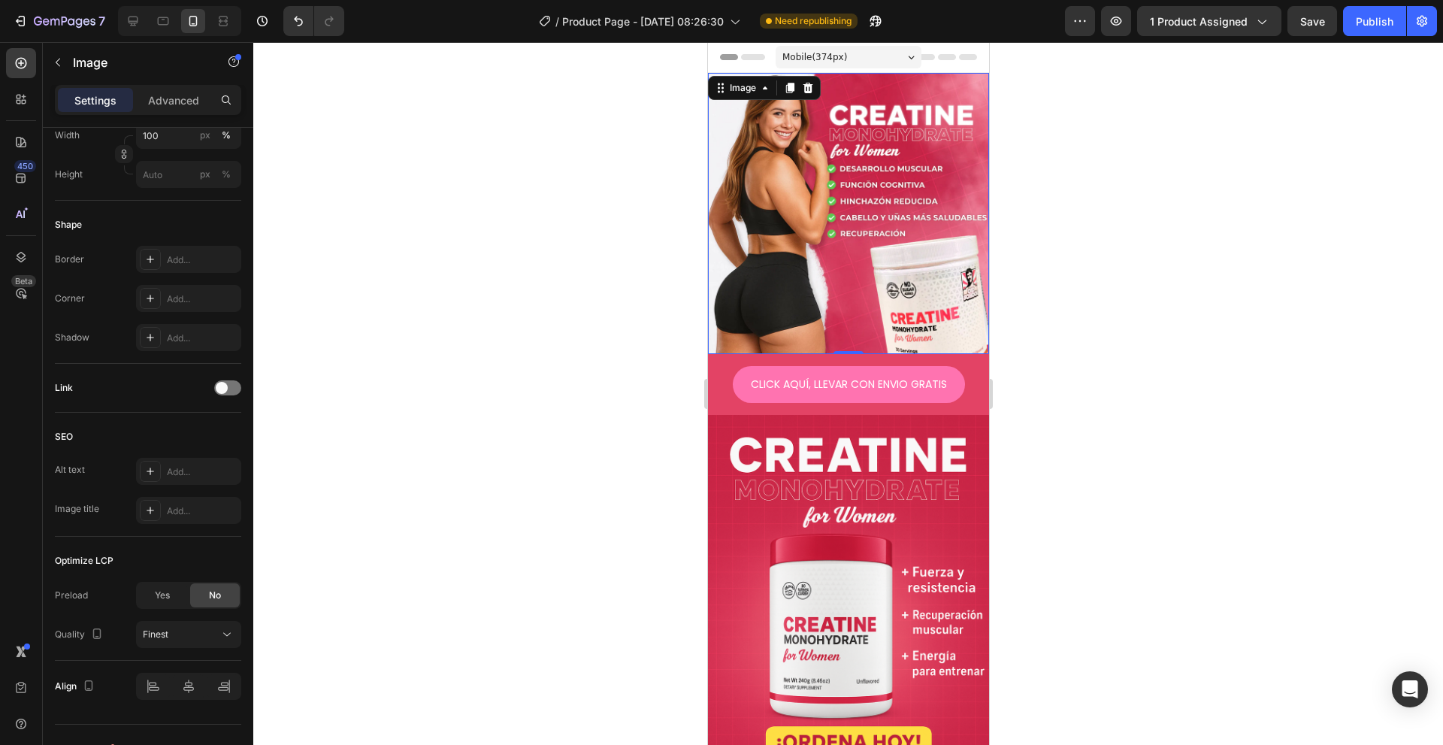
click at [740, 507] on img at bounding box center [847, 626] width 281 height 422
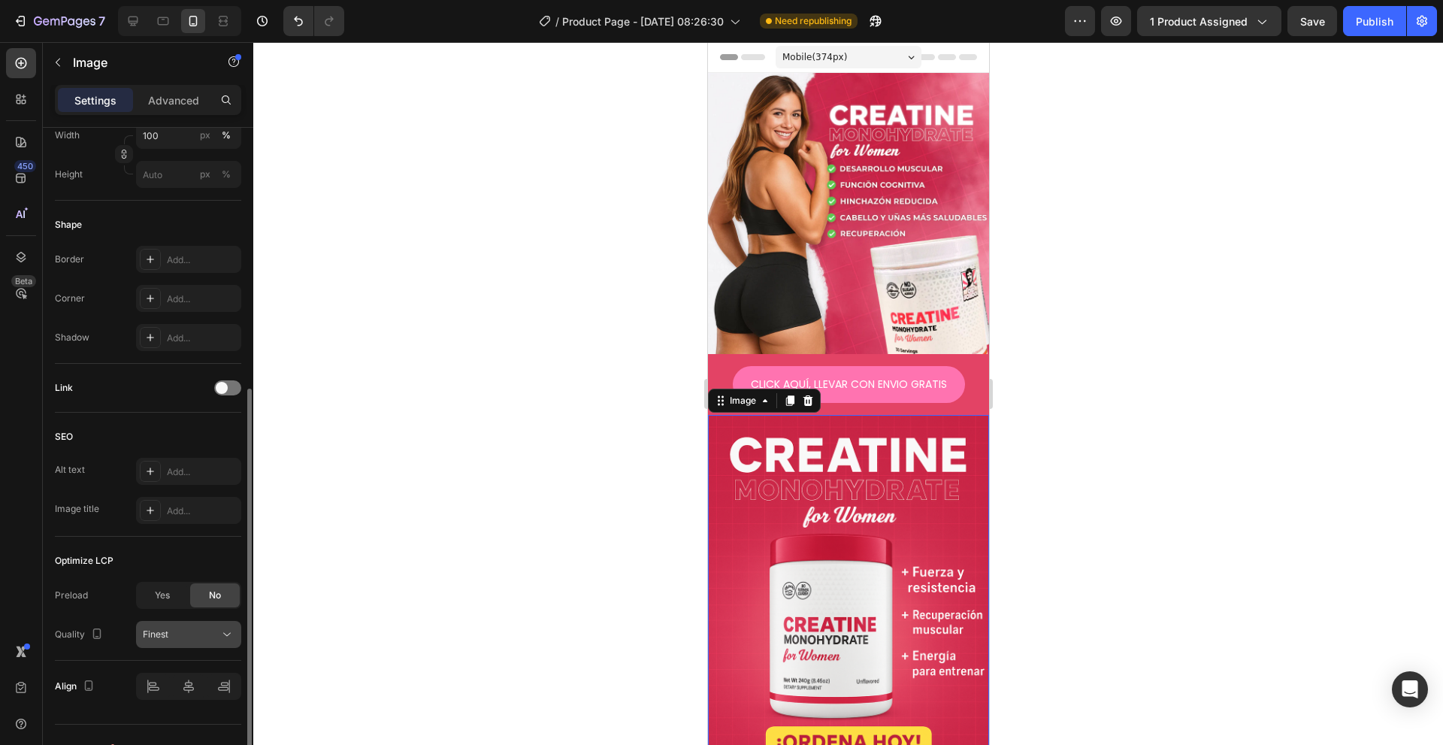
click at [203, 632] on div "Finest" at bounding box center [181, 635] width 77 height 14
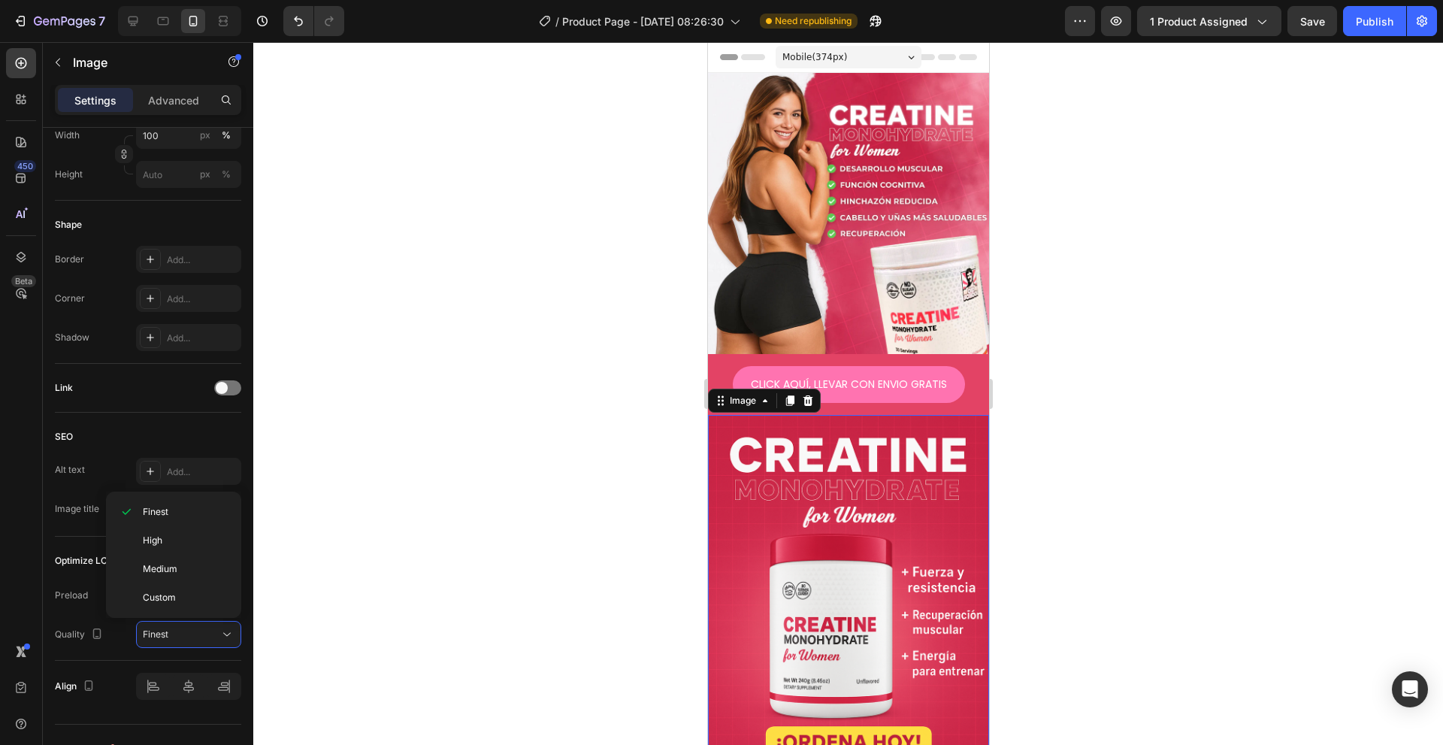
drag, startPoint x: 308, startPoint y: 583, endPoint x: 425, endPoint y: 595, distance: 117.8
click at [310, 583] on div at bounding box center [848, 393] width 1190 height 703
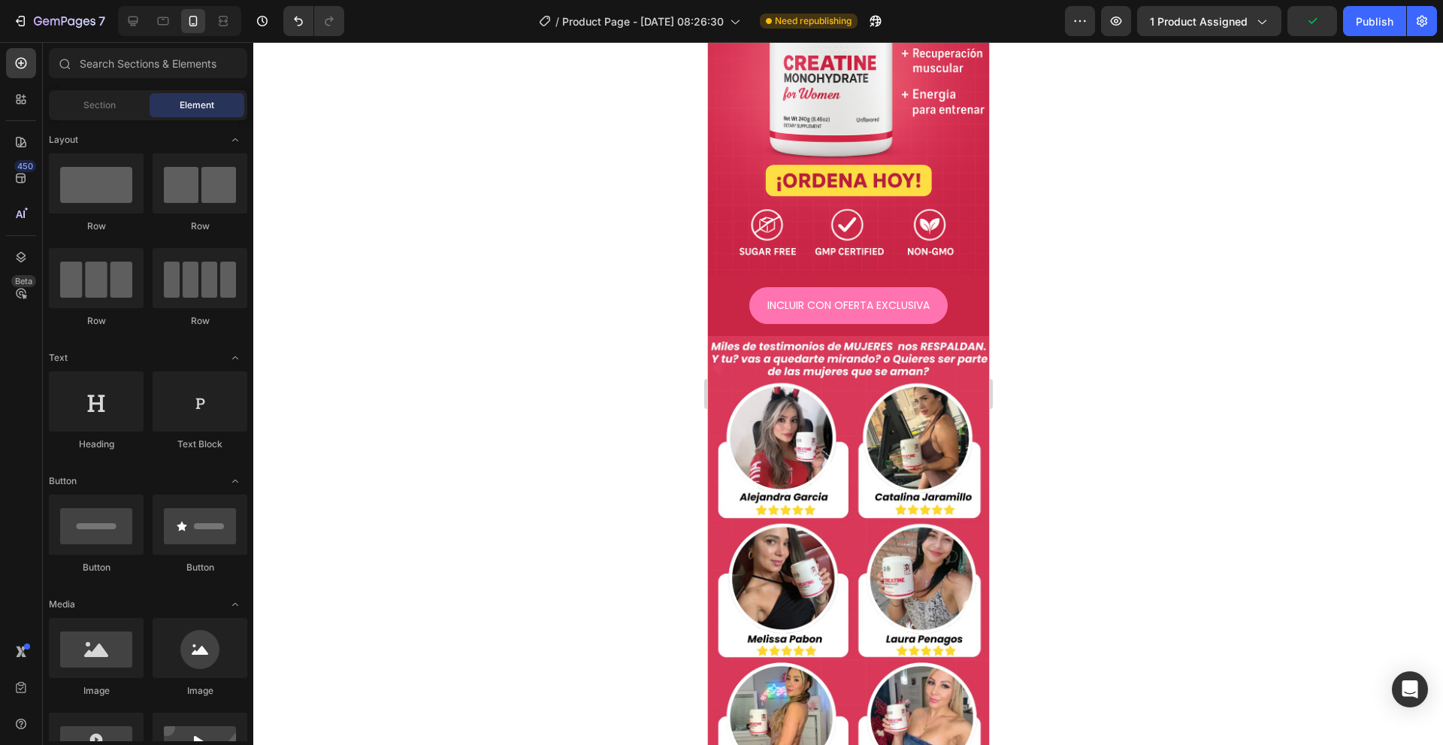
scroll to position [568, 0]
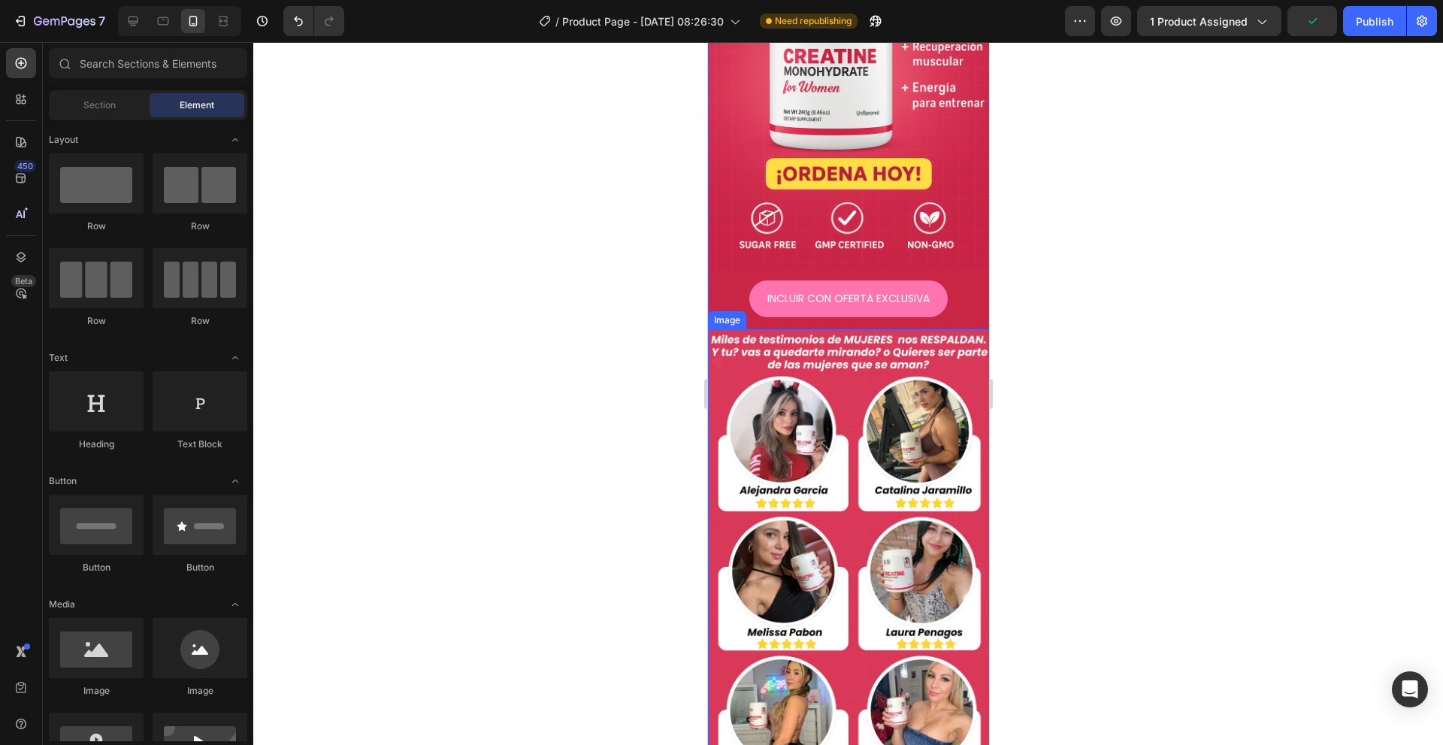
click at [898, 353] on img at bounding box center [847, 566] width 281 height 474
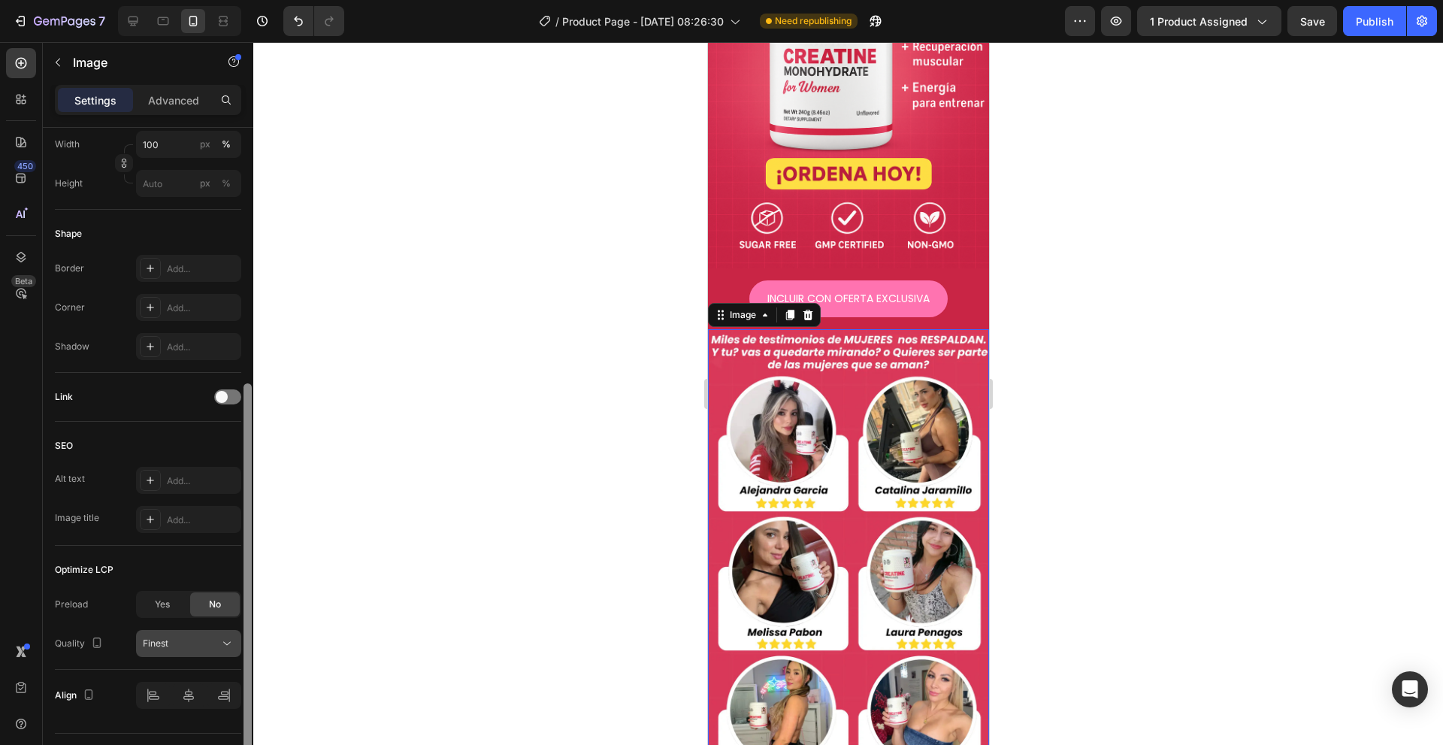
drag, startPoint x: 250, startPoint y: 399, endPoint x: 236, endPoint y: 651, distance: 252.2
click at [237, 651] on div "Style Rectangle Source Upload Image [URL][DOMAIN_NAME] or Browse gallery Size F…" at bounding box center [148, 458] width 210 height 660
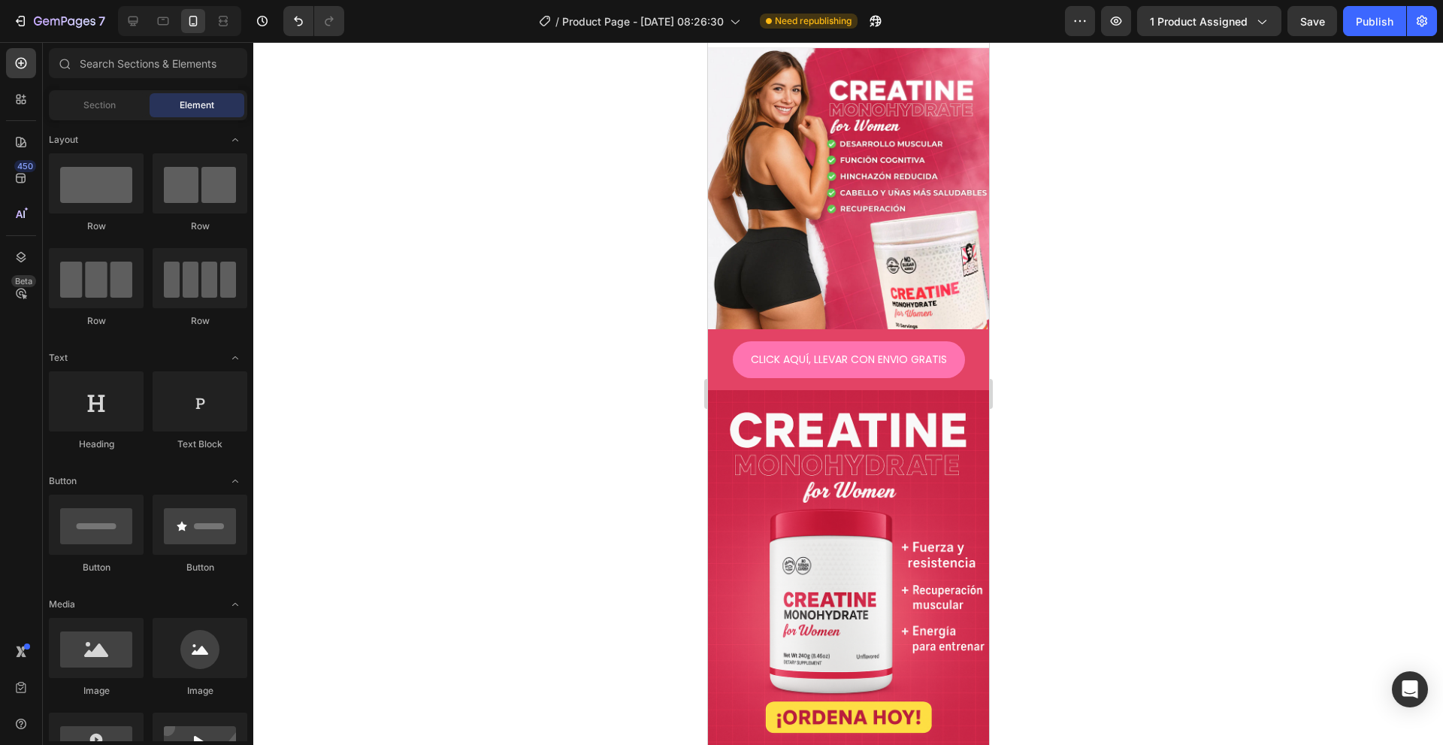
scroll to position [0, 0]
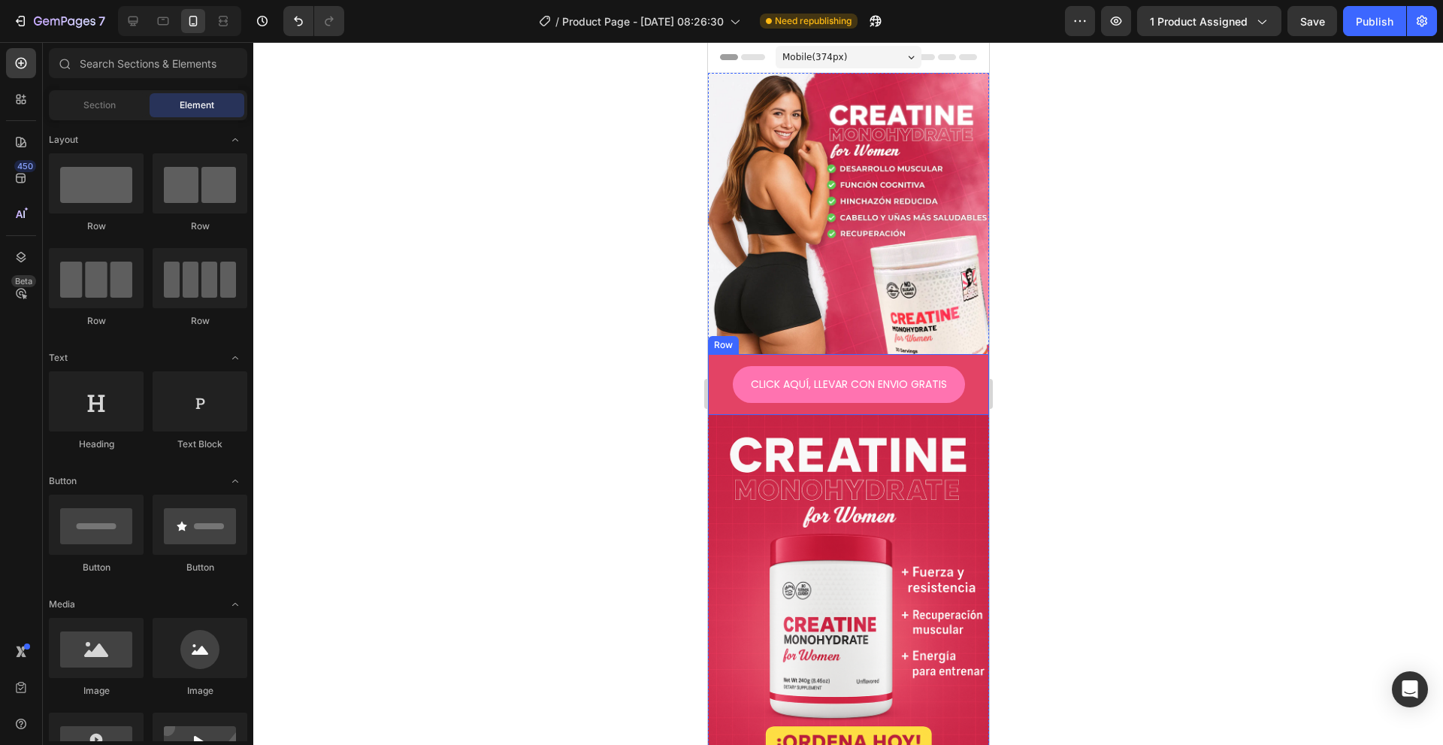
click at [716, 356] on div "CLICK AQUÍ, LLEVAR CON ENVIO GRATIS Button Row" at bounding box center [847, 384] width 281 height 61
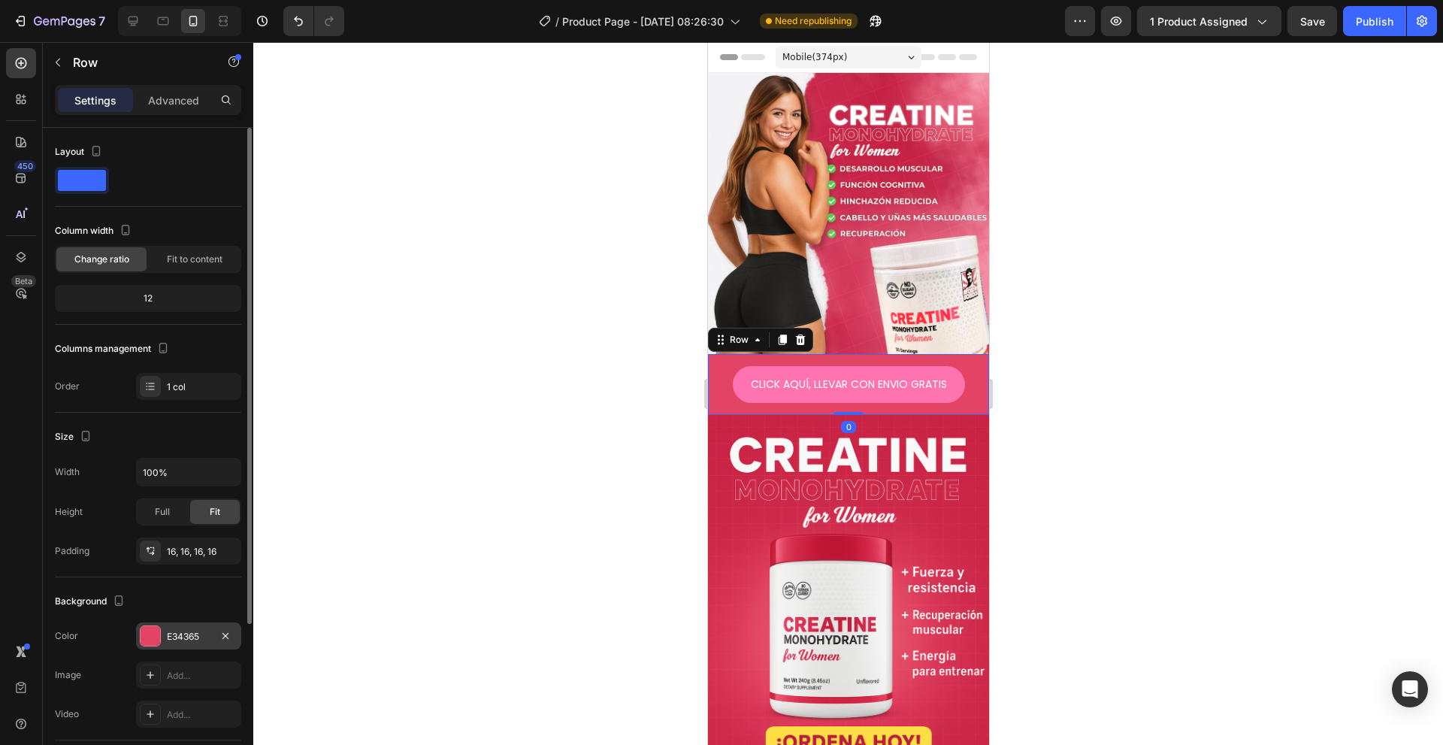
click at [186, 637] on div "E34365" at bounding box center [189, 637] width 44 height 14
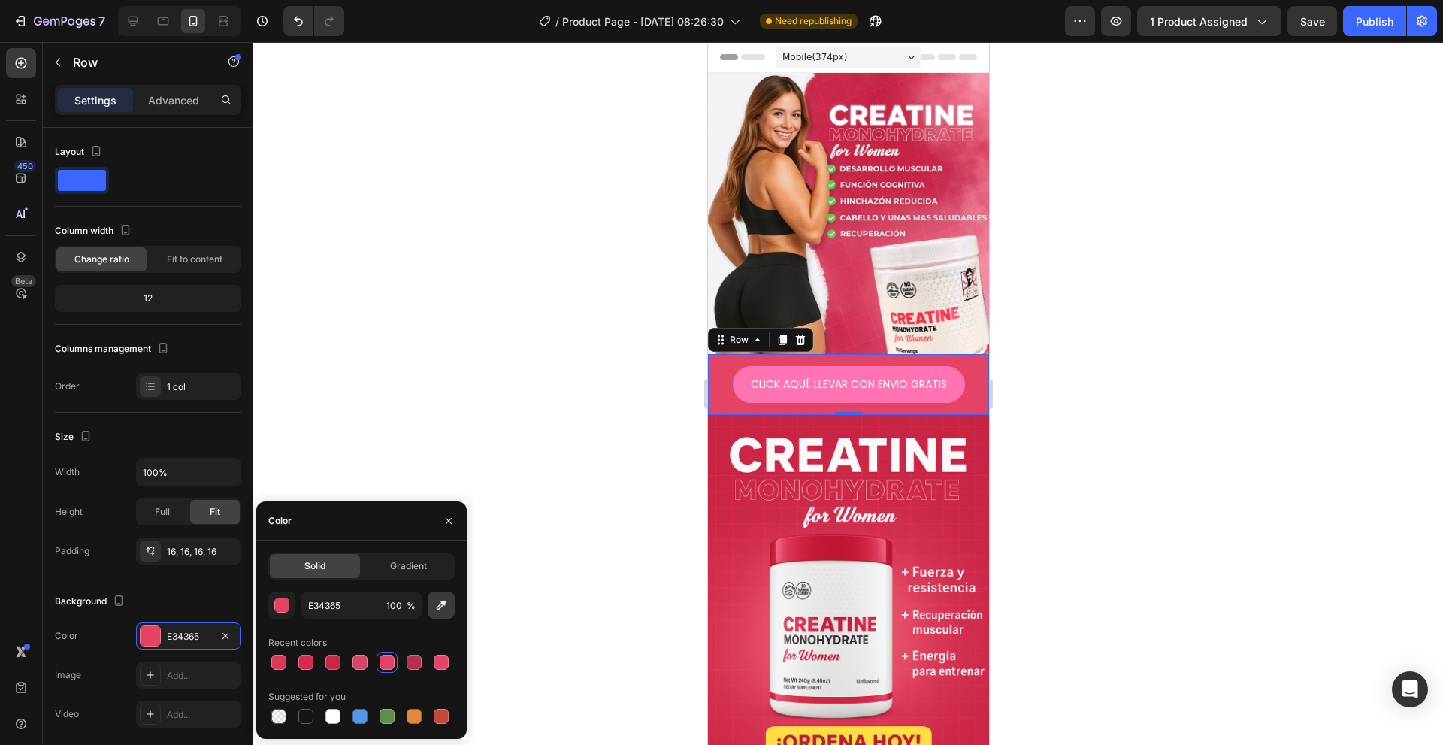
click at [439, 612] on icon "button" at bounding box center [441, 605] width 15 height 15
type input "C92B4E"
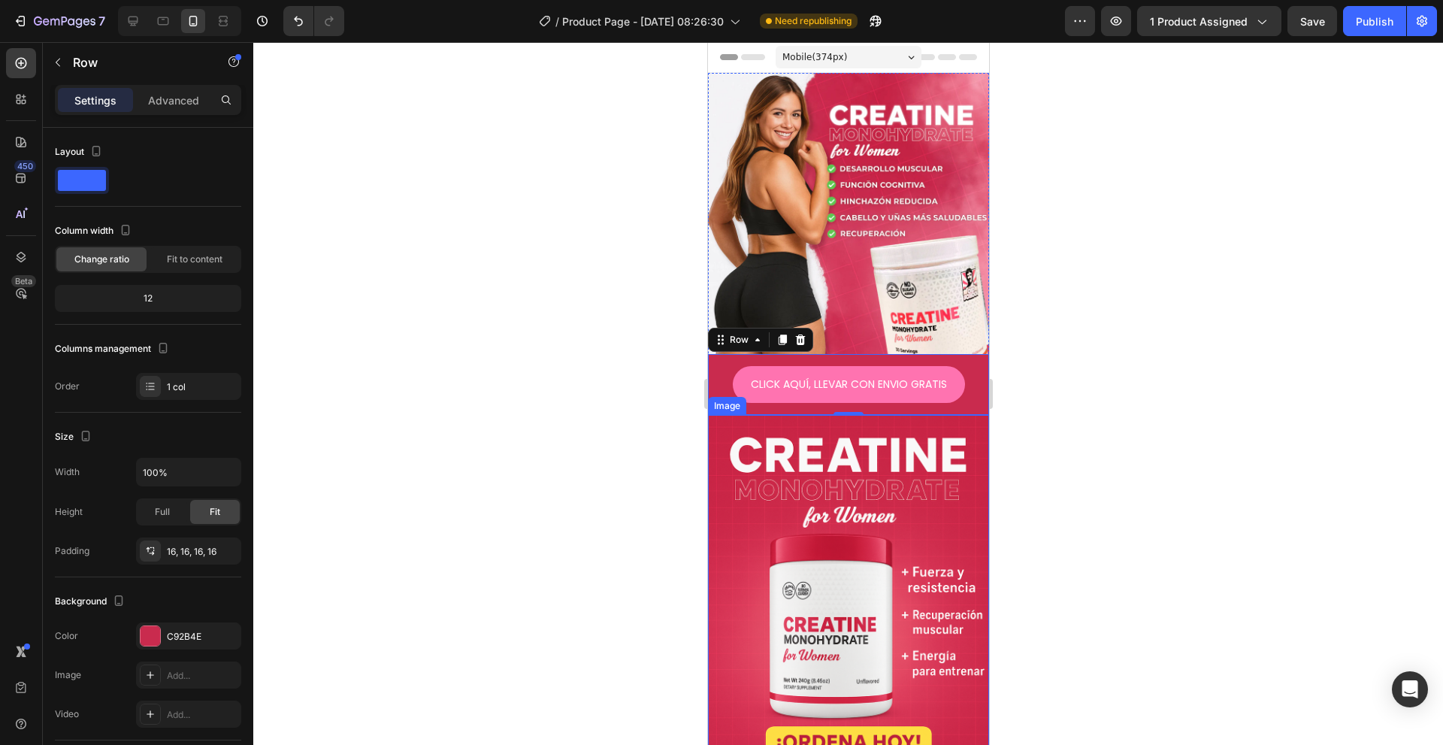
click at [606, 476] on div at bounding box center [848, 393] width 1190 height 703
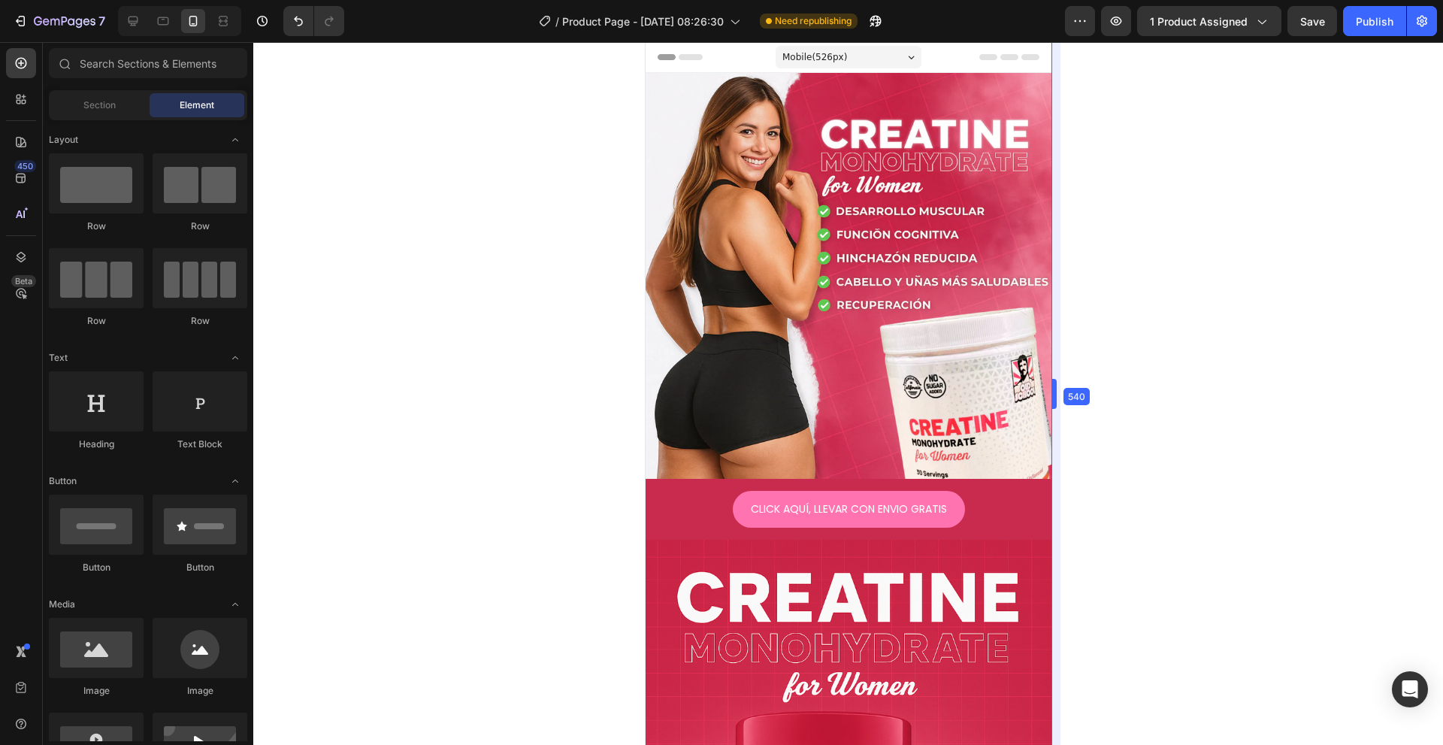
drag, startPoint x: 992, startPoint y: 209, endPoint x: 1119, endPoint y: 207, distance: 127.1
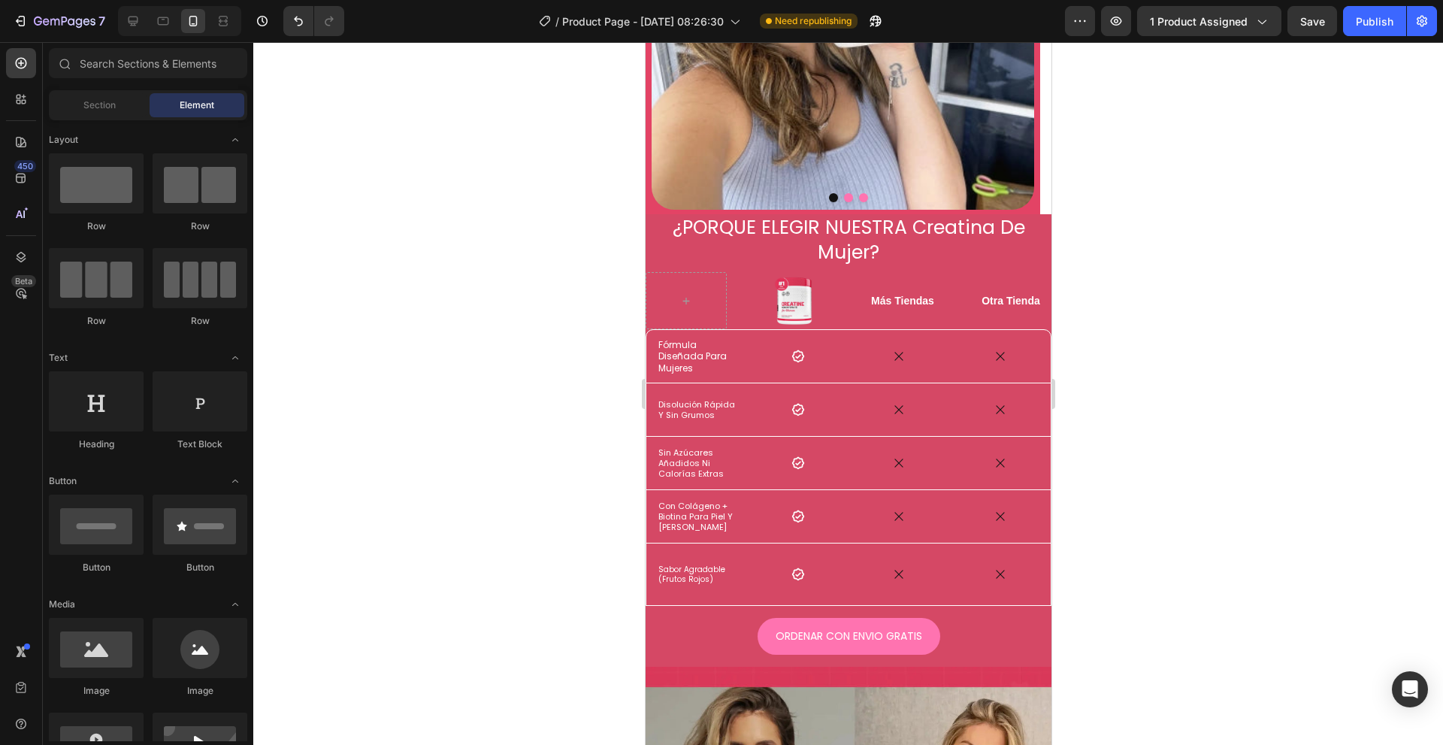
scroll to position [2111, 0]
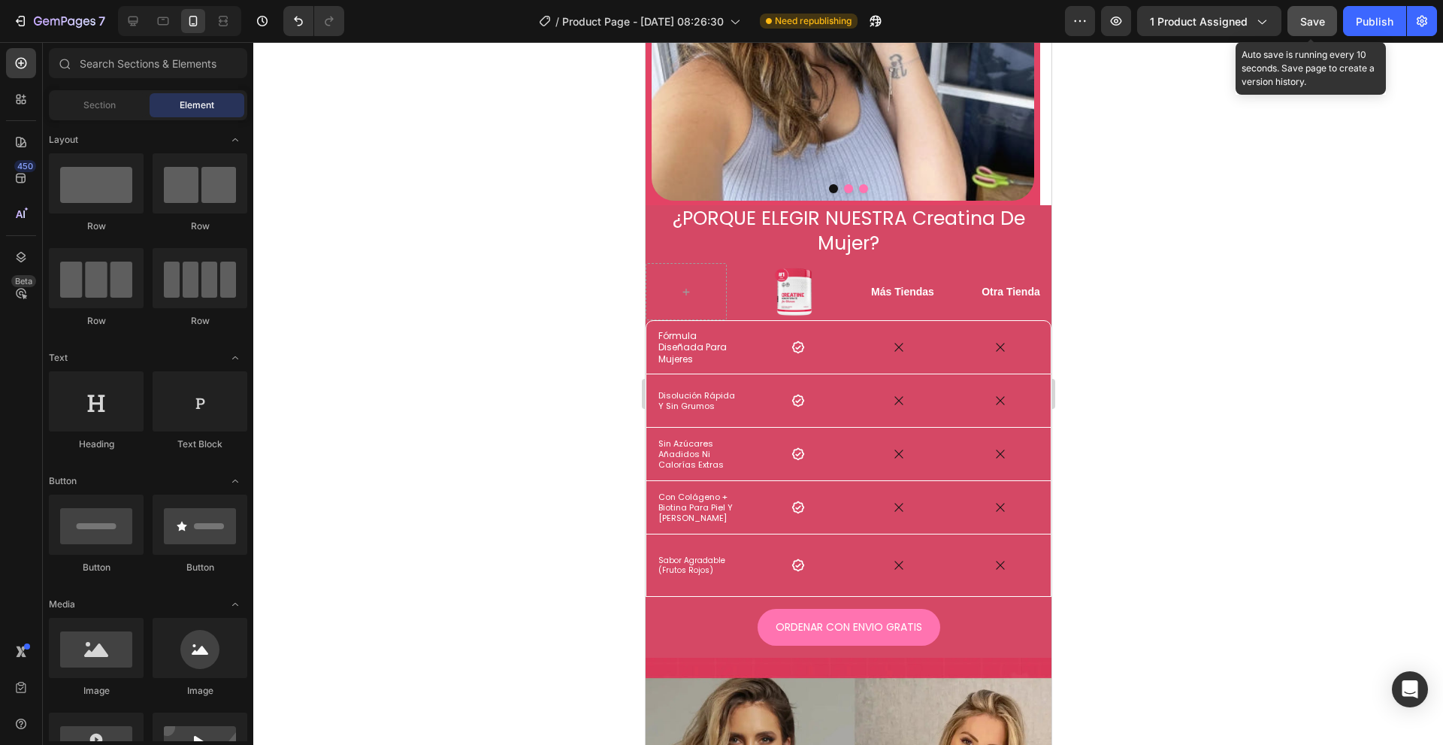
click at [1313, 17] on span "Save" at bounding box center [1312, 21] width 25 height 13
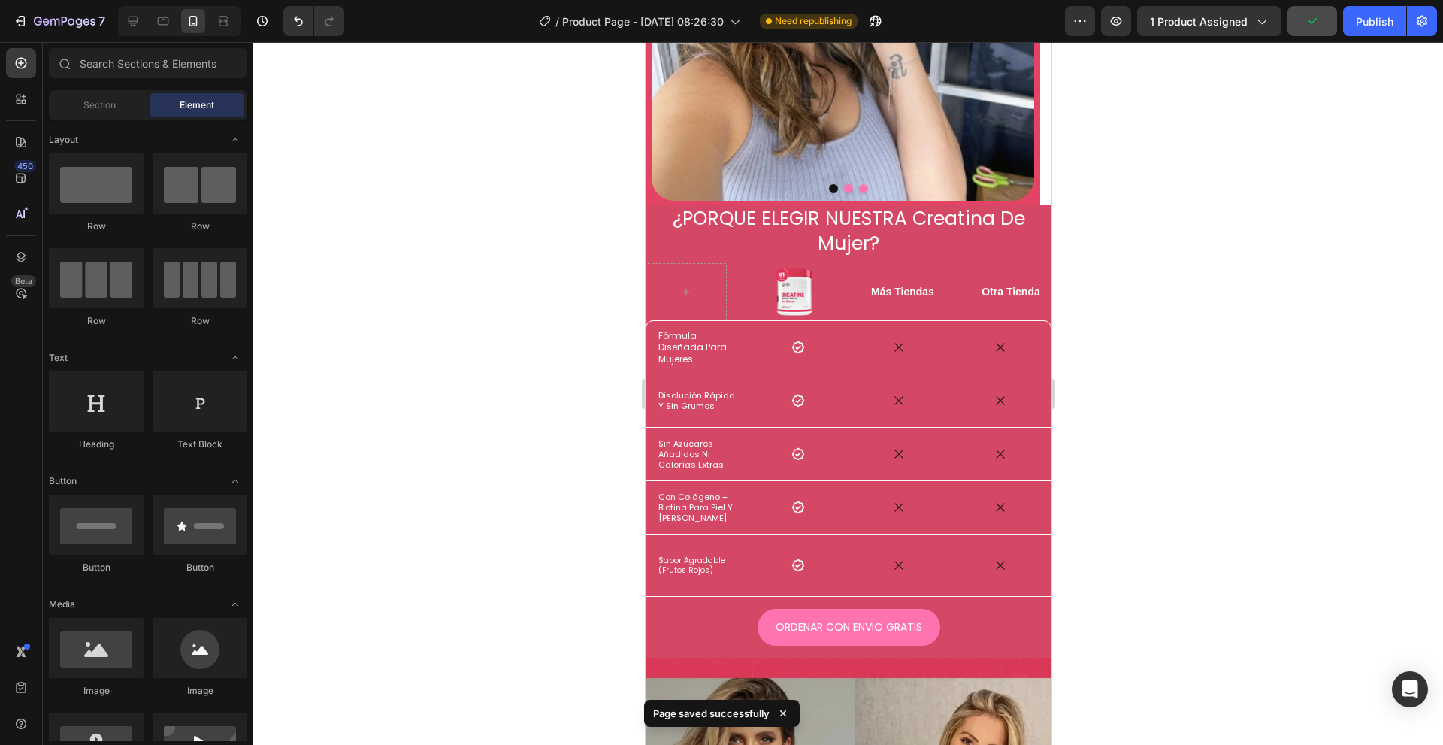
drag, startPoint x: 1358, startPoint y: 19, endPoint x: 1238, endPoint y: 85, distance: 137.3
click at [1359, 19] on div "Publish" at bounding box center [1375, 22] width 38 height 16
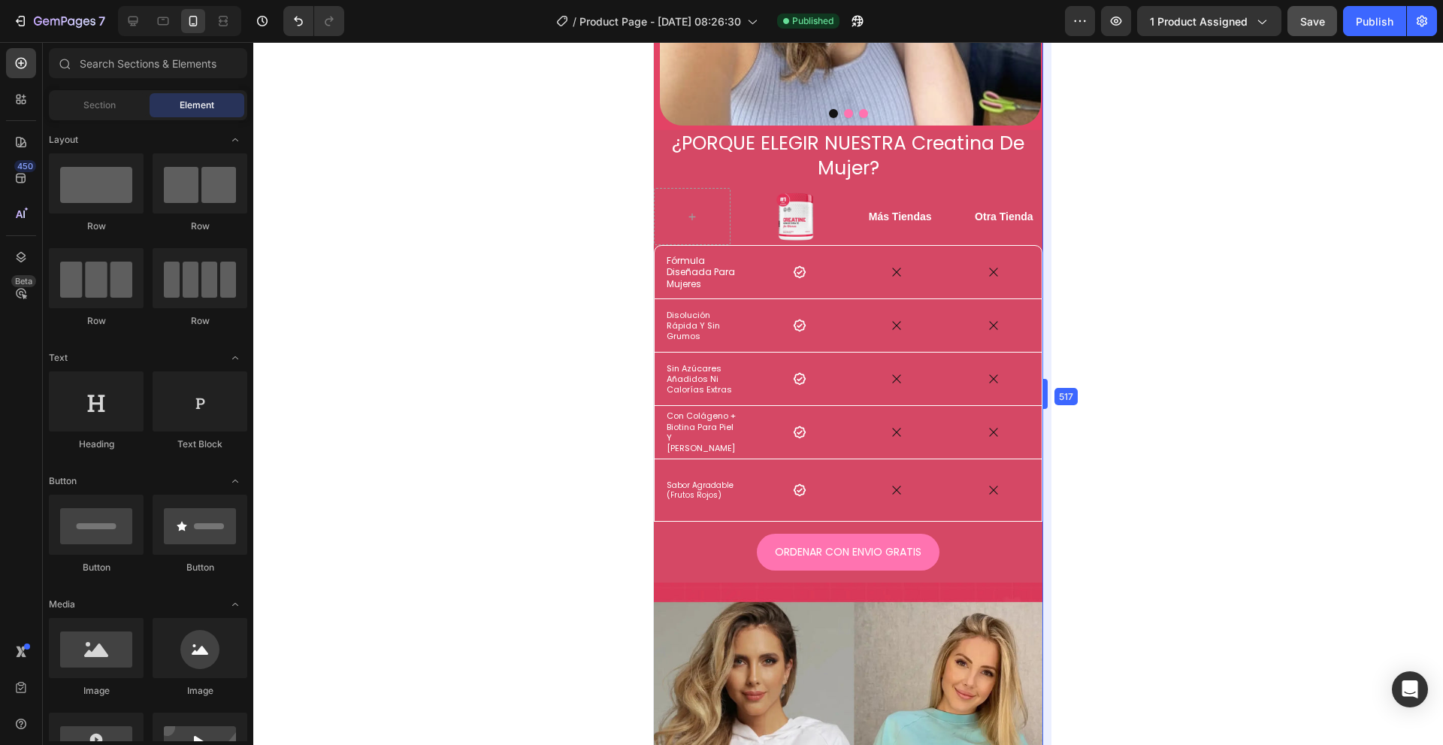
drag, startPoint x: 1054, startPoint y: 235, endPoint x: 1016, endPoint y: 234, distance: 38.3
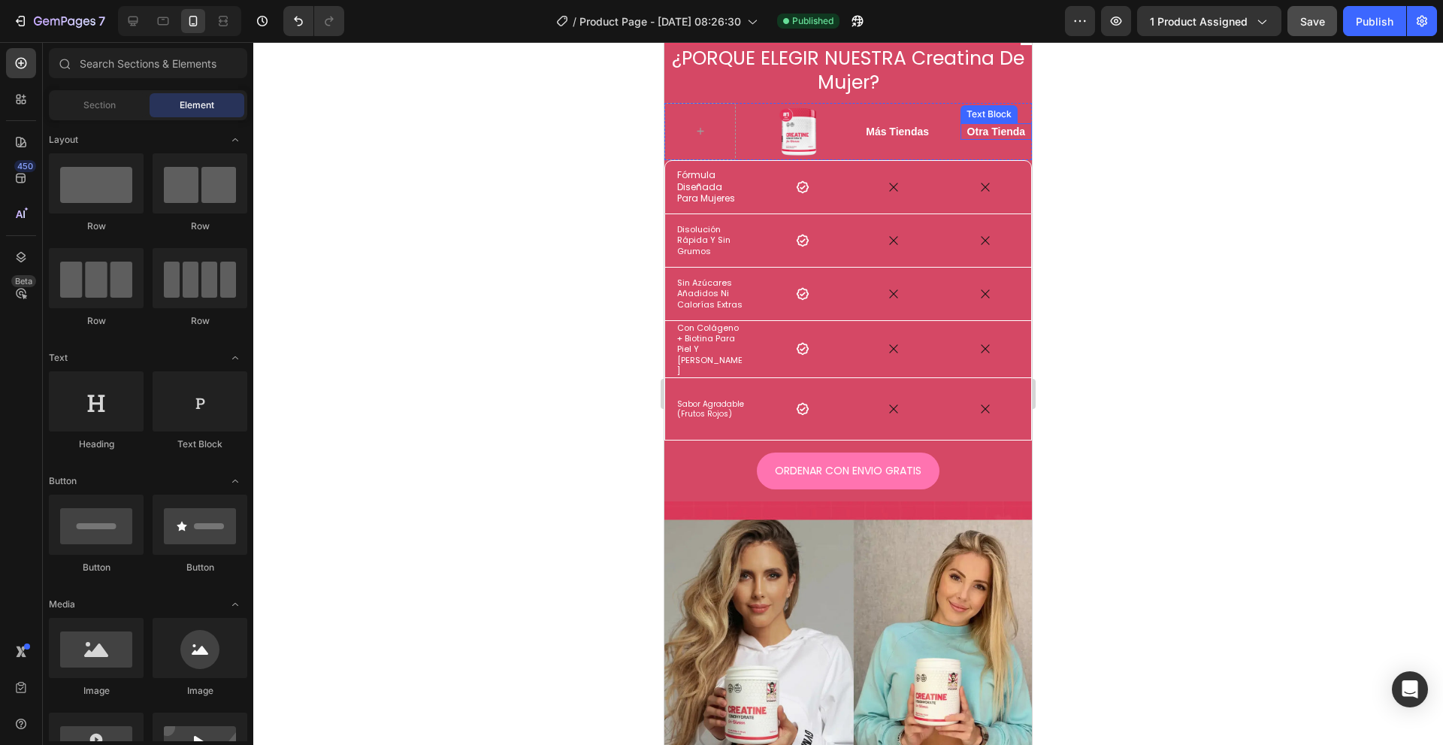
scroll to position [1948, 0]
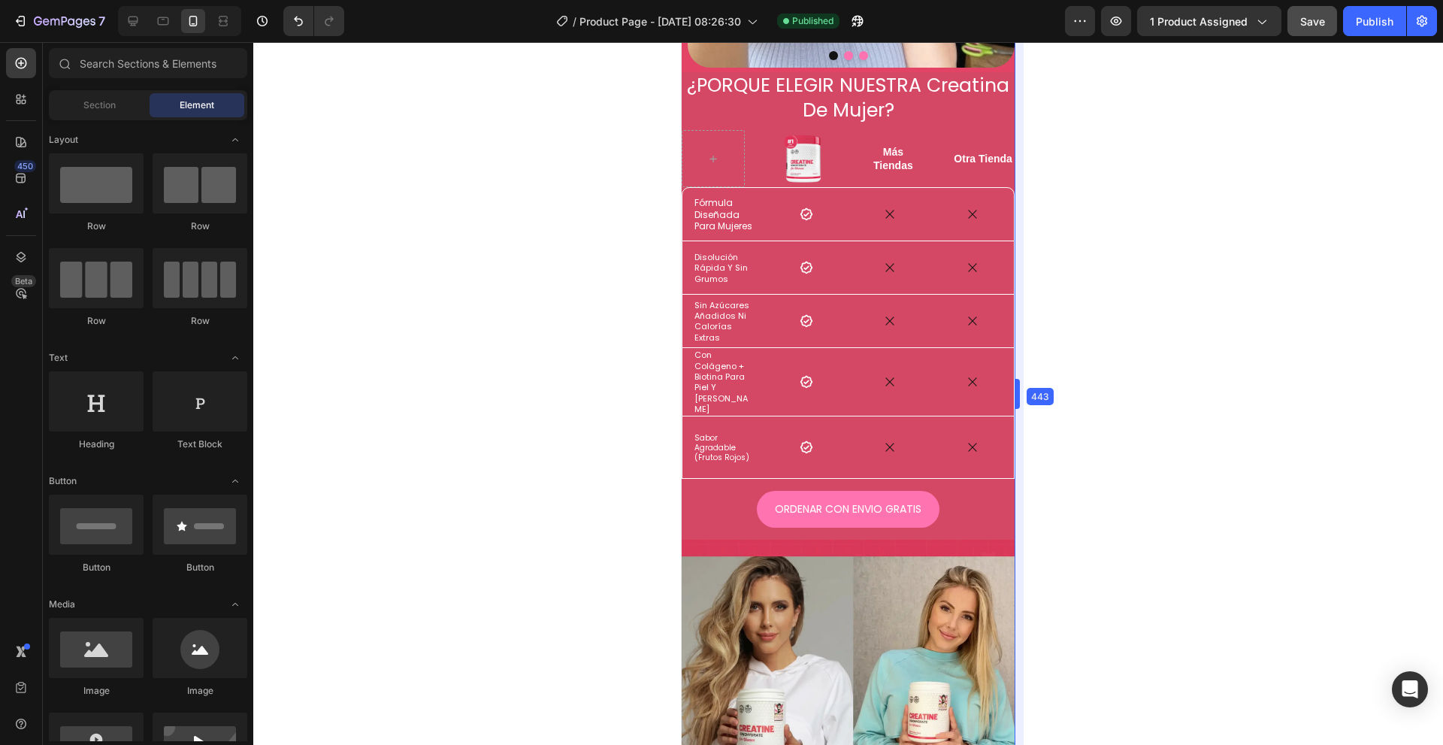
drag, startPoint x: 1036, startPoint y: 241, endPoint x: 320, endPoint y: 226, distance: 715.8
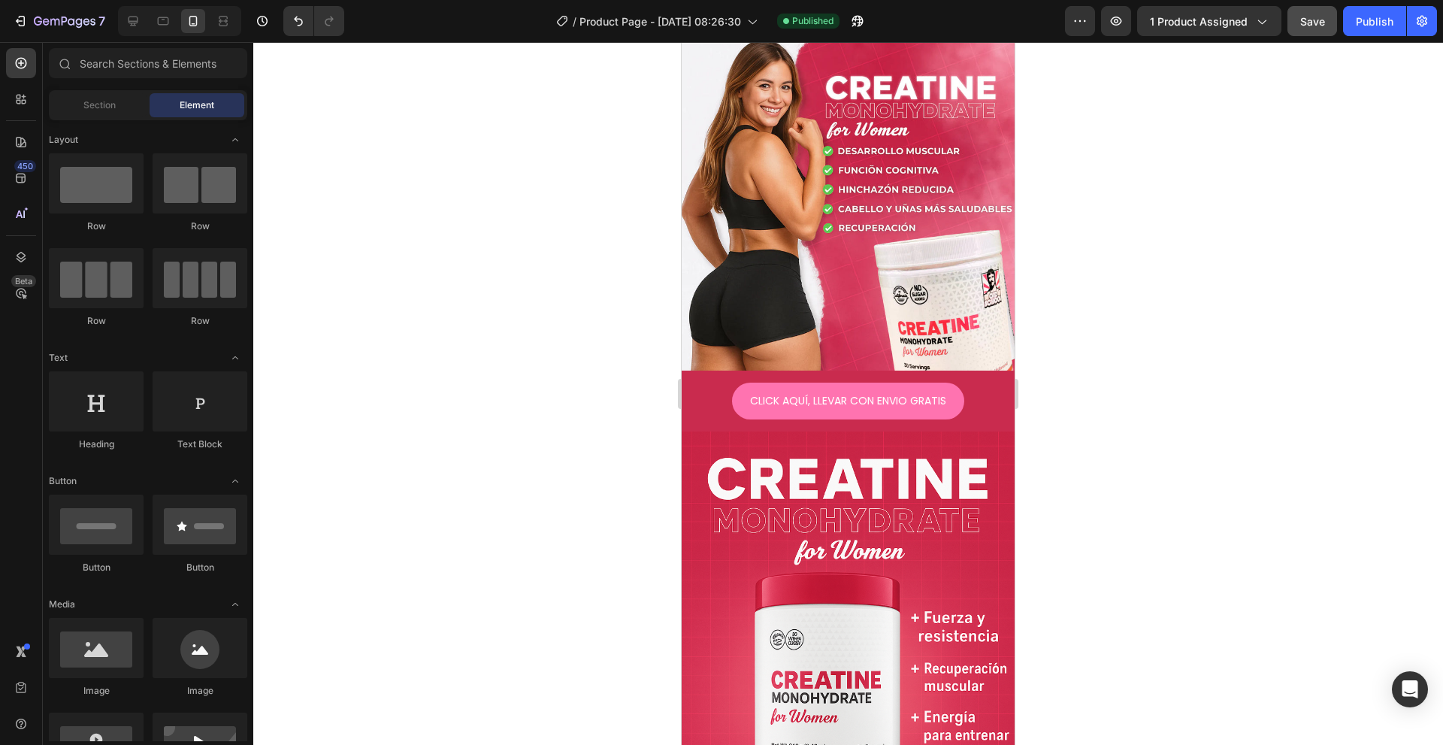
scroll to position [0, 0]
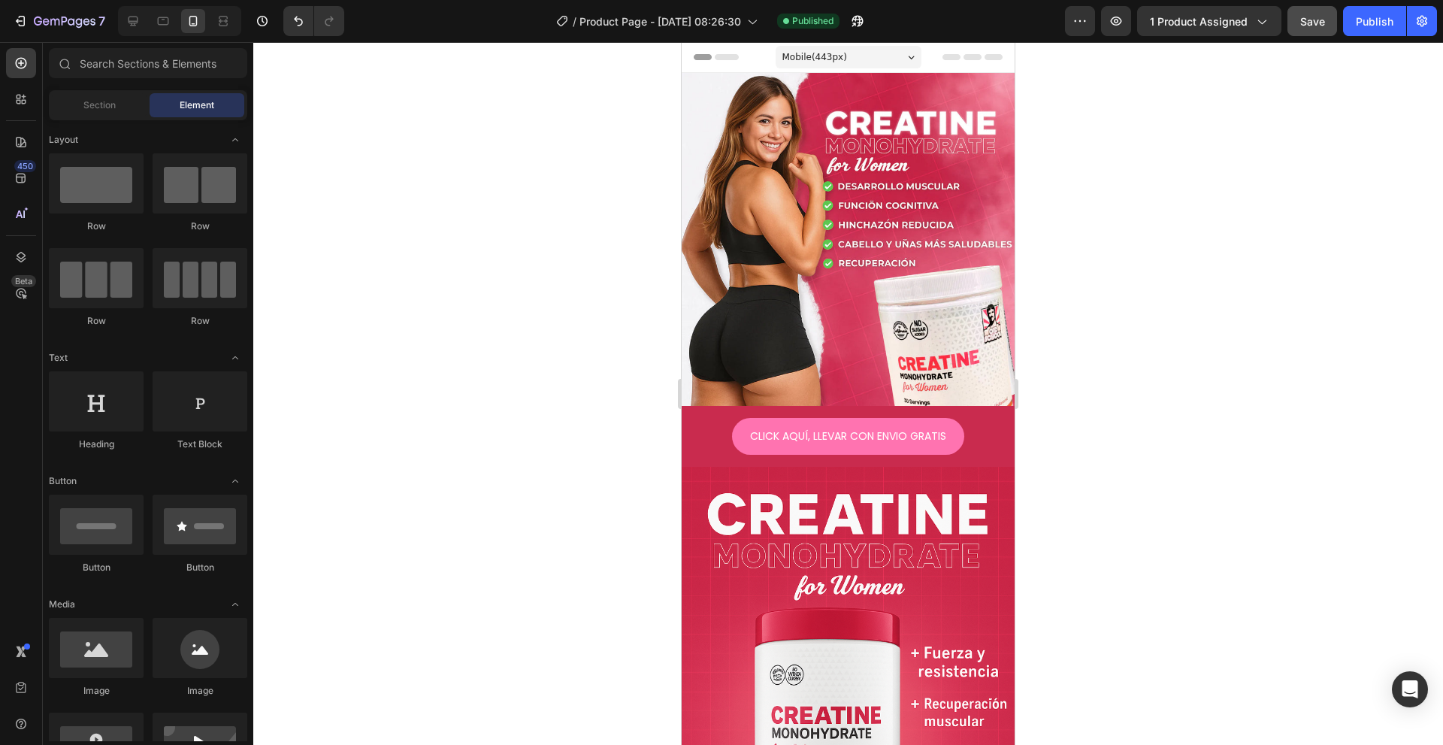
drag, startPoint x: 1004, startPoint y: 462, endPoint x: 1697, endPoint y: 88, distance: 786.7
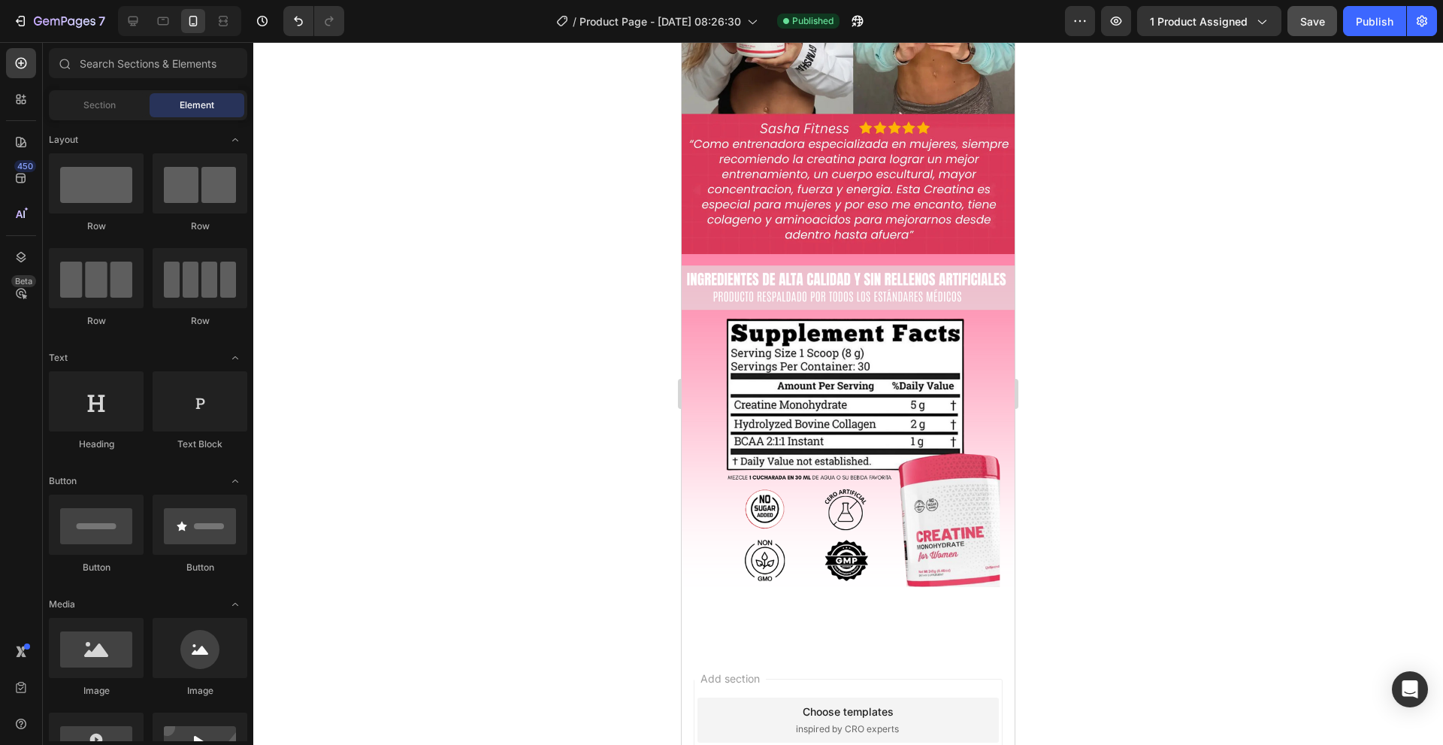
scroll to position [2511, 0]
